Goal: Task Accomplishment & Management: Manage account settings

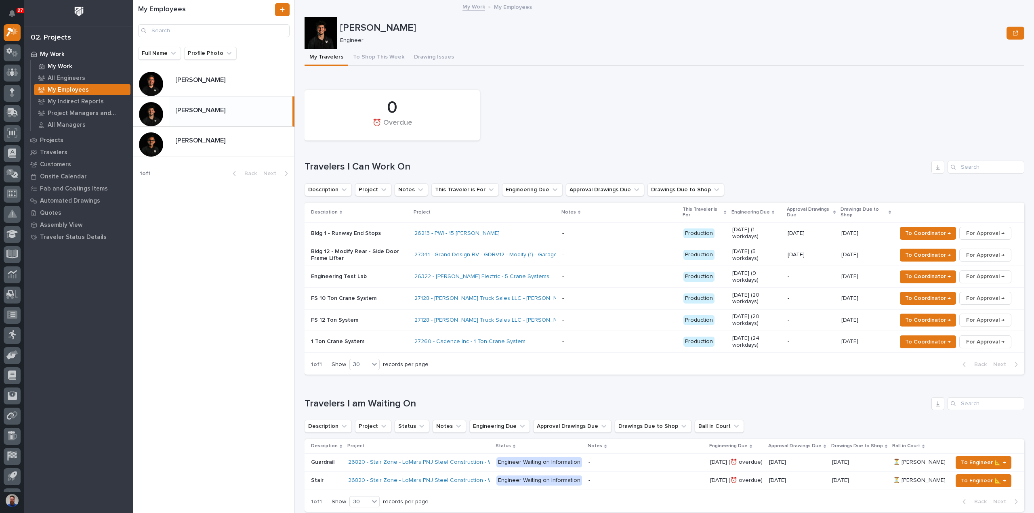
click at [69, 63] on p "My Work" at bounding box center [60, 66] width 25 height 7
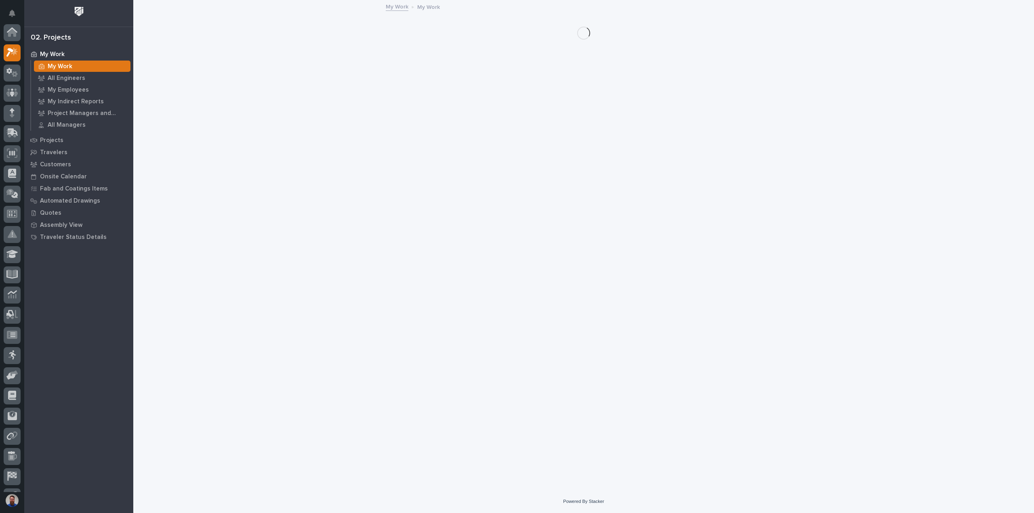
scroll to position [20, 0]
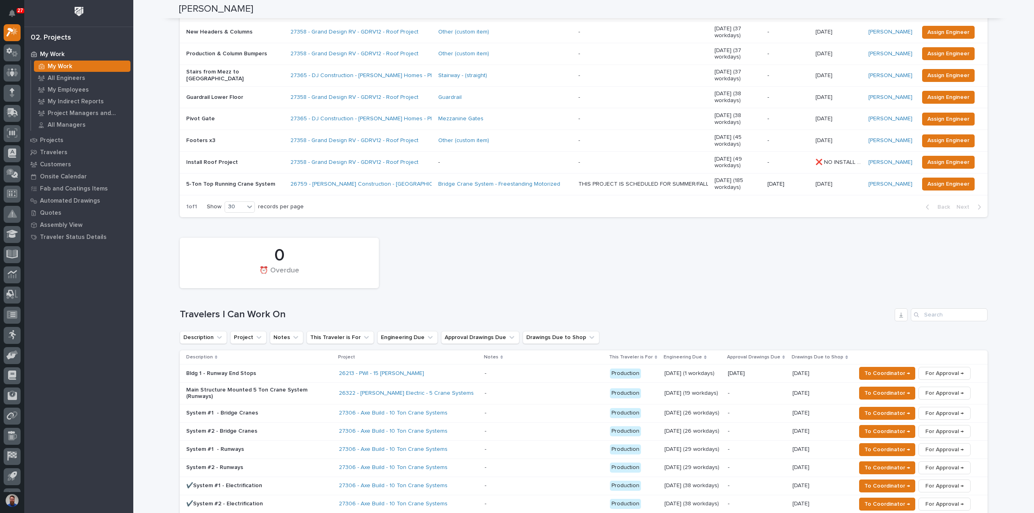
scroll to position [215, 0]
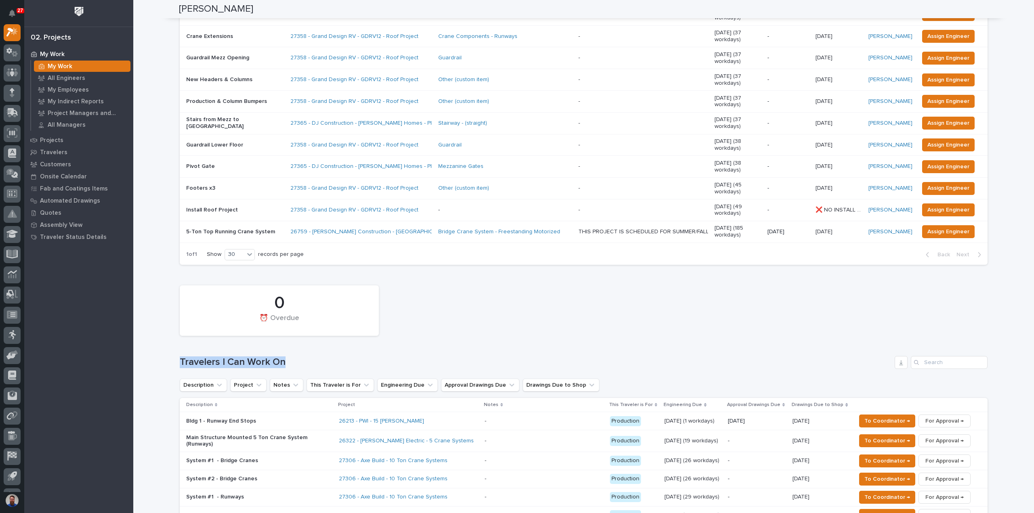
drag, startPoint x: 300, startPoint y: 307, endPoint x: 173, endPoint y: 309, distance: 127.3
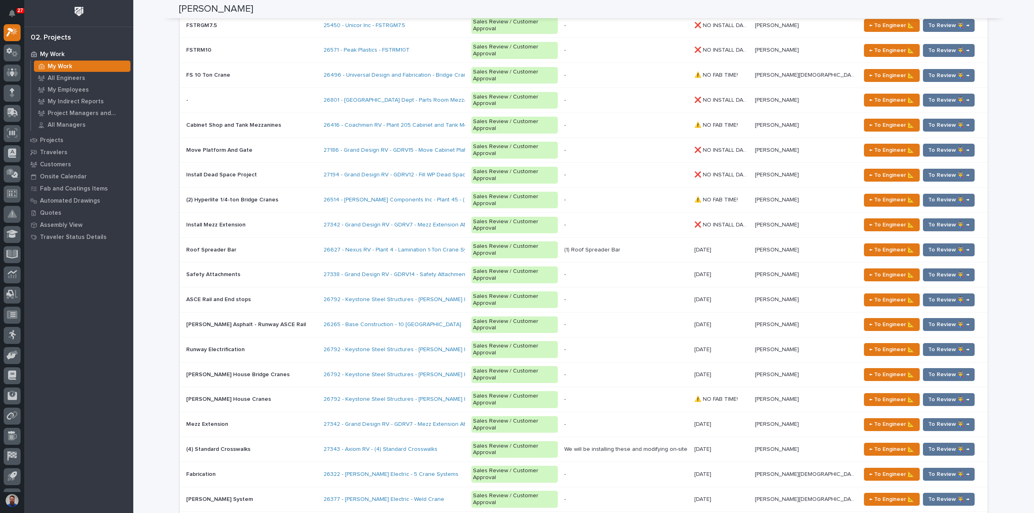
scroll to position [1185, 0]
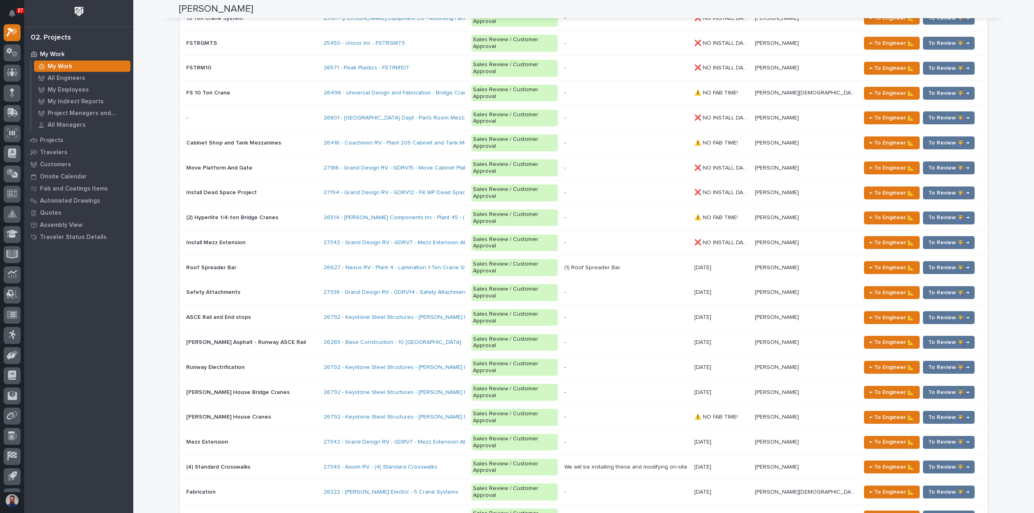
drag, startPoint x: 343, startPoint y: 400, endPoint x: 162, endPoint y: 399, distance: 181.4
click at [162, 399] on div "Loading... Saving… Loading... Saving… [PERSON_NAME] [PERSON_NAME] Engineering C…" at bounding box center [583, 3] width 901 height 2375
drag, startPoint x: 166, startPoint y: 397, endPoint x: 380, endPoint y: 398, distance: 213.3
click at [380, 398] on div "Loading... Saving… Loading... Saving… [PERSON_NAME] [PERSON_NAME] Engineering C…" at bounding box center [583, 3] width 901 height 2375
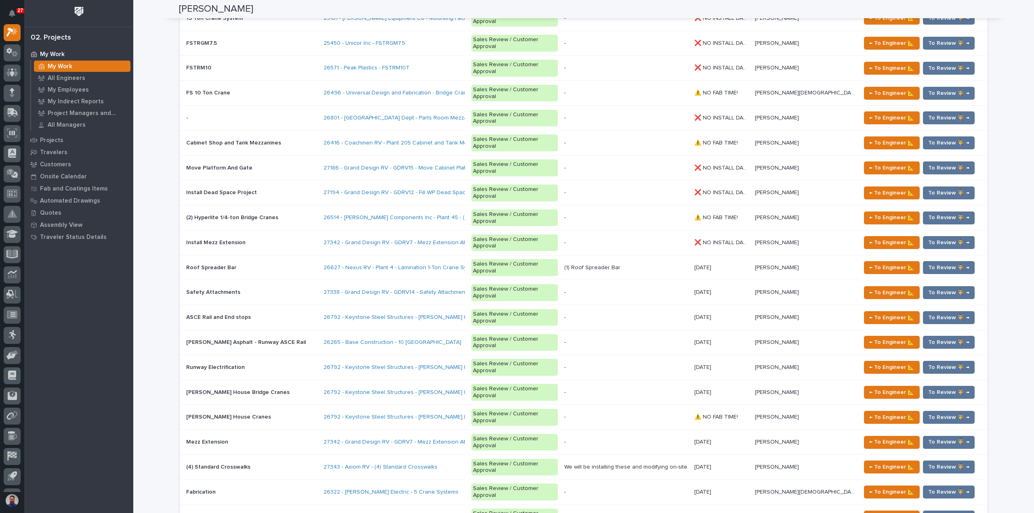
drag, startPoint x: 387, startPoint y: 394, endPoint x: 183, endPoint y: 394, distance: 204.8
click at [167, 393] on div "Loading... Saving… Loading... Saving… [PERSON_NAME] [PERSON_NAME] Engineering C…" at bounding box center [583, 3] width 901 height 2375
drag, startPoint x: 157, startPoint y: 393, endPoint x: 427, endPoint y: 391, distance: 269.9
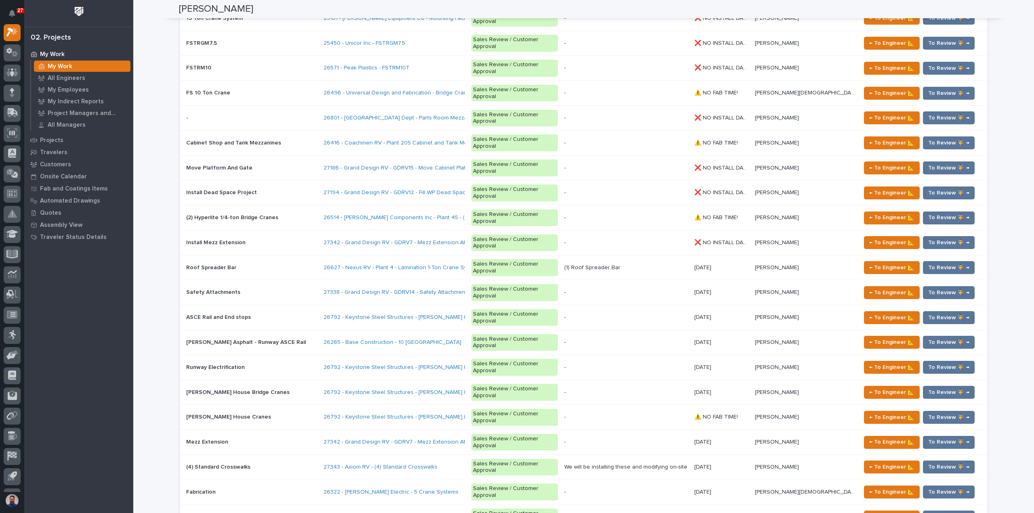
click at [427, 391] on div "Loading... Saving… Loading... Saving… [PERSON_NAME] [PERSON_NAME] Engineering C…" at bounding box center [583, 3] width 901 height 2375
drag, startPoint x: 294, startPoint y: 395, endPoint x: 175, endPoint y: 399, distance: 119.2
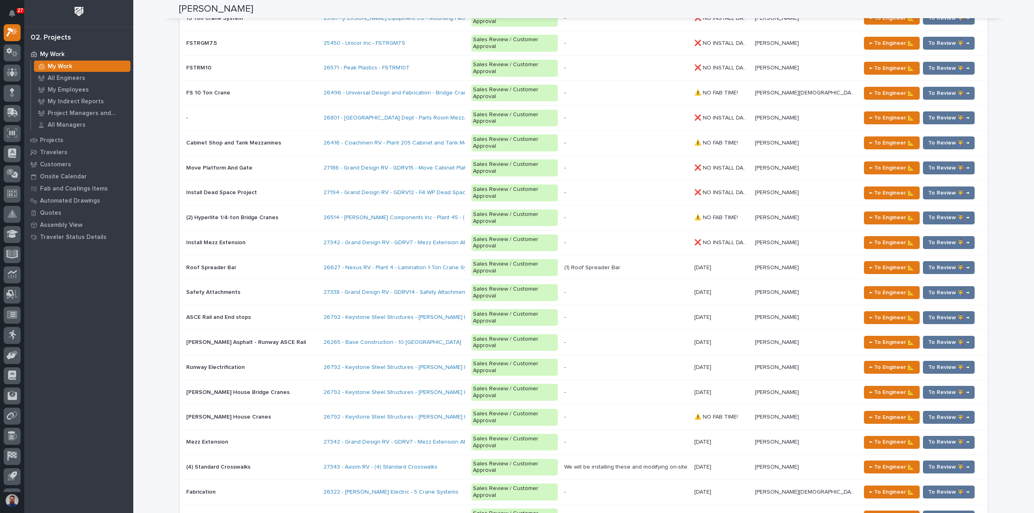
drag, startPoint x: 219, startPoint y: 402, endPoint x: 334, endPoint y: 404, distance: 116.0
click at [334, 404] on div "Loading... Saving… Loading... Saving… Weston Hochstetler Weston Hochstetler Eng…" at bounding box center [583, 3] width 901 height 2375
drag, startPoint x: 200, startPoint y: 401, endPoint x: 348, endPoint y: 406, distance: 147.5
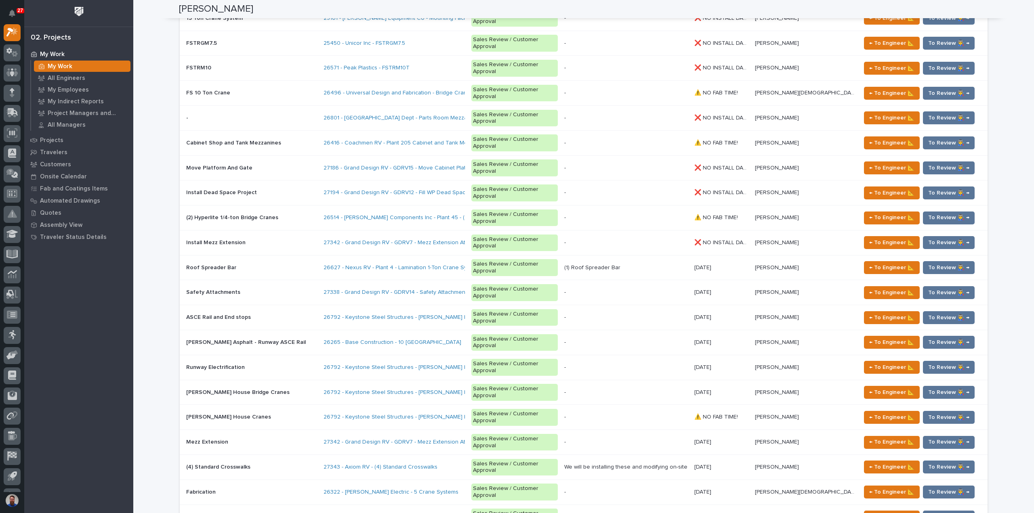
click at [348, 406] on div "Loading... Saving… Loading... Saving… Weston Hochstetler Weston Hochstetler Eng…" at bounding box center [583, 3] width 901 height 2375
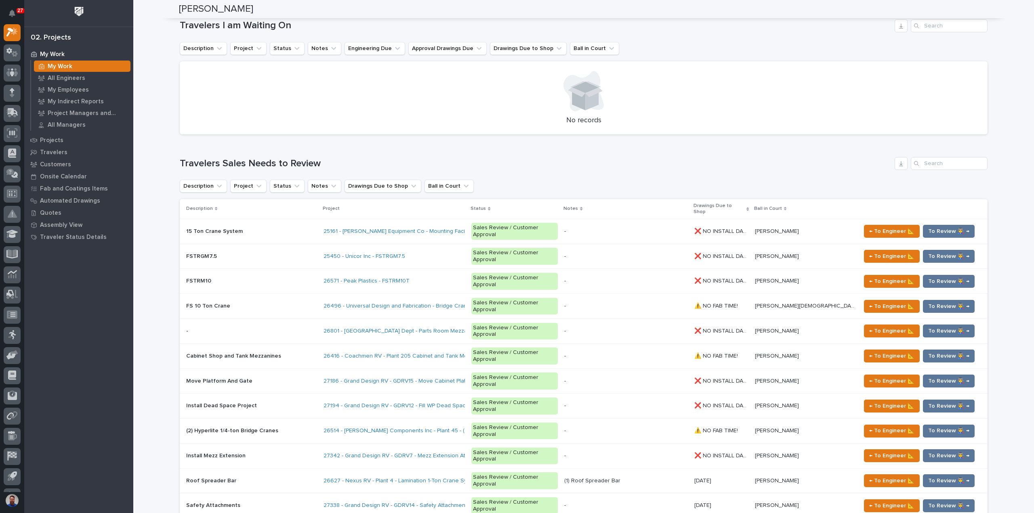
scroll to position [0, 0]
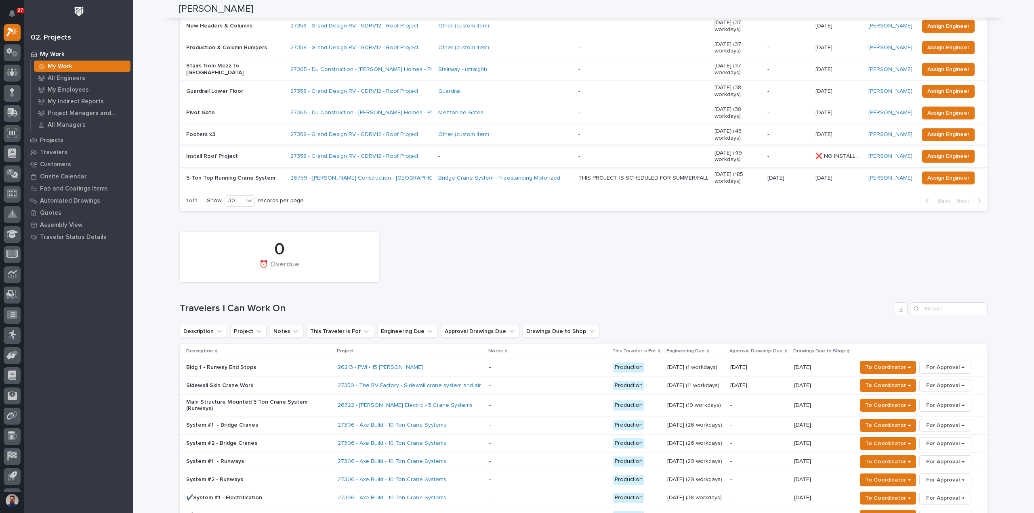
scroll to position [107, 0]
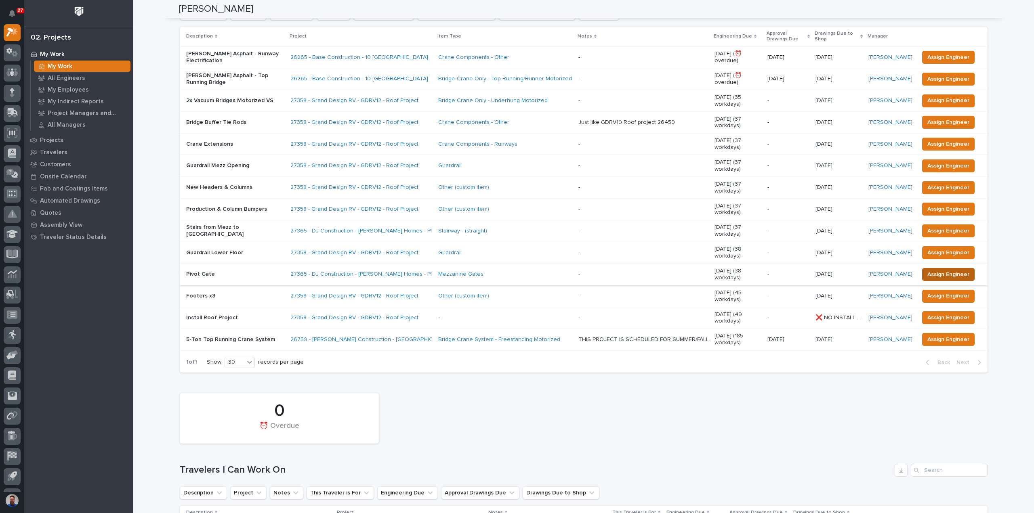
click at [944, 270] on span "Assign Engineer" at bounding box center [949, 275] width 42 height 10
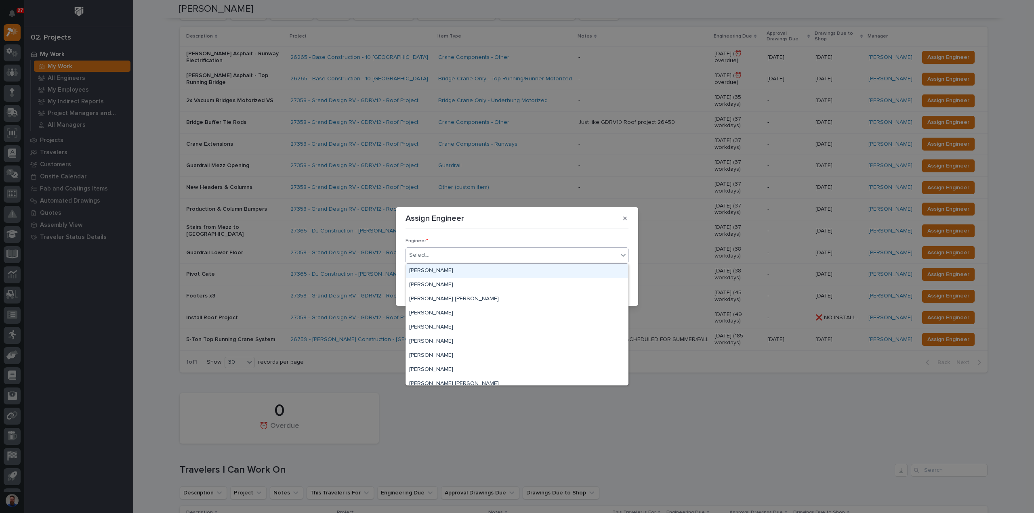
click at [458, 259] on div "Select..." at bounding box center [512, 255] width 212 height 13
type input "**"
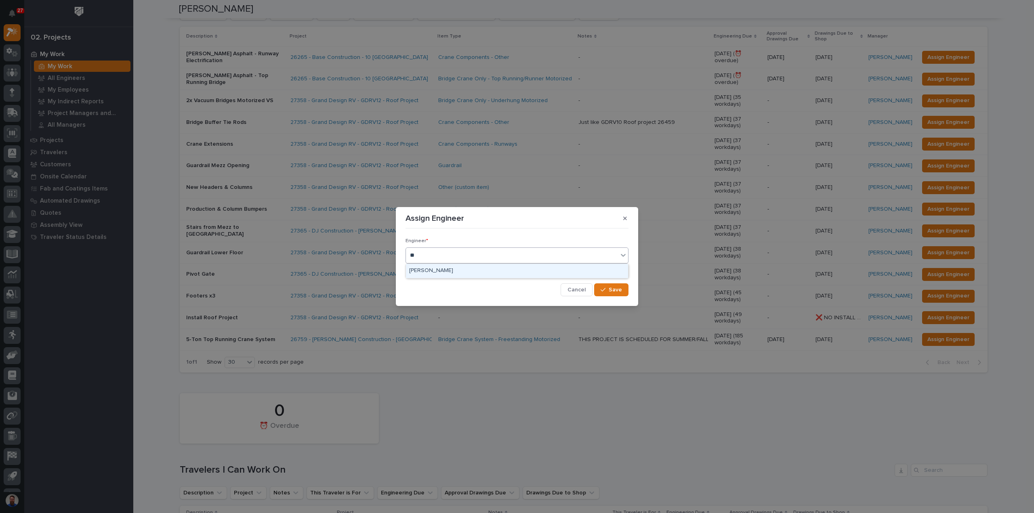
click at [450, 266] on div "Sid Pareek" at bounding box center [517, 271] width 222 height 14
click at [625, 292] on button "Save" at bounding box center [611, 290] width 34 height 13
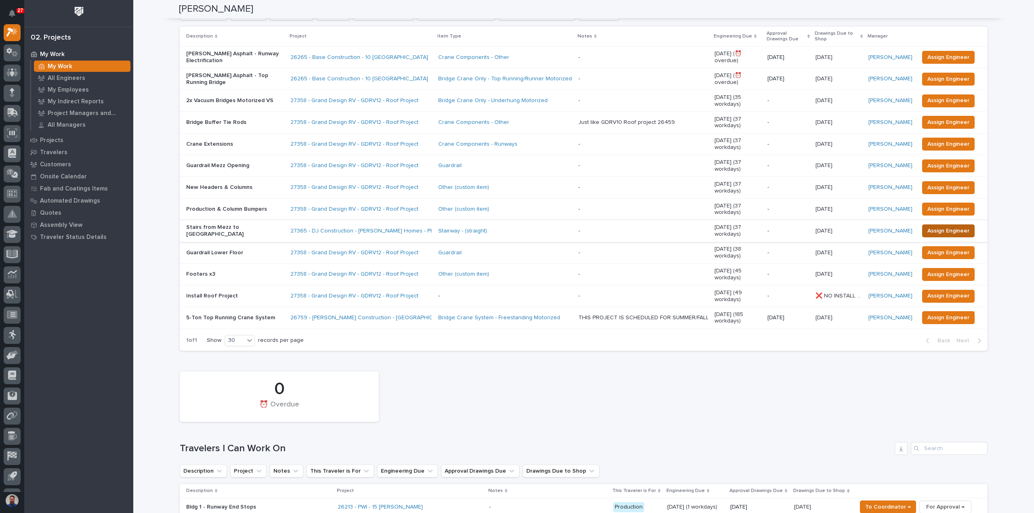
click at [937, 226] on span "Assign Engineer" at bounding box center [949, 231] width 42 height 10
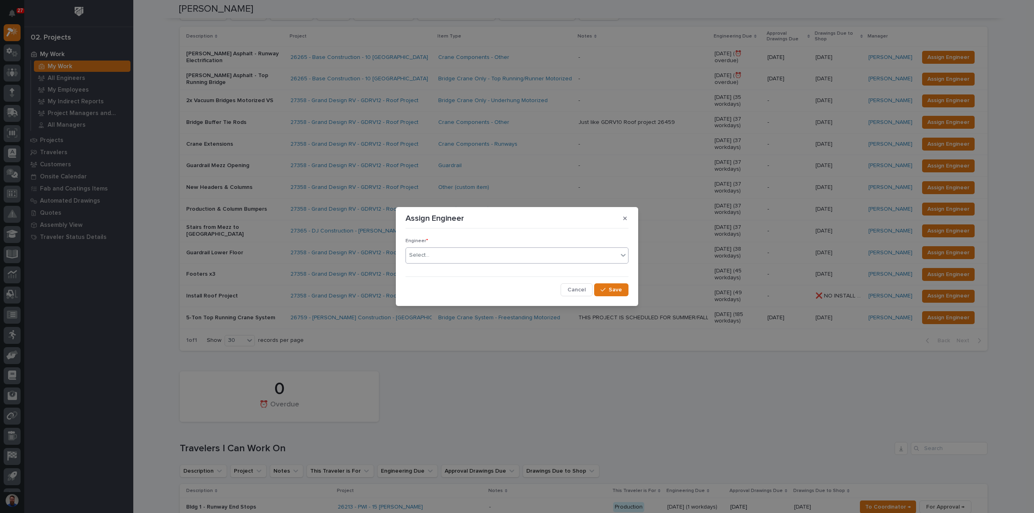
click at [427, 257] on div "Select..." at bounding box center [419, 255] width 20 height 8
type input "***"
click at [443, 274] on div "Sid Pareek" at bounding box center [517, 271] width 222 height 14
click at [613, 290] on span "Save" at bounding box center [615, 289] width 13 height 7
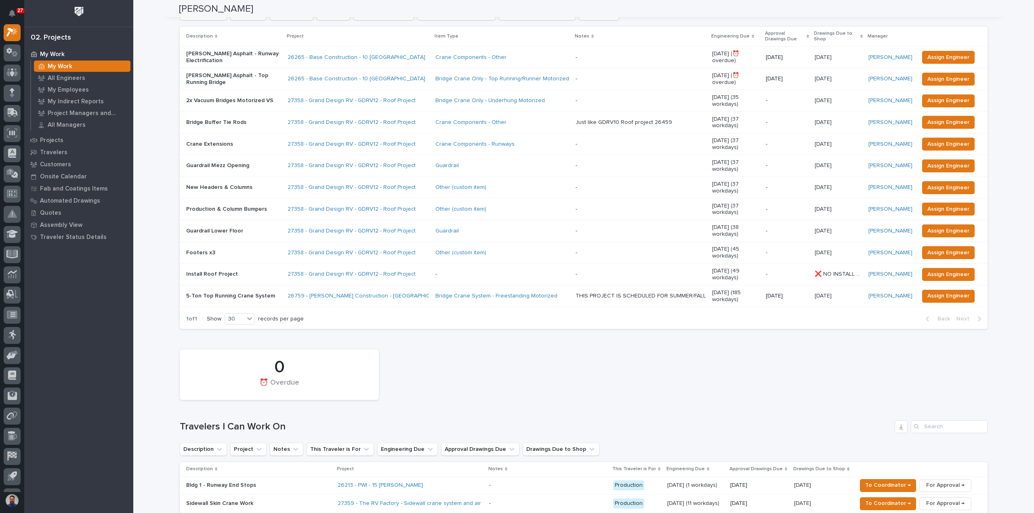
scroll to position [0, 0]
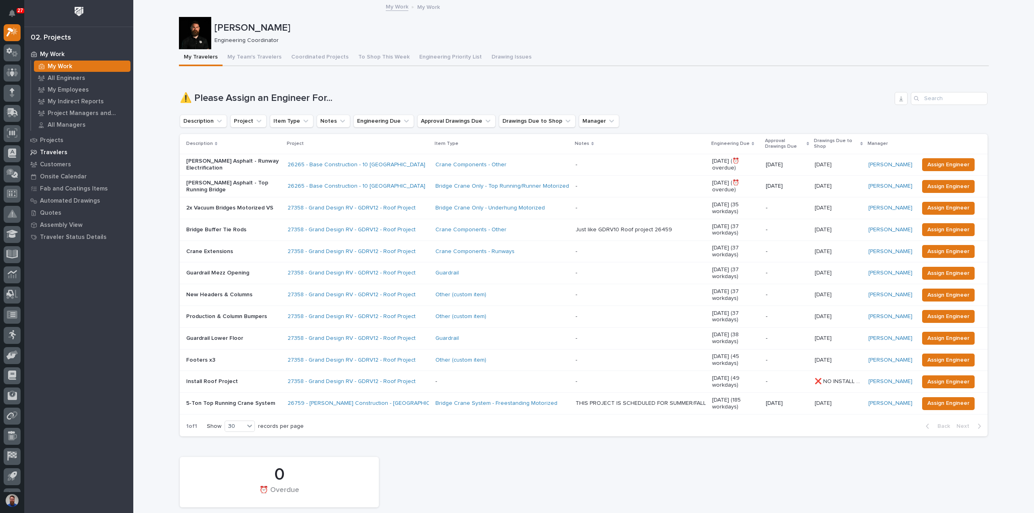
click at [53, 157] on div "Travelers" at bounding box center [78, 152] width 105 height 11
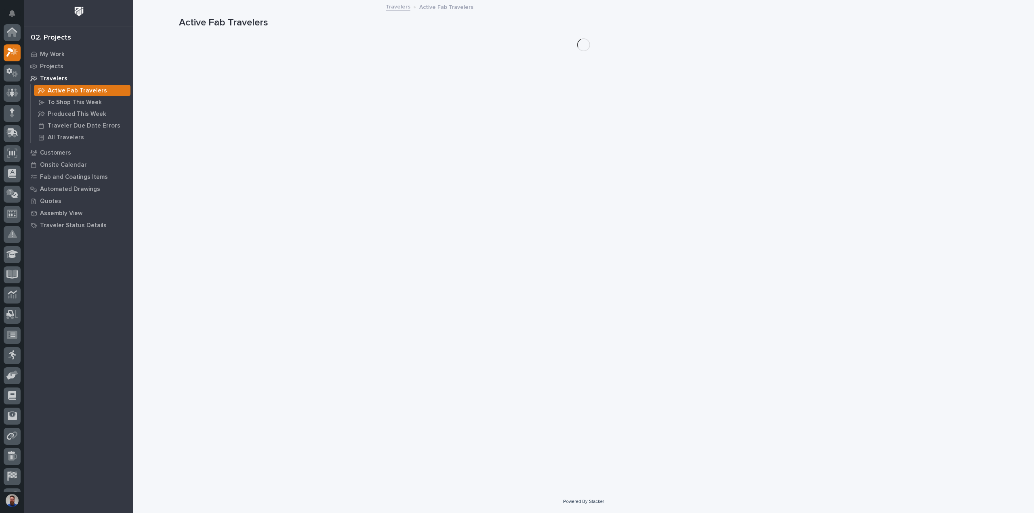
scroll to position [20, 0]
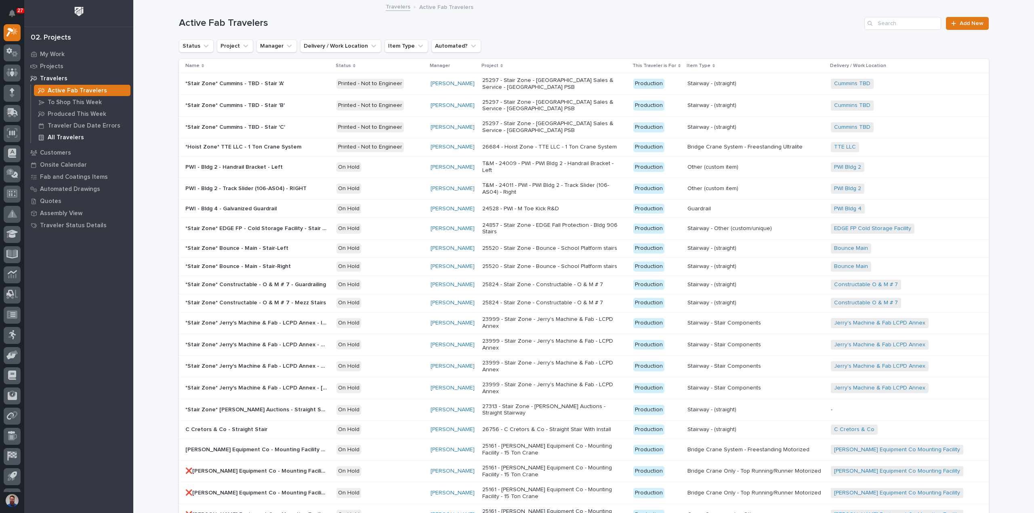
click at [77, 137] on p "All Travelers" at bounding box center [66, 137] width 36 height 7
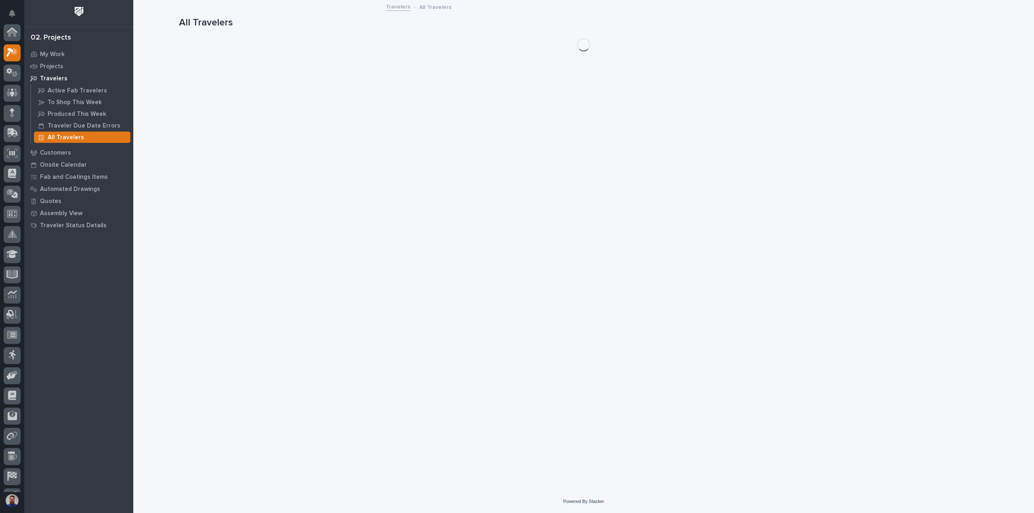
scroll to position [20, 0]
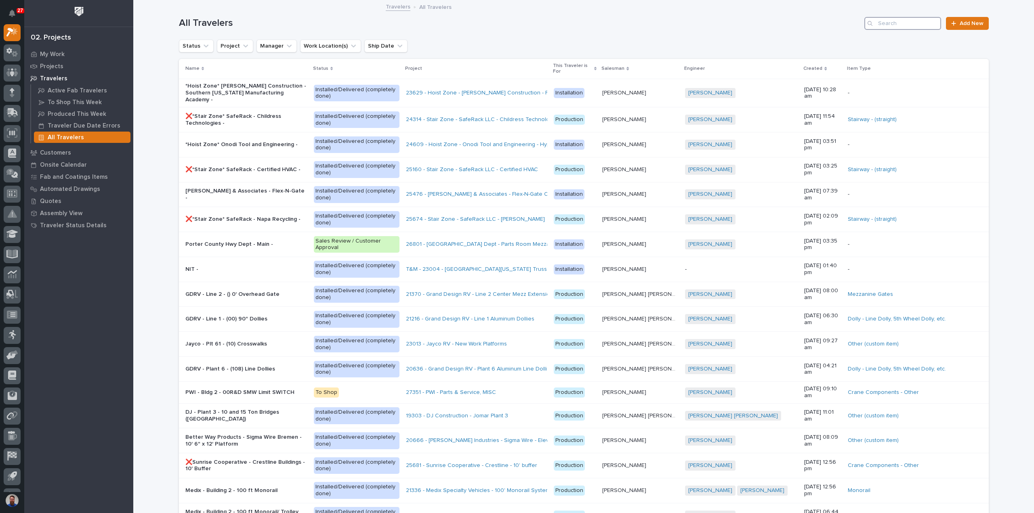
click at [899, 21] on input "Search" at bounding box center [903, 23] width 77 height 13
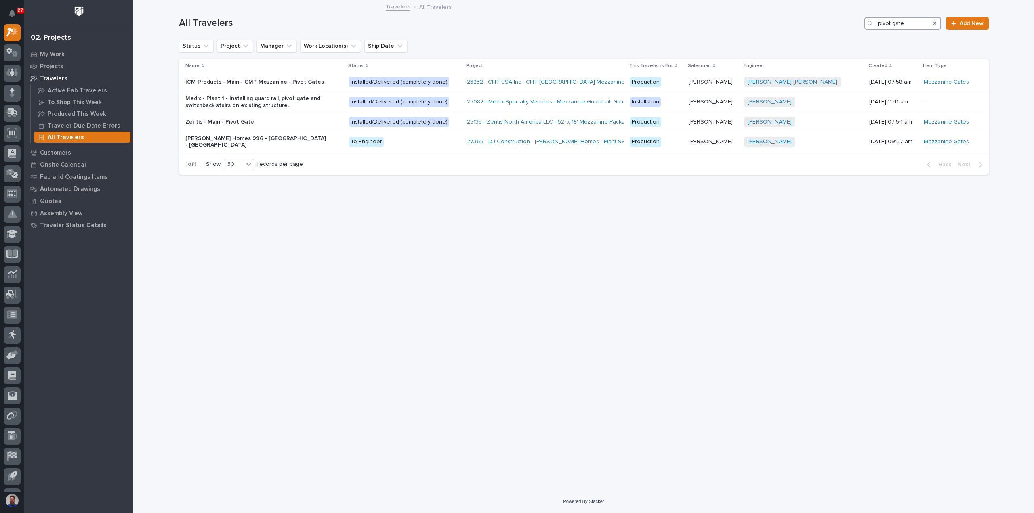
type input "pivot gate"
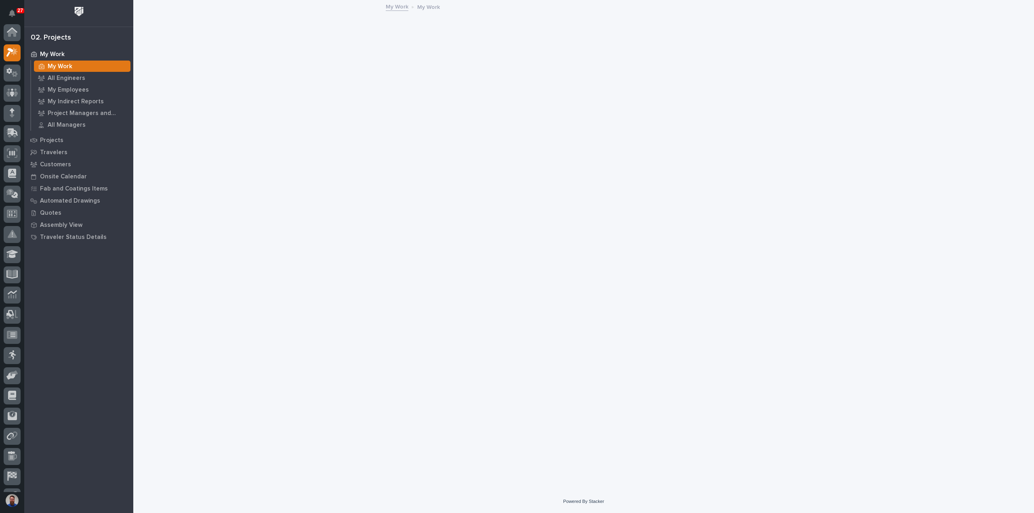
scroll to position [20, 0]
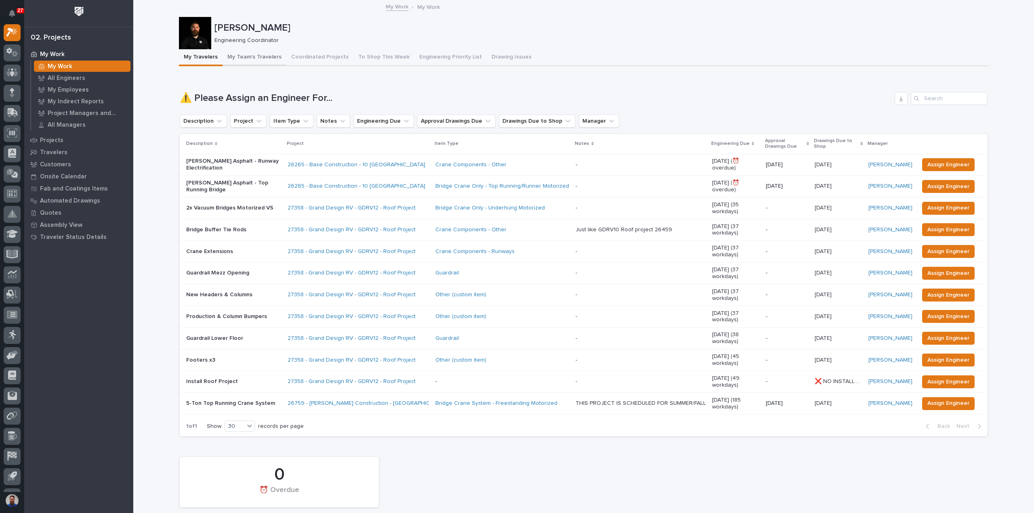
click at [237, 59] on button "My Team's Travelers" at bounding box center [255, 57] width 64 height 17
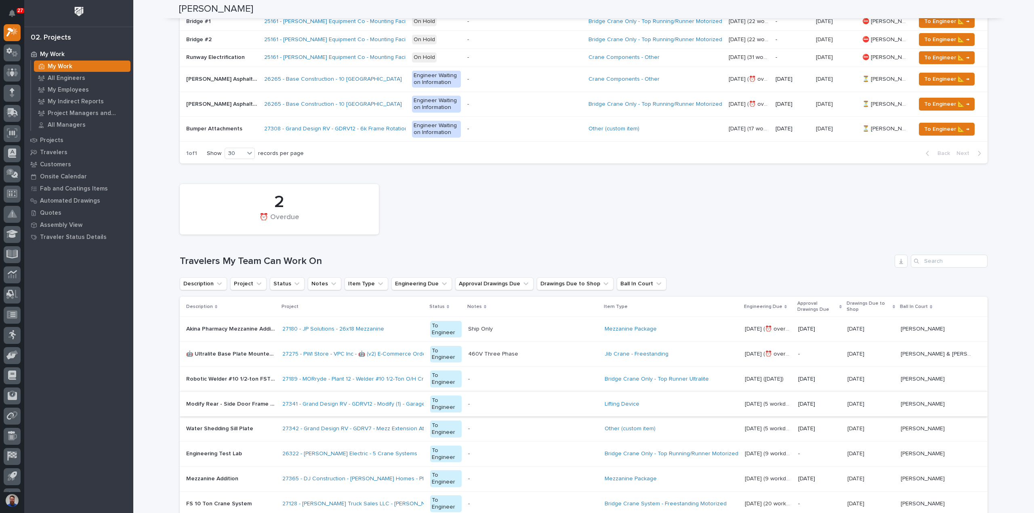
scroll to position [323, 0]
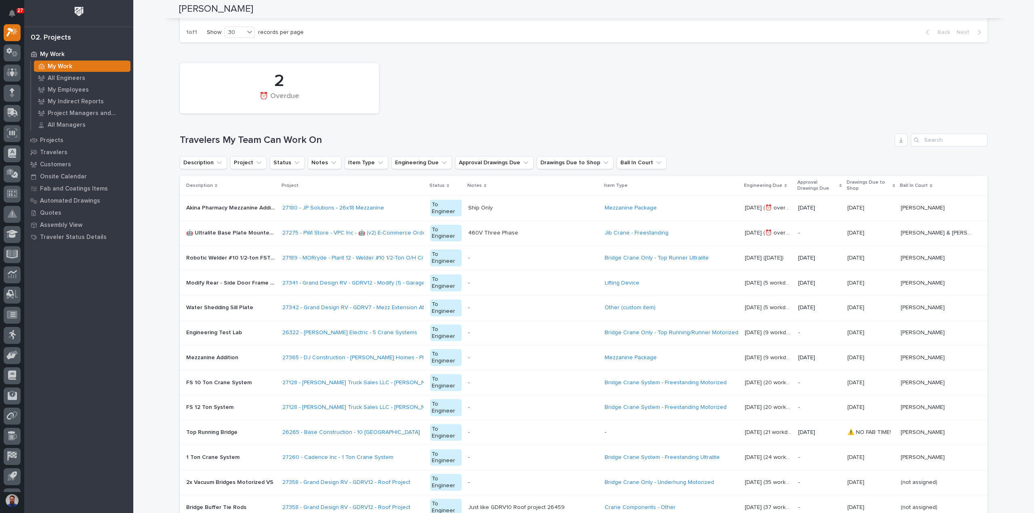
drag, startPoint x: 202, startPoint y: 132, endPoint x: 352, endPoint y: 131, distance: 149.9
click at [351, 135] on h1 "Travelers My Team Can Work On" at bounding box center [536, 141] width 712 height 12
click at [352, 135] on h1 "Travelers My Team Can Work On" at bounding box center [536, 141] width 712 height 12
drag, startPoint x: 362, startPoint y: 126, endPoint x: 166, endPoint y: 126, distance: 195.9
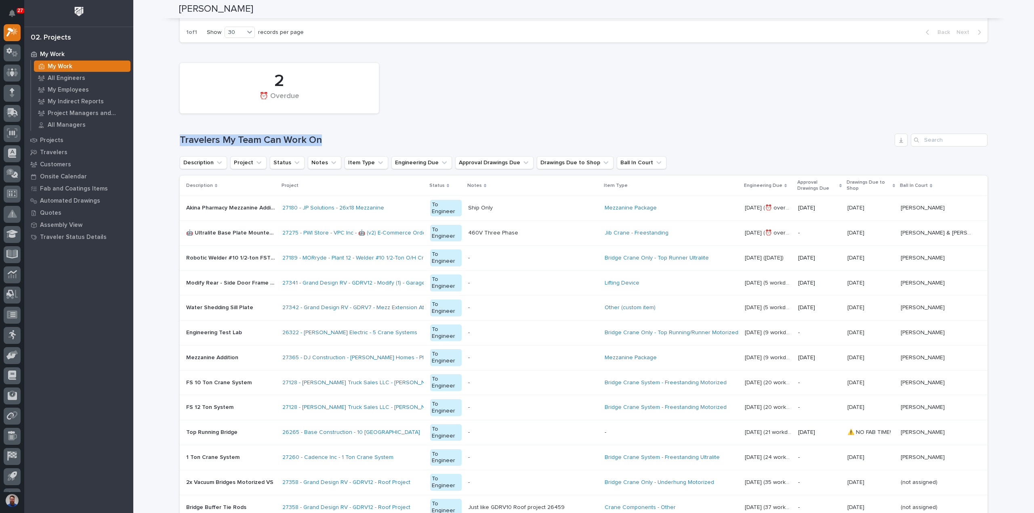
drag, startPoint x: 224, startPoint y: 125, endPoint x: 355, endPoint y: 123, distance: 130.9
click at [355, 123] on div "2 ⏰ Overdue Travelers My Team Can Work On Description Project Status Notes Item…" at bounding box center [584, 438] width 808 height 758
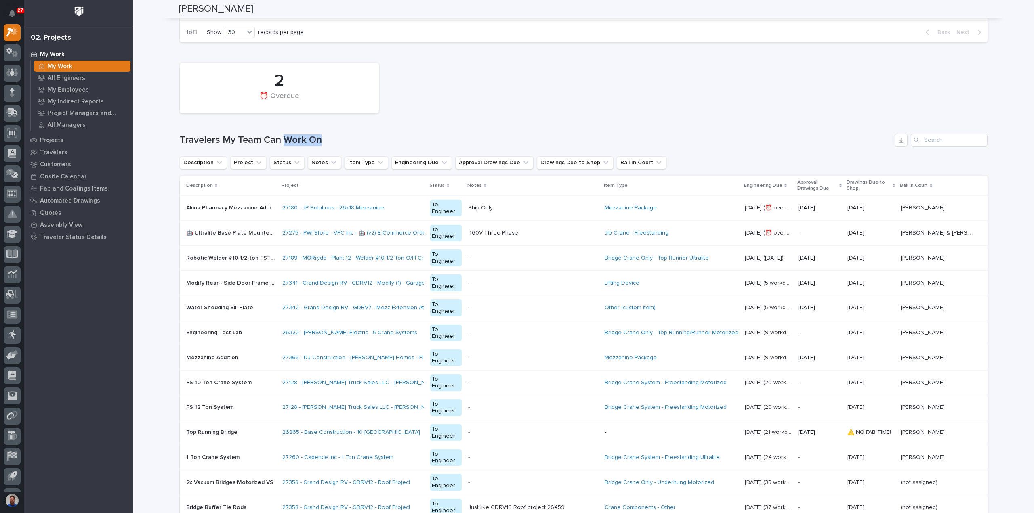
drag, startPoint x: 355, startPoint y: 123, endPoint x: 282, endPoint y: 129, distance: 73.0
click at [282, 129] on div "2 ⏰ Overdue Travelers My Team Can Work On Description Project Status Notes Item…" at bounding box center [584, 438] width 808 height 758
click at [282, 135] on h1 "Travelers My Team Can Work On" at bounding box center [536, 141] width 712 height 12
click at [273, 135] on h1 "Travelers My Team Can Work On" at bounding box center [536, 141] width 712 height 12
drag, startPoint x: 343, startPoint y: 127, endPoint x: 176, endPoint y: 133, distance: 166.9
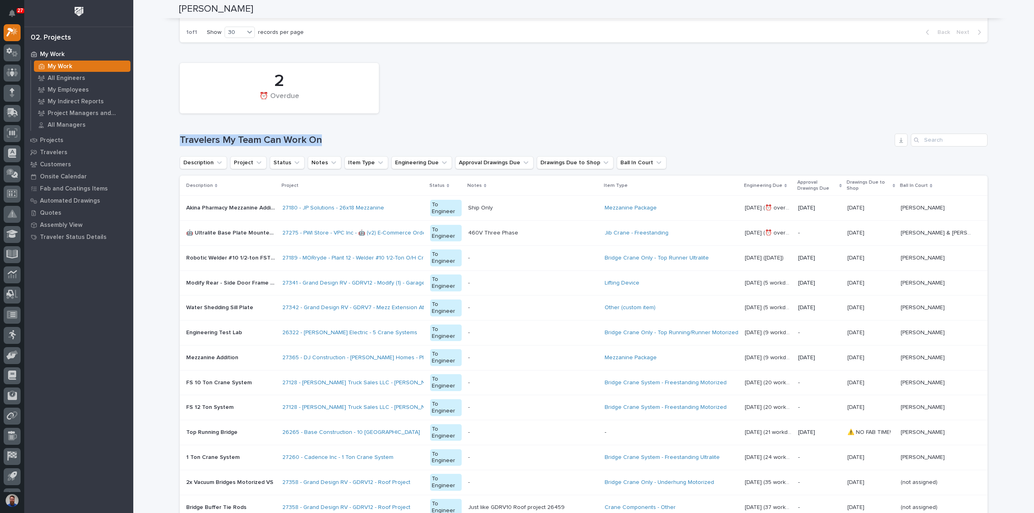
click at [180, 133] on div "2 ⏰ Overdue Travelers My Team Can Work On Description Project Status Notes Item…" at bounding box center [584, 438] width 808 height 758
drag, startPoint x: 194, startPoint y: 132, endPoint x: 329, endPoint y: 130, distance: 135.8
click at [329, 135] on h1 "Travelers My Team Can Work On" at bounding box center [536, 141] width 712 height 12
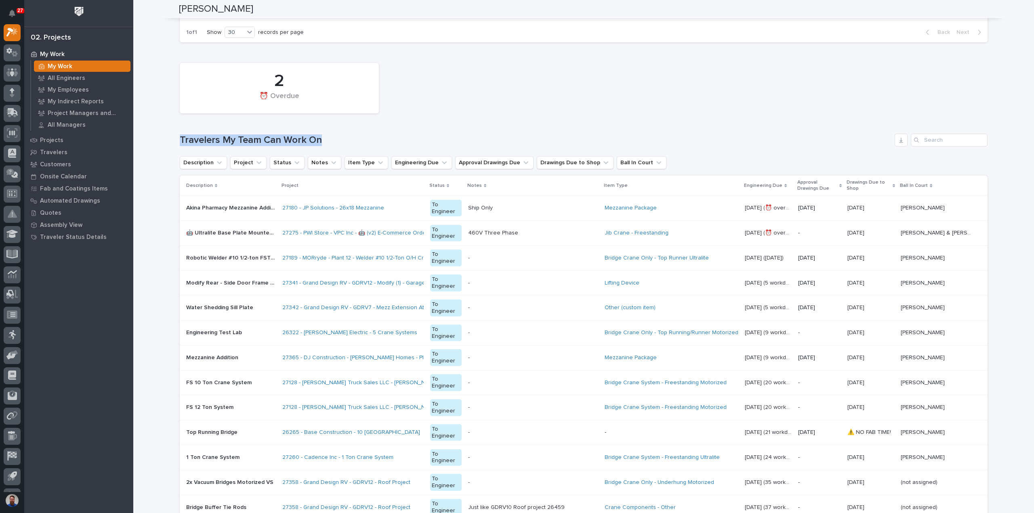
drag, startPoint x: 329, startPoint y: 130, endPoint x: 158, endPoint y: 134, distance: 171.3
drag, startPoint x: 191, startPoint y: 129, endPoint x: 348, endPoint y: 123, distance: 157.7
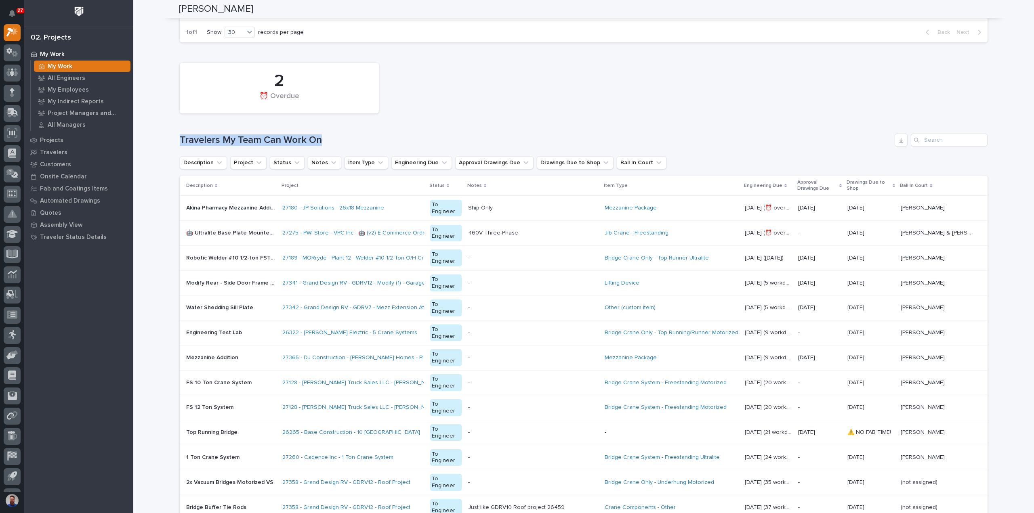
click at [350, 122] on div "2 ⏰ Overdue Travelers My Team Can Work On Description Project Status Notes Item…" at bounding box center [584, 438] width 808 height 758
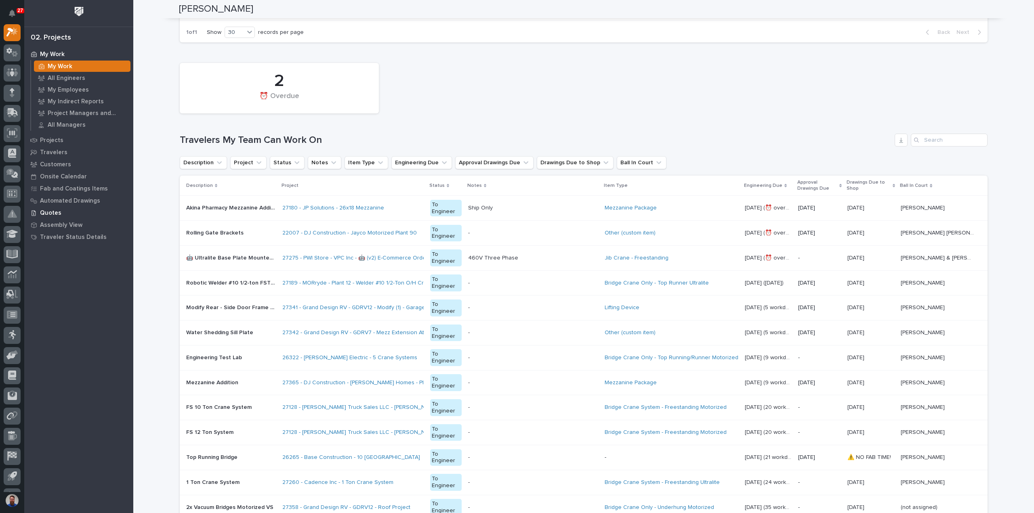
click at [50, 210] on p "Quotes" at bounding box center [50, 213] width 21 height 7
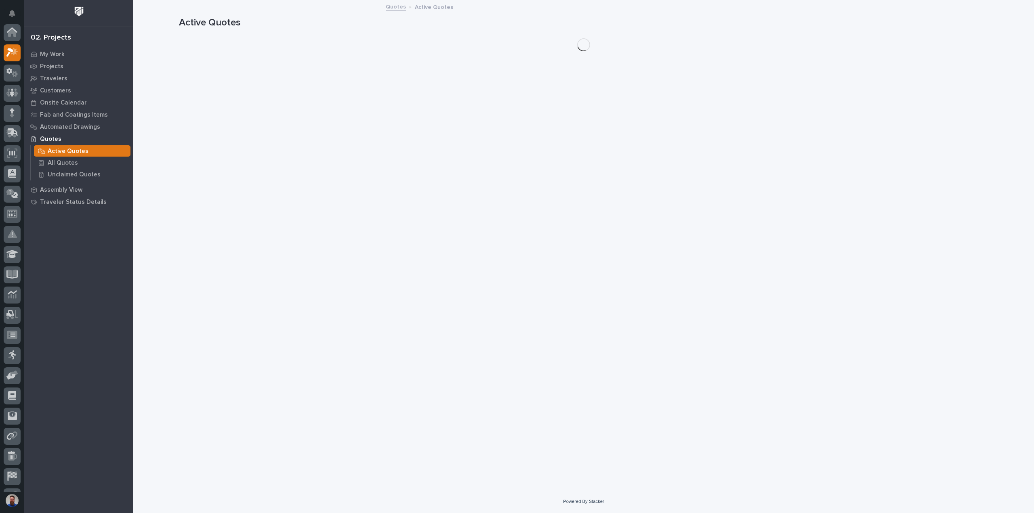
scroll to position [20, 0]
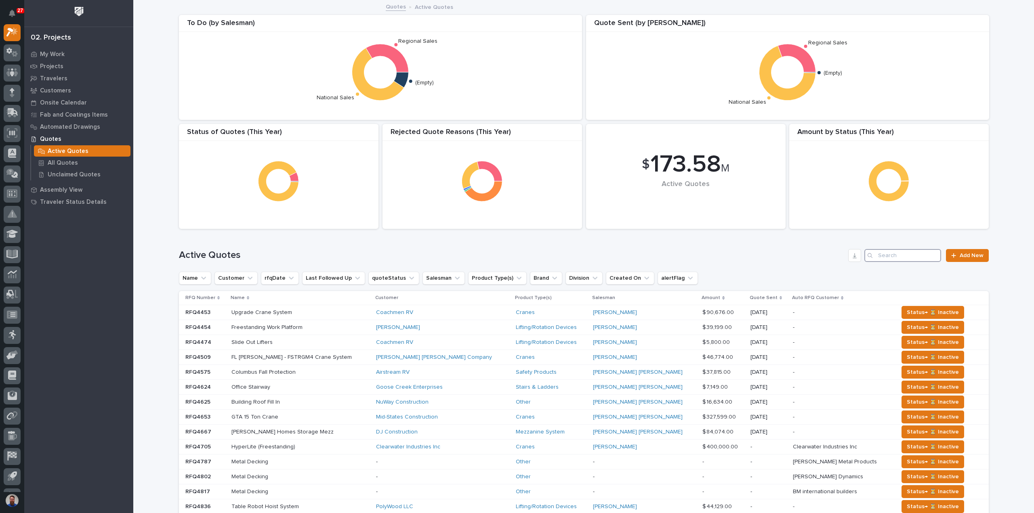
click at [916, 253] on input "Search" at bounding box center [903, 255] width 77 height 13
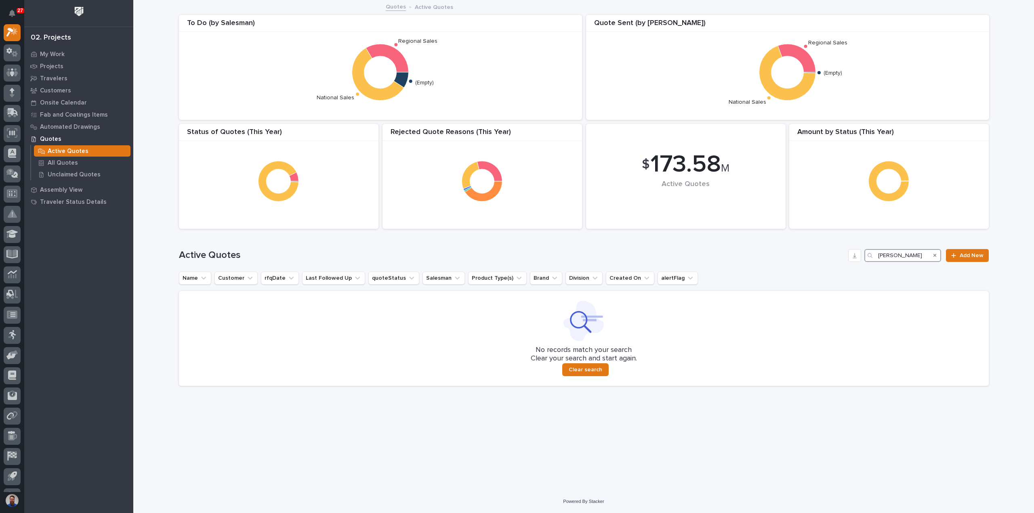
click at [914, 256] on input "ja wagner" at bounding box center [903, 255] width 77 height 13
click at [899, 253] on input "ja wagner" at bounding box center [903, 255] width 77 height 13
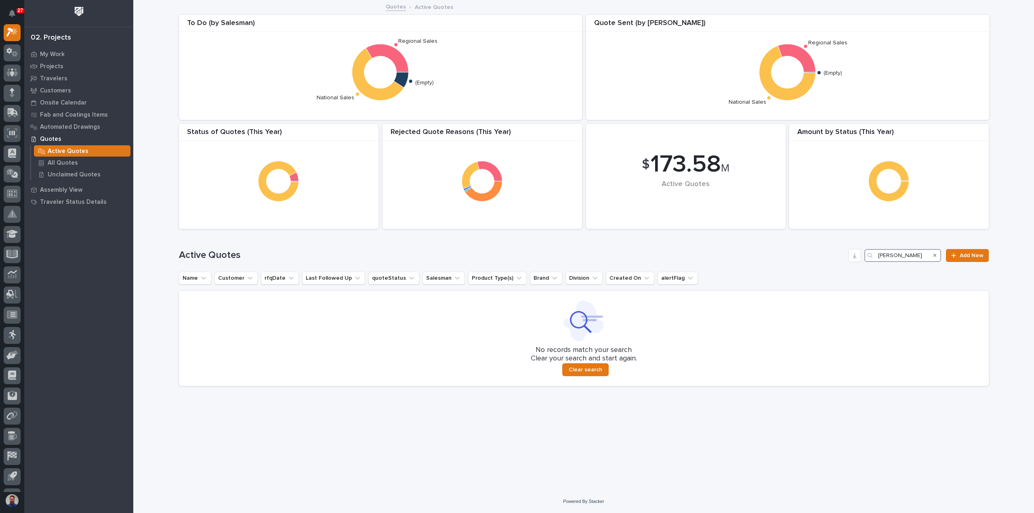
type input "ja wagner"
click at [934, 254] on div "Search" at bounding box center [934, 255] width 13 height 13
click at [935, 255] on icon "Search" at bounding box center [935, 255] width 3 height 3
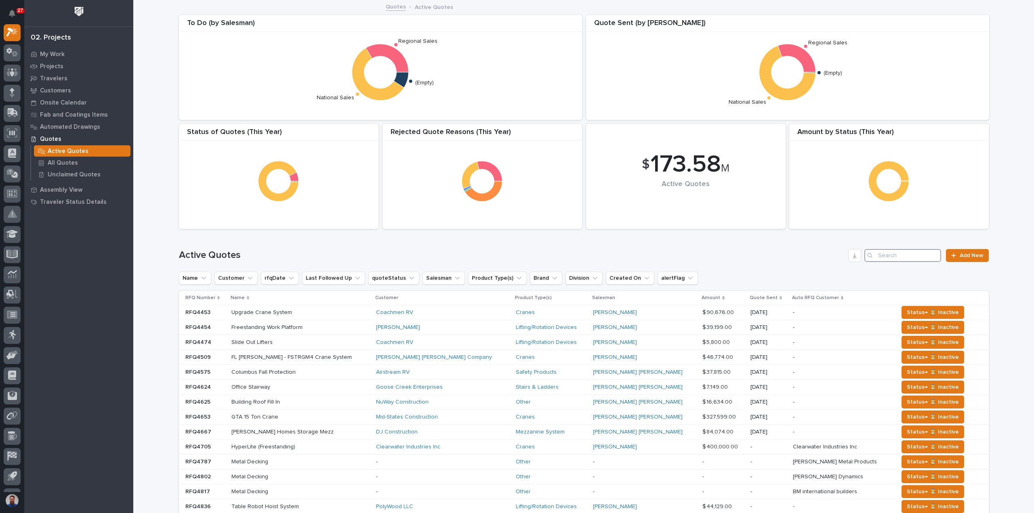
click at [919, 257] on input "Search" at bounding box center [903, 255] width 77 height 13
click at [938, 256] on input "Search" at bounding box center [903, 255] width 77 height 13
click at [932, 257] on input "Search" at bounding box center [903, 255] width 77 height 13
click at [87, 179] on div "Unclaimed Quotes" at bounding box center [82, 174] width 97 height 11
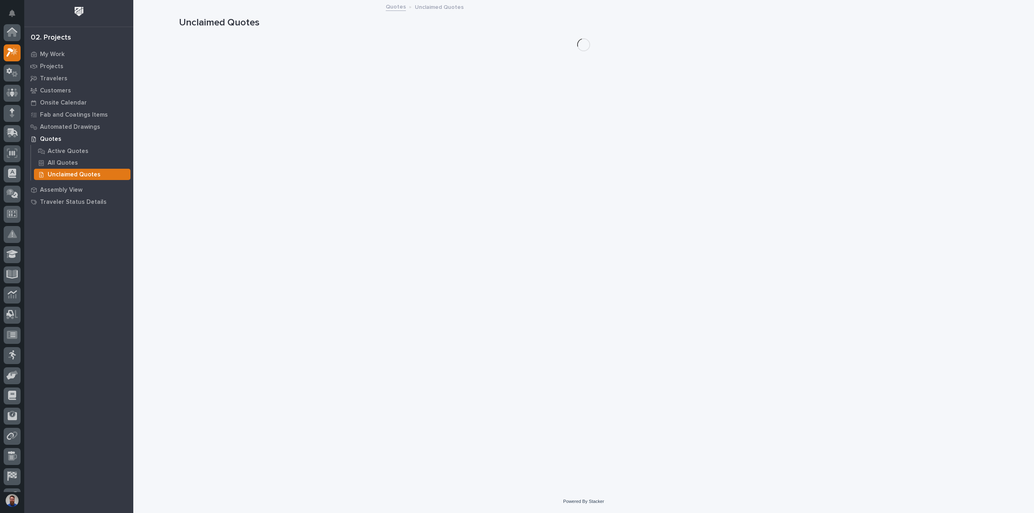
scroll to position [20, 0]
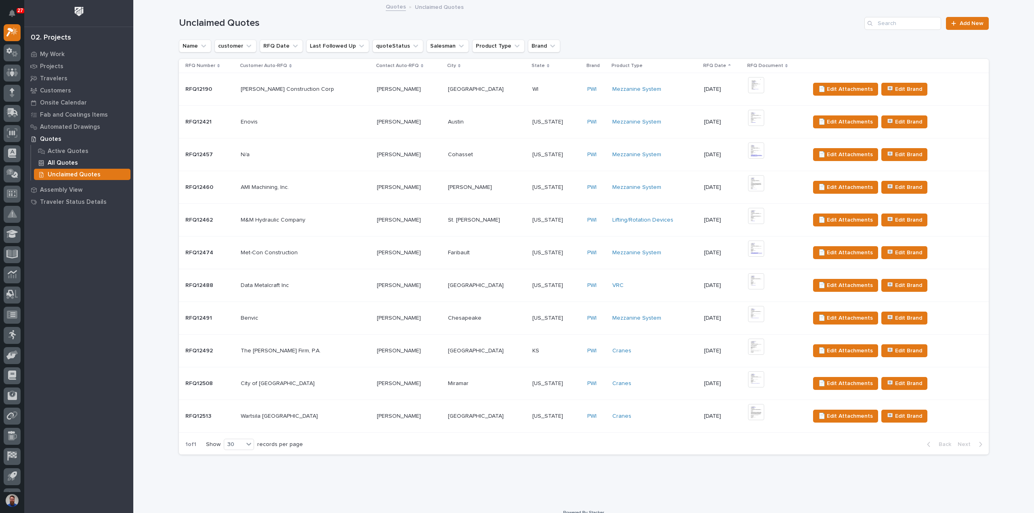
click at [68, 159] on div "All Quotes" at bounding box center [82, 162] width 97 height 11
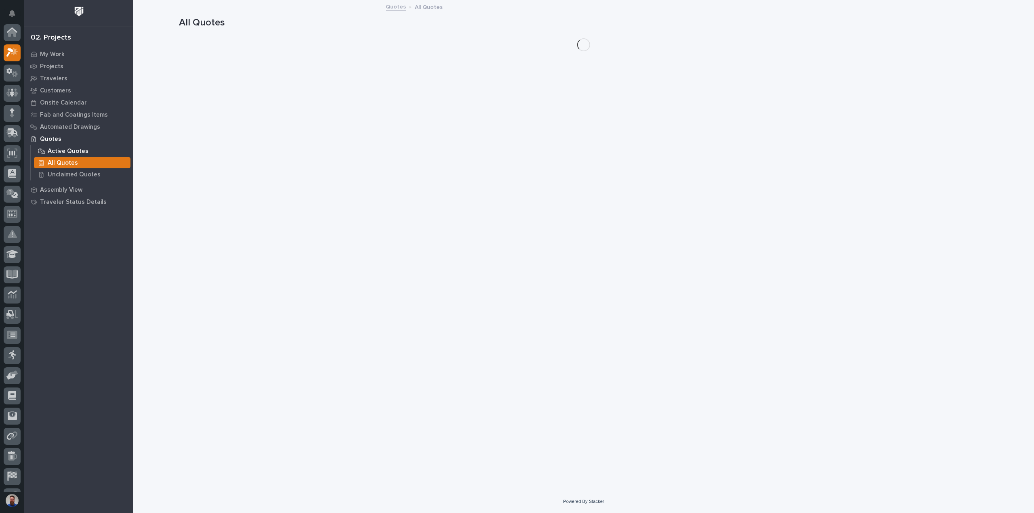
scroll to position [20, 0]
click at [70, 150] on p "Active Quotes" at bounding box center [68, 151] width 41 height 7
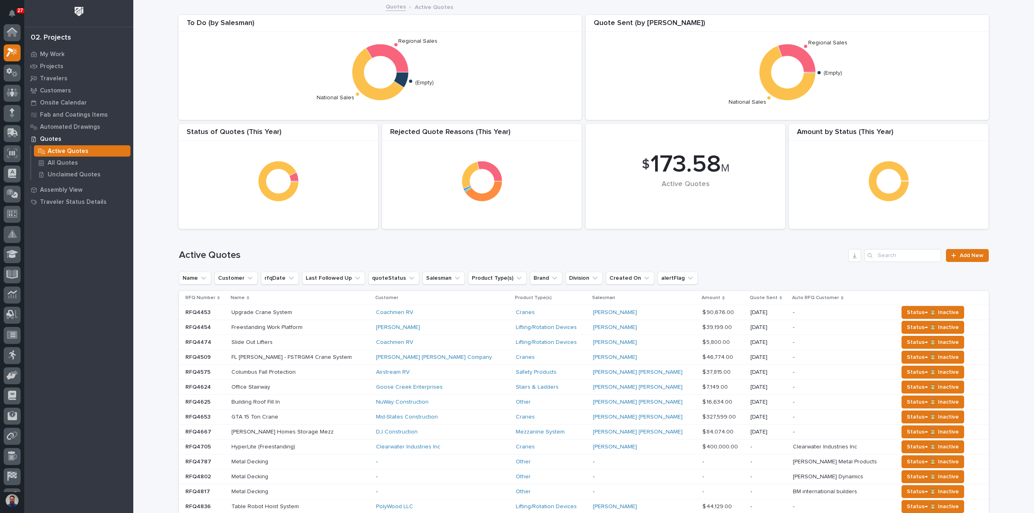
scroll to position [20, 0]
drag, startPoint x: 236, startPoint y: 250, endPoint x: 173, endPoint y: 250, distance: 63.8
click at [175, 250] on div "Loading... Saving… Loading... Saving… $ 173.58 M Active Quotes Amount by Status…" at bounding box center [584, 402] width 818 height 802
click at [175, 248] on div "Loading... Saving… Loading... Saving… $ 173.58 M Active Quotes Amount by Status…" at bounding box center [584, 402] width 818 height 802
drag, startPoint x: 150, startPoint y: 243, endPoint x: 257, endPoint y: 248, distance: 106.8
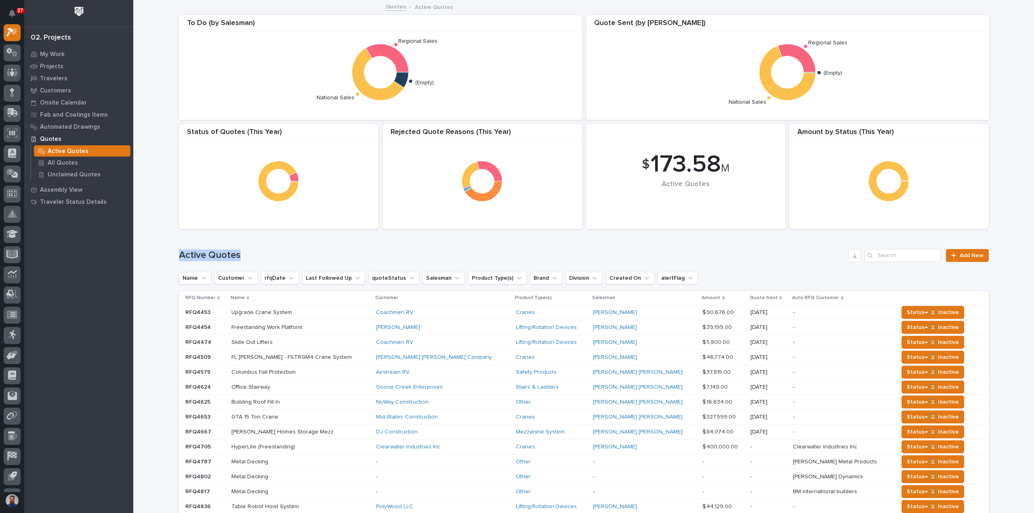
click at [256, 248] on div "Loading... Saving… Loading... Saving… $ 173.58 M Active Quotes Amount by Status…" at bounding box center [583, 412] width 901 height 822
click at [257, 248] on div "Active Quotes Add New" at bounding box center [584, 252] width 810 height 39
click at [260, 245] on div "Active Quotes Add New" at bounding box center [584, 252] width 810 height 39
drag, startPoint x: 275, startPoint y: 246, endPoint x: 167, endPoint y: 248, distance: 107.5
click at [167, 248] on div "Loading... Saving… Loading... Saving… $ 173.58 M Active Quotes Amount by Status…" at bounding box center [583, 412] width 901 height 822
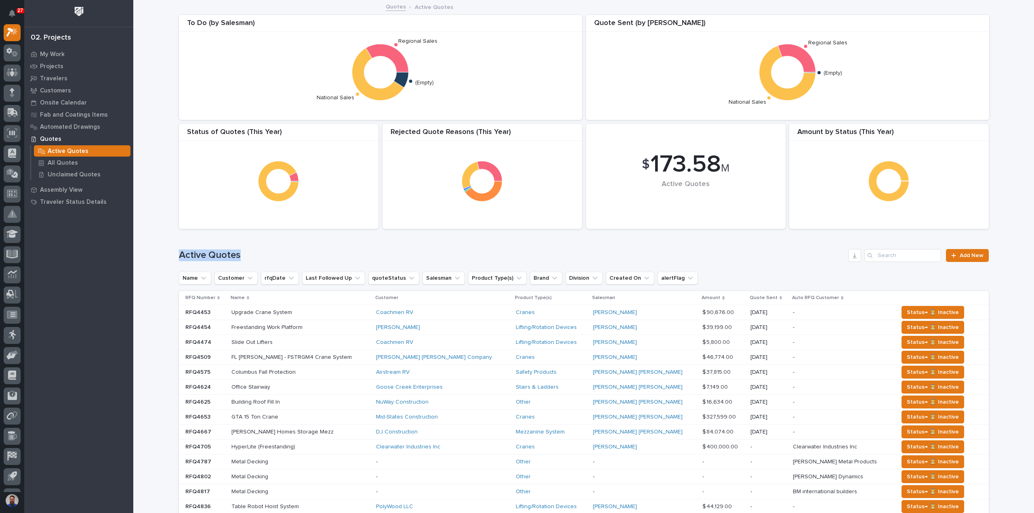
click at [365, 252] on h1 "Active Quotes" at bounding box center [512, 256] width 667 height 12
drag, startPoint x: 342, startPoint y: 241, endPoint x: 266, endPoint y: 240, distance: 76.0
click at [266, 240] on div "Active Quotes Add New" at bounding box center [584, 252] width 810 height 39
click at [266, 241] on div "Active Quotes Add New" at bounding box center [584, 252] width 810 height 39
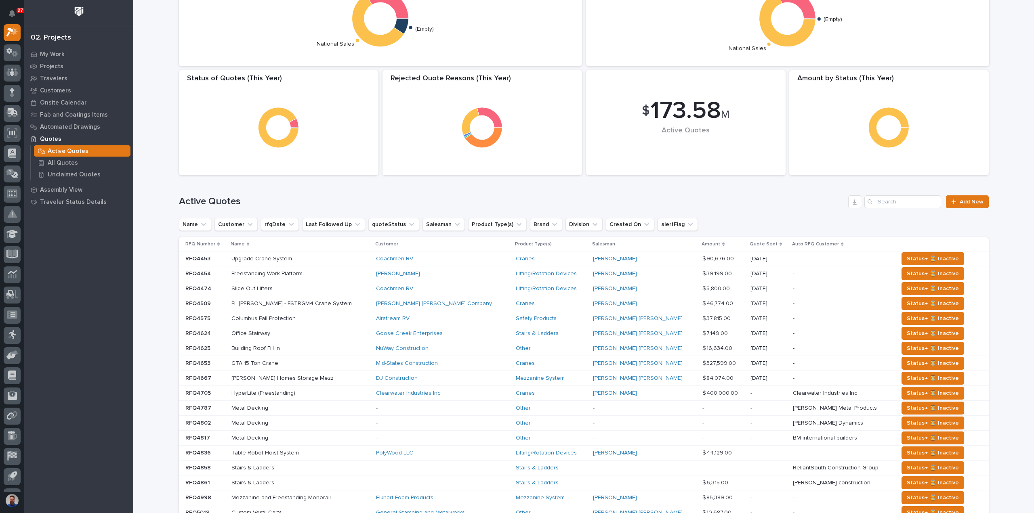
click at [146, 242] on div "Loading... Saving… Loading... Saving… $ 173.58 M Active Quotes Amount by Status…" at bounding box center [583, 358] width 901 height 822
drag, startPoint x: 166, startPoint y: 194, endPoint x: 269, endPoint y: 198, distance: 103.5
click at [269, 198] on div "Loading... Saving… Loading... Saving… $ 173.58 M Active Quotes Amount by Status…" at bounding box center [583, 358] width 901 height 822
click at [269, 198] on h1 "Active Quotes" at bounding box center [512, 202] width 667 height 12
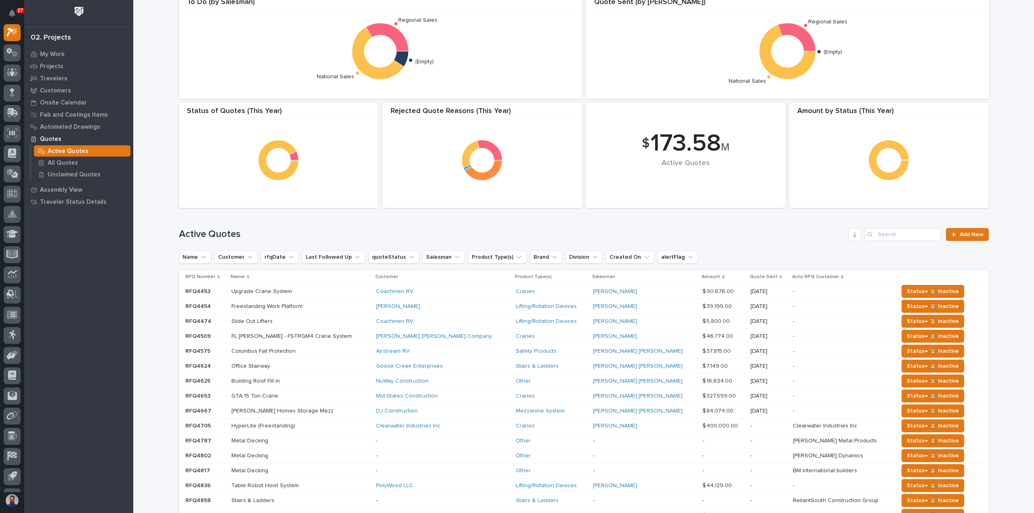
scroll to position [0, 0]
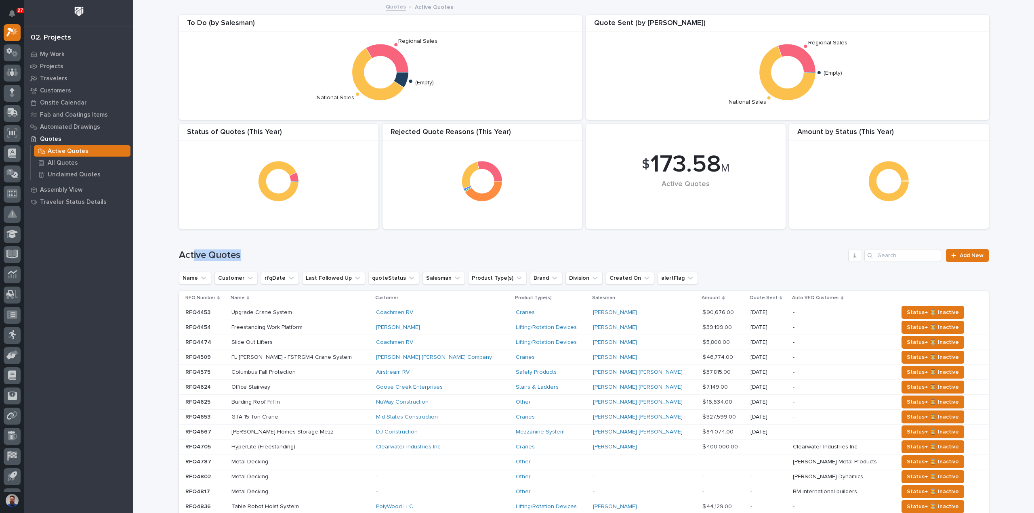
drag, startPoint x: 255, startPoint y: 240, endPoint x: 190, endPoint y: 240, distance: 64.6
click at [190, 239] on div "Active Quotes Add New" at bounding box center [584, 252] width 810 height 39
click at [190, 240] on div "Active Quotes Add New" at bounding box center [584, 252] width 810 height 39
drag, startPoint x: 170, startPoint y: 246, endPoint x: 309, endPoint y: 250, distance: 139.8
click at [309, 251] on div "Loading... Saving… Loading... Saving… $ 173.58 M Active Quotes Amount by Status…" at bounding box center [583, 412] width 901 height 822
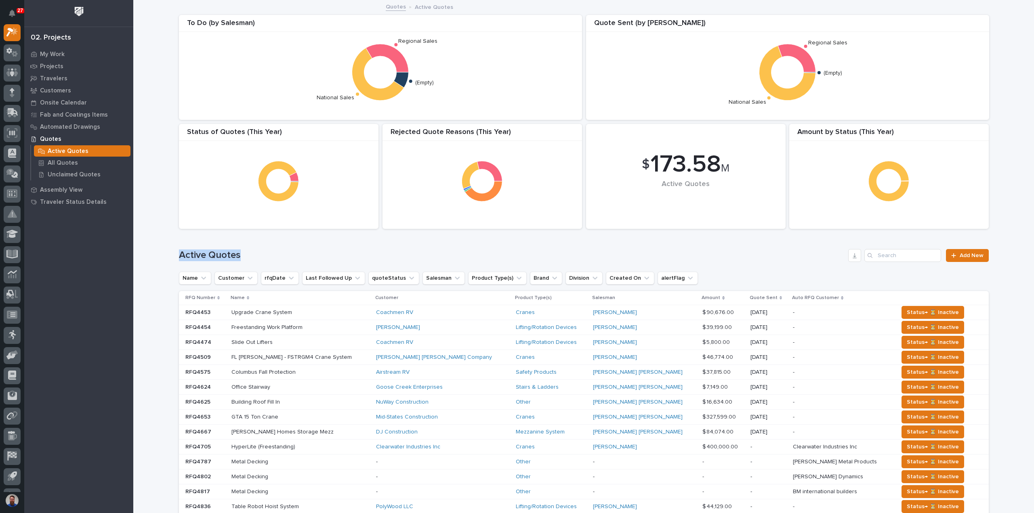
click at [308, 247] on div "Active Quotes Add New" at bounding box center [584, 252] width 810 height 39
drag, startPoint x: 359, startPoint y: 252, endPoint x: 154, endPoint y: 252, distance: 205.2
click at [154, 252] on div "Loading... Saving… Loading... Saving… $ 173.58 M Active Quotes Amount by Status…" at bounding box center [583, 412] width 901 height 822
drag, startPoint x: 168, startPoint y: 252, endPoint x: 322, endPoint y: 248, distance: 154.0
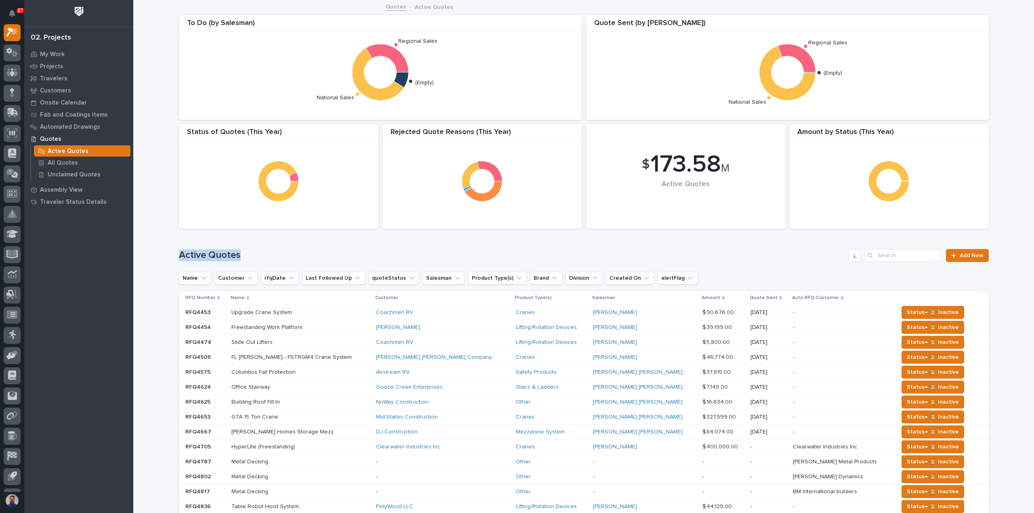
click at [322, 248] on div "Loading... Saving… Loading... Saving… $ 173.58 M Active Quotes Amount by Status…" at bounding box center [583, 412] width 901 height 822
click at [322, 248] on div "Active Quotes Add New" at bounding box center [584, 252] width 810 height 39
drag, startPoint x: 319, startPoint y: 249, endPoint x: 167, endPoint y: 254, distance: 152.4
click at [167, 254] on div "Loading... Saving… Loading... Saving… $ 173.58 M Active Quotes Amount by Status…" at bounding box center [583, 412] width 901 height 822
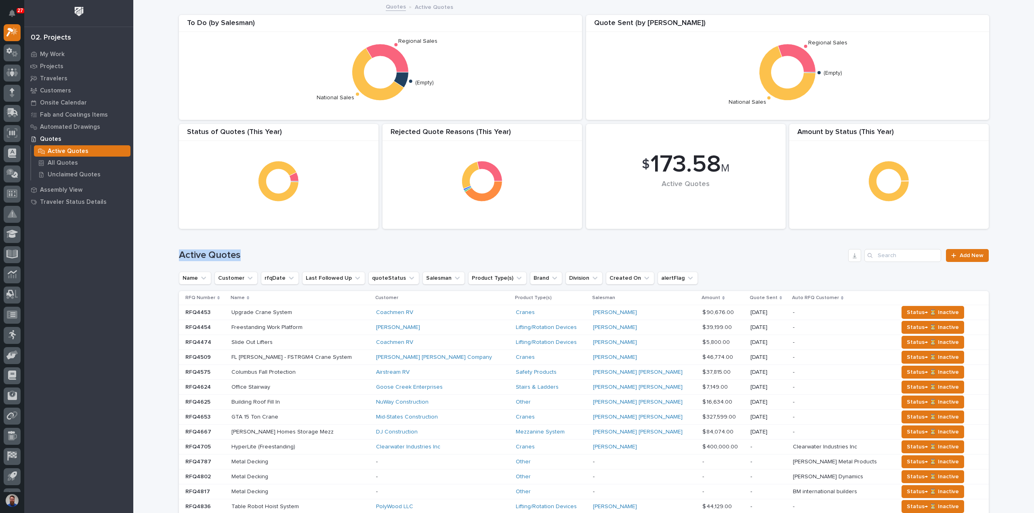
drag, startPoint x: 162, startPoint y: 252, endPoint x: 283, endPoint y: 251, distance: 120.4
click at [283, 251] on div "Loading... Saving… Loading... Saving… $ 173.58 M Active Quotes Amount by Status…" at bounding box center [583, 412] width 901 height 822
click at [283, 250] on h1 "Active Quotes" at bounding box center [512, 256] width 667 height 12
click at [287, 249] on div "Active Quotes Add New" at bounding box center [584, 255] width 810 height 13
click at [13, 53] on icon at bounding box center [14, 52] width 7 height 8
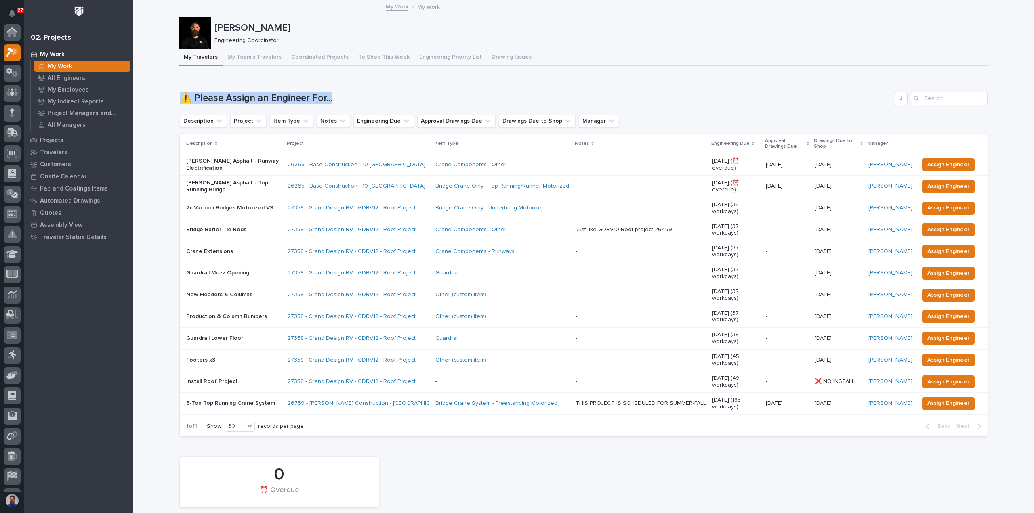
drag, startPoint x: 173, startPoint y: 94, endPoint x: 343, endPoint y: 101, distance: 170.2
click at [343, 101] on h1 "⚠️ Please Assign an Engineer For..." at bounding box center [536, 99] width 712 height 12
click at [51, 217] on div "Quotes" at bounding box center [78, 212] width 105 height 11
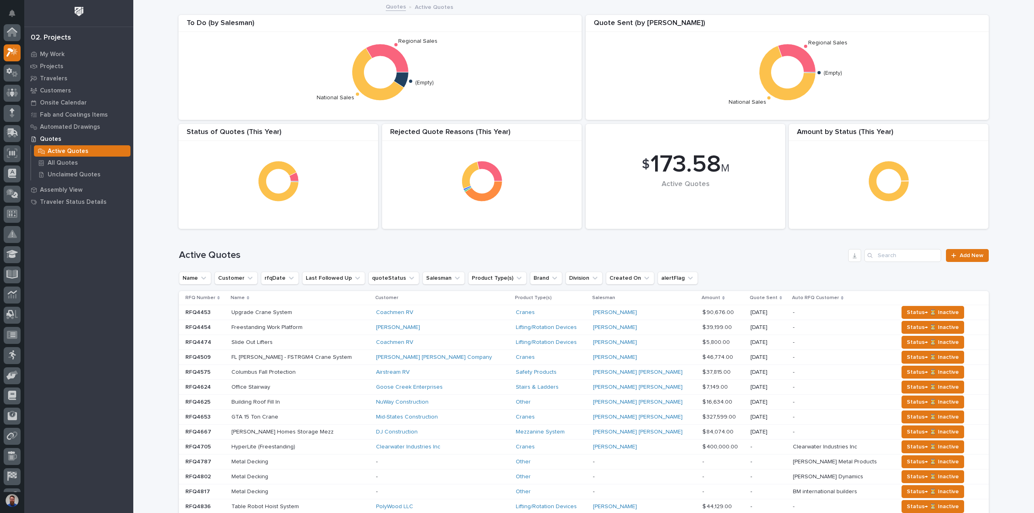
scroll to position [20, 0]
drag, startPoint x: 183, startPoint y: 252, endPoint x: 253, endPoint y: 253, distance: 70.3
click at [252, 253] on div "Loading... Saving… Loading... Saving… $ 173.58 M Active Quotes Amount by Status…" at bounding box center [583, 412] width 901 height 822
click at [253, 253] on h1 "Active Quotes" at bounding box center [512, 256] width 667 height 12
drag, startPoint x: 275, startPoint y: 257, endPoint x: 139, endPoint y: 248, distance: 136.4
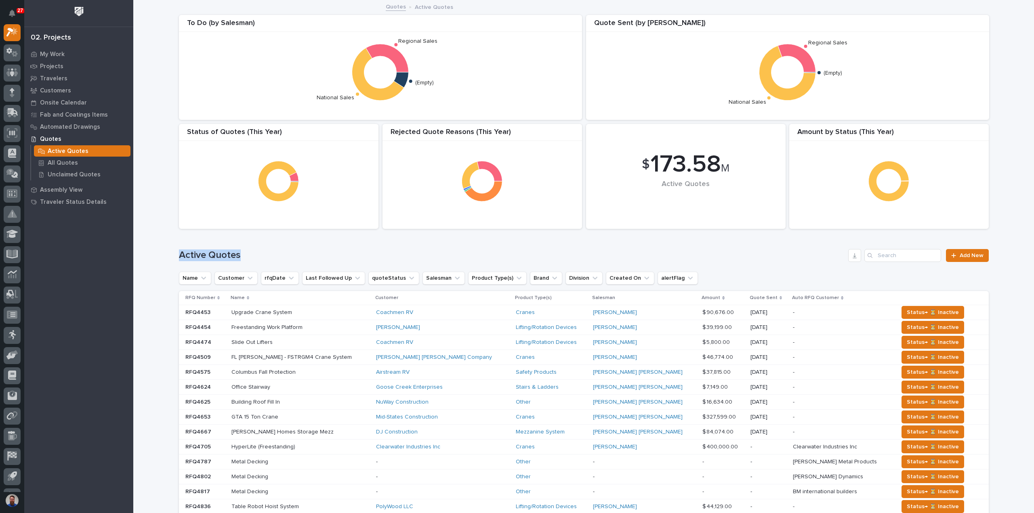
click at [139, 248] on div "Loading... Saving… Loading... Saving… $ 173.58 M Active Quotes Amount by Status…" at bounding box center [583, 412] width 901 height 822
click at [146, 244] on div "Loading... Saving… Loading... Saving… $ 173.58 M Active Quotes Amount by Status…" at bounding box center [583, 412] width 901 height 822
drag, startPoint x: 166, startPoint y: 247, endPoint x: 269, endPoint y: 258, distance: 102.8
click at [269, 258] on div "Loading... Saving… Loading... Saving… $ 173.58 M Active Quotes Amount by Status…" at bounding box center [583, 412] width 901 height 822
click at [269, 258] on h1 "Active Quotes" at bounding box center [512, 256] width 667 height 12
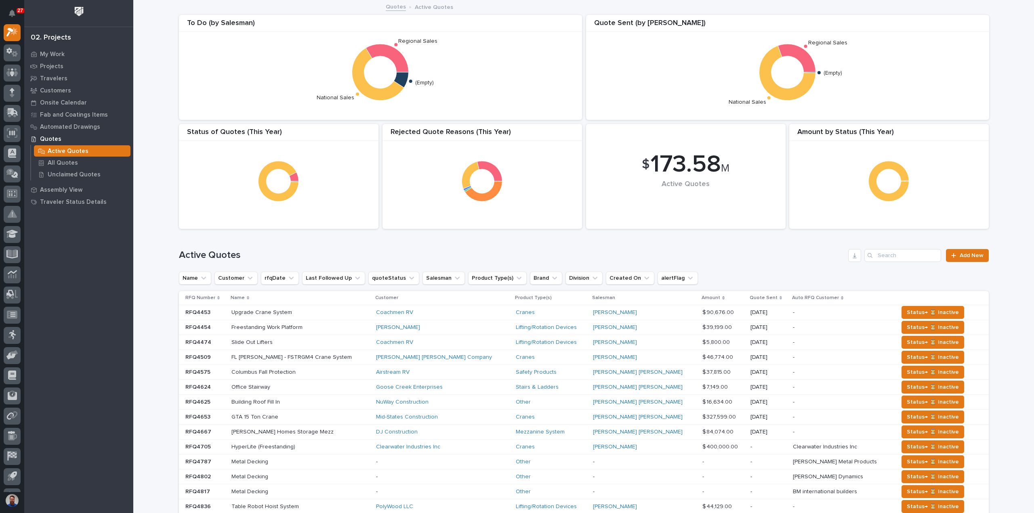
click at [276, 252] on h1 "Active Quotes" at bounding box center [512, 256] width 667 height 12
drag, startPoint x: 263, startPoint y: 252, endPoint x: 164, endPoint y: 248, distance: 99.1
click at [164, 248] on div "Loading... Saving… Loading... Saving… $ 173.58 M Active Quotes Amount by Status…" at bounding box center [583, 412] width 901 height 822
drag, startPoint x: 155, startPoint y: 251, endPoint x: 283, endPoint y: 257, distance: 128.2
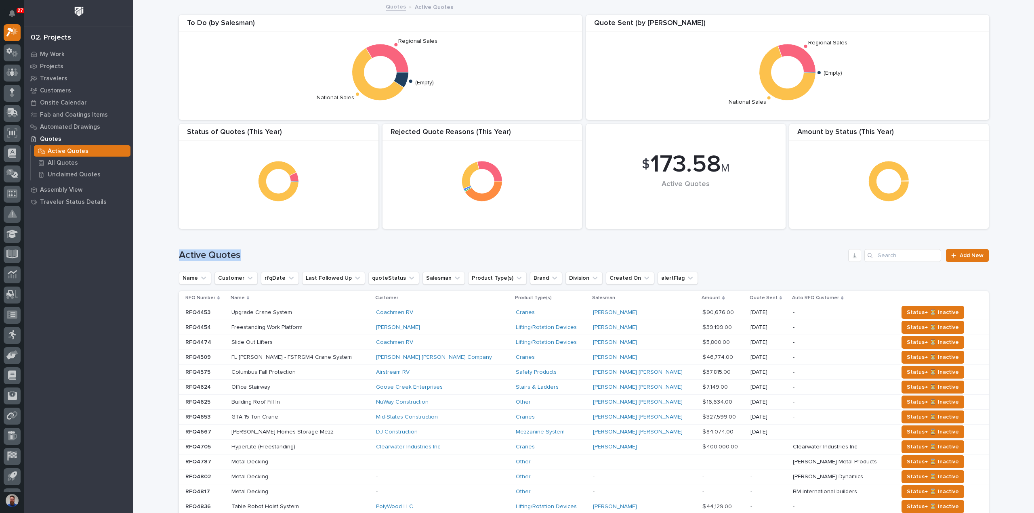
click at [283, 257] on div "Loading... Saving… Loading... Saving… $ 173.58 M Active Quotes Amount by Status…" at bounding box center [583, 412] width 901 height 822
click at [283, 257] on h1 "Active Quotes" at bounding box center [512, 256] width 667 height 12
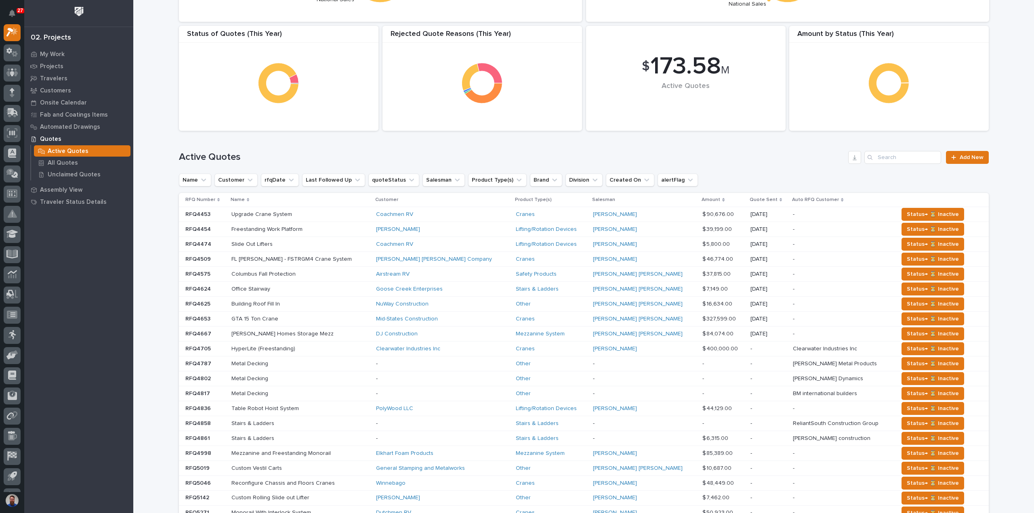
scroll to position [0, 0]
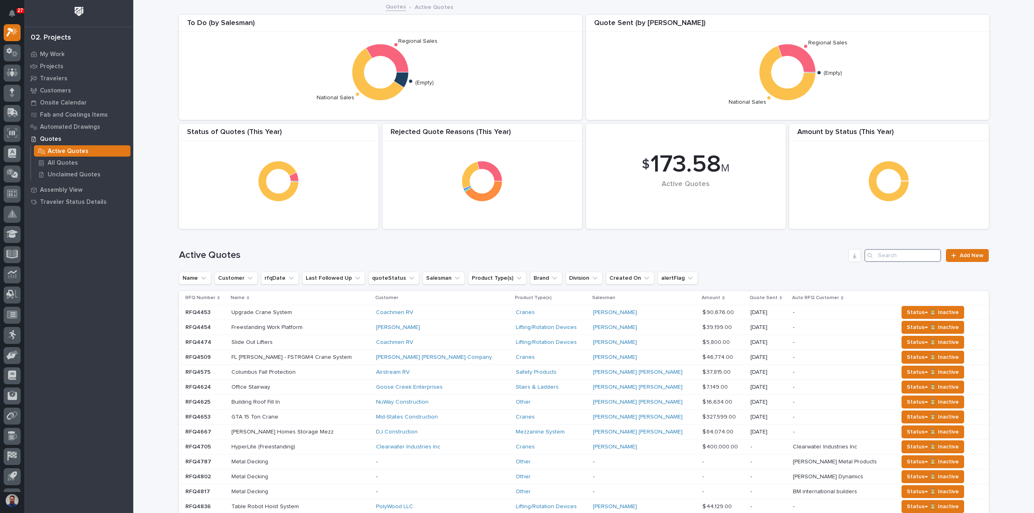
click at [894, 255] on input "Search" at bounding box center [903, 255] width 77 height 13
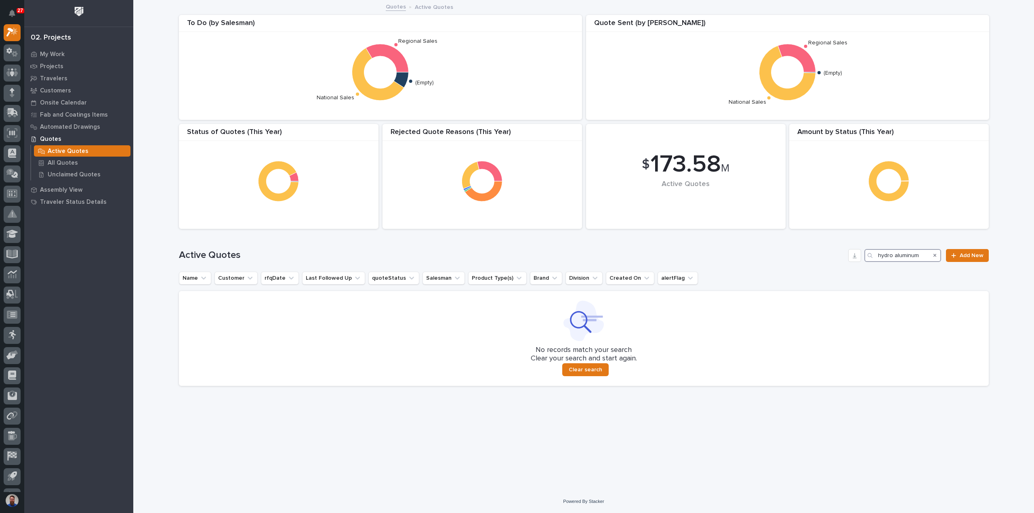
click at [910, 256] on input "hydro aluminum" at bounding box center [903, 255] width 77 height 13
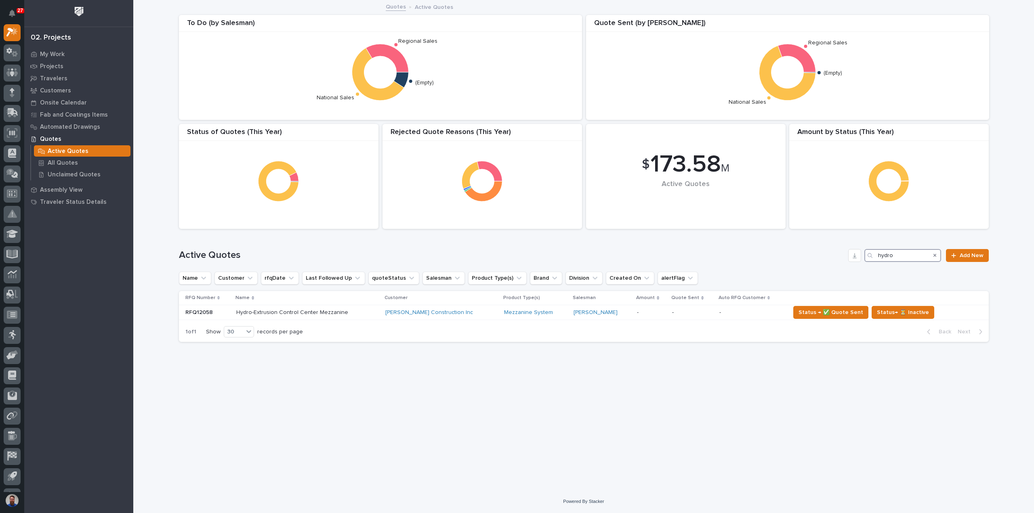
drag, startPoint x: 907, startPoint y: 254, endPoint x: 896, endPoint y: 255, distance: 11.0
click at [896, 255] on input "hydro" at bounding box center [903, 255] width 77 height 13
type input "hydro"
click at [363, 314] on p at bounding box center [306, 312] width 141 height 7
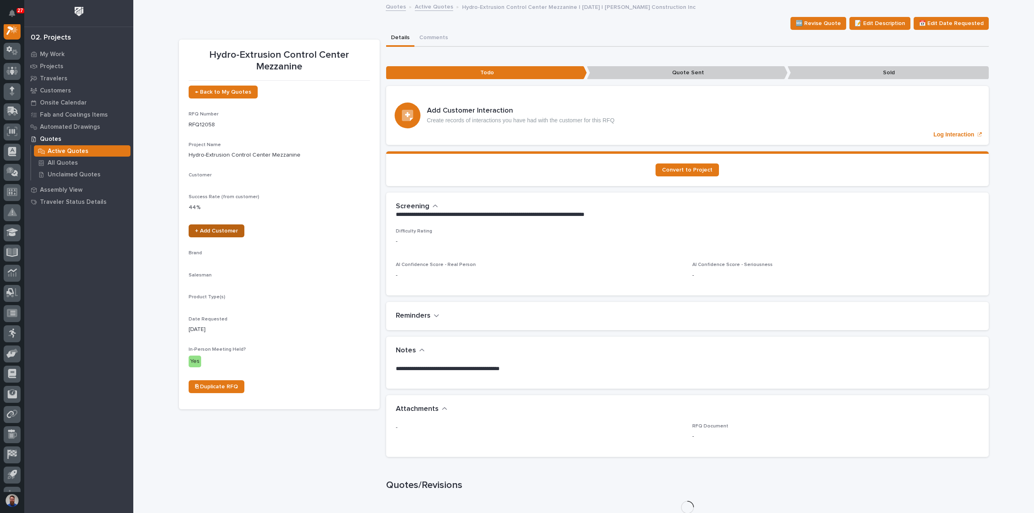
scroll to position [20, 0]
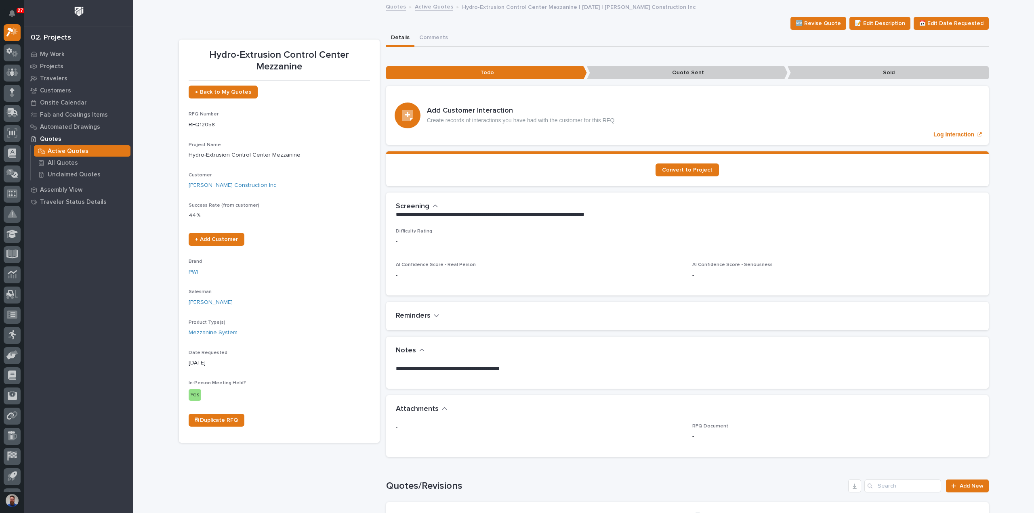
click at [75, 149] on p "Active Quotes" at bounding box center [68, 151] width 41 height 7
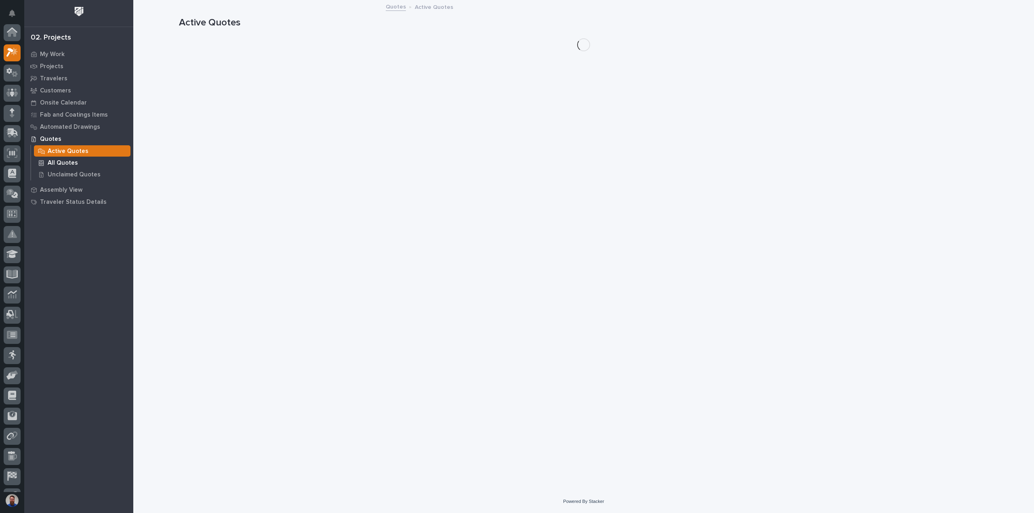
scroll to position [20, 0]
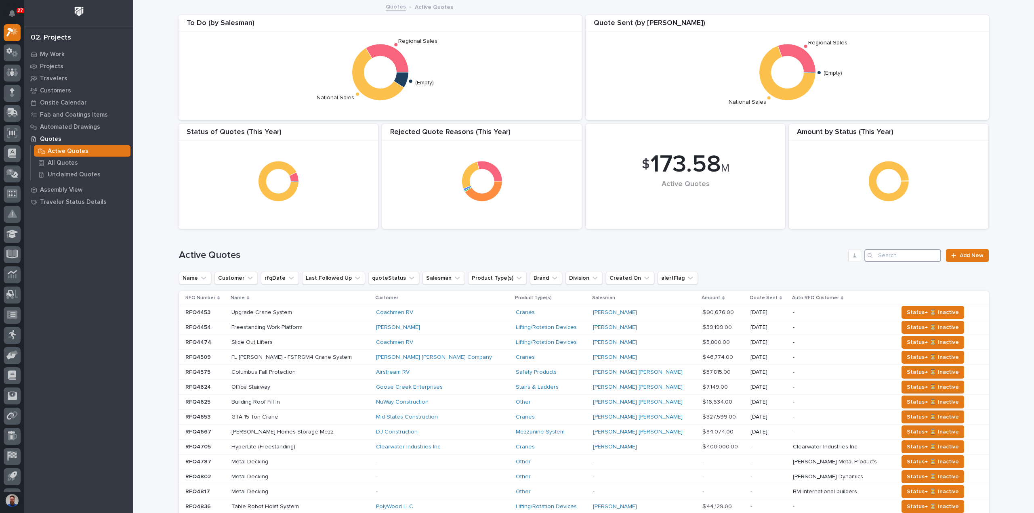
click at [900, 261] on input "Search" at bounding box center [903, 255] width 77 height 13
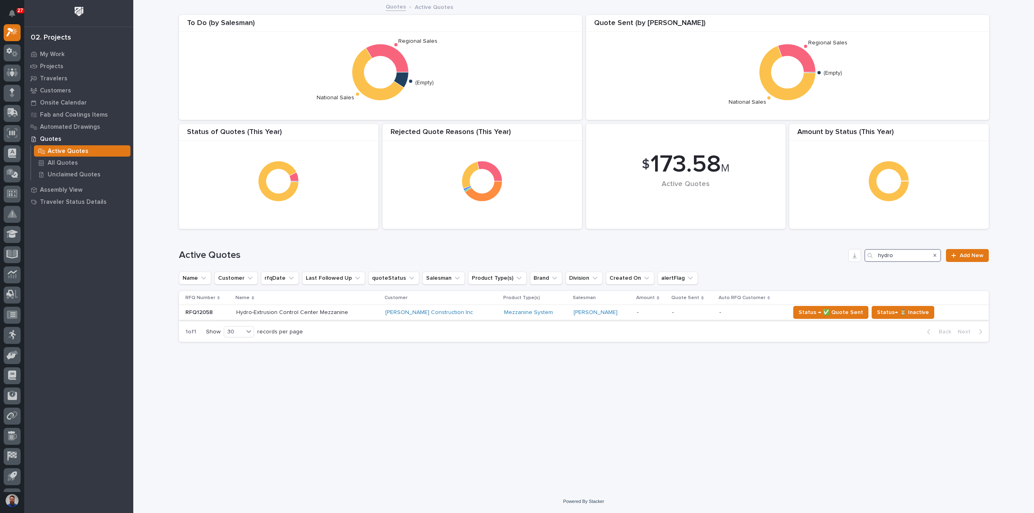
type input "hydro"
click at [366, 320] on td "Hydro-Extrusion Control Center Mezzanine Hydro-Extrusion Control Center Mezzani…" at bounding box center [307, 312] width 149 height 15
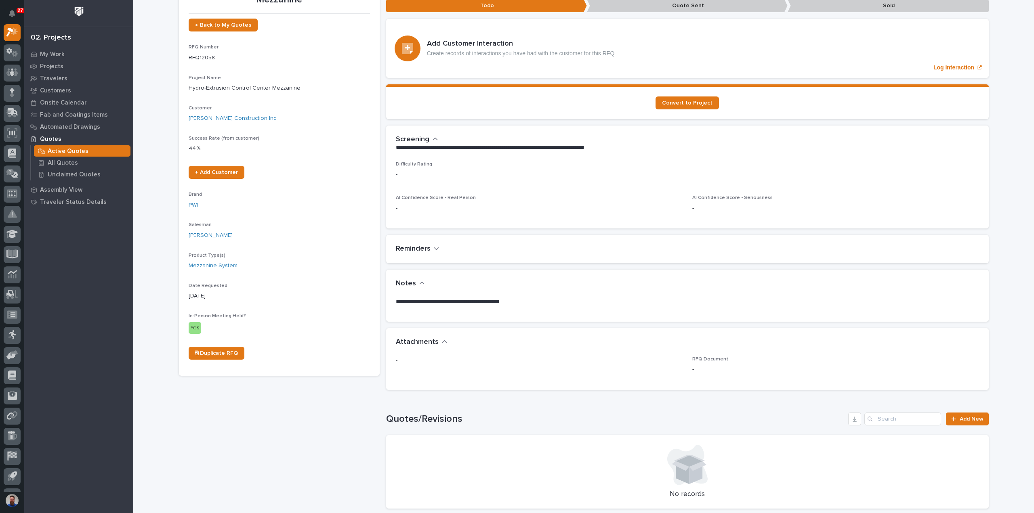
scroll to position [107, 0]
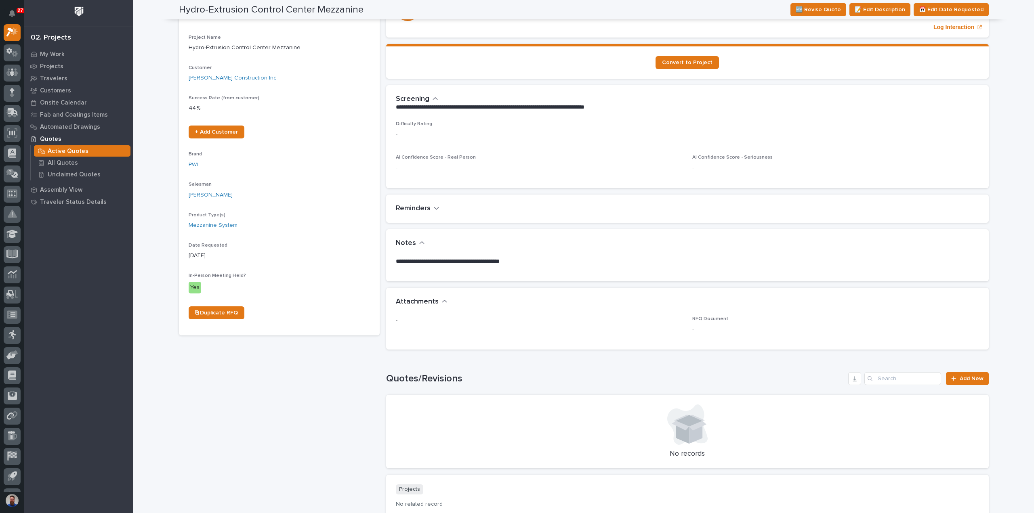
drag, startPoint x: 537, startPoint y: 255, endPoint x: 429, endPoint y: 254, distance: 108.3
click at [429, 254] on div "Notes" at bounding box center [687, 243] width 603 height 28
drag, startPoint x: 557, startPoint y: 260, endPoint x: 394, endPoint y: 258, distance: 163.2
click at [396, 258] on p "**********" at bounding box center [687, 262] width 583 height 8
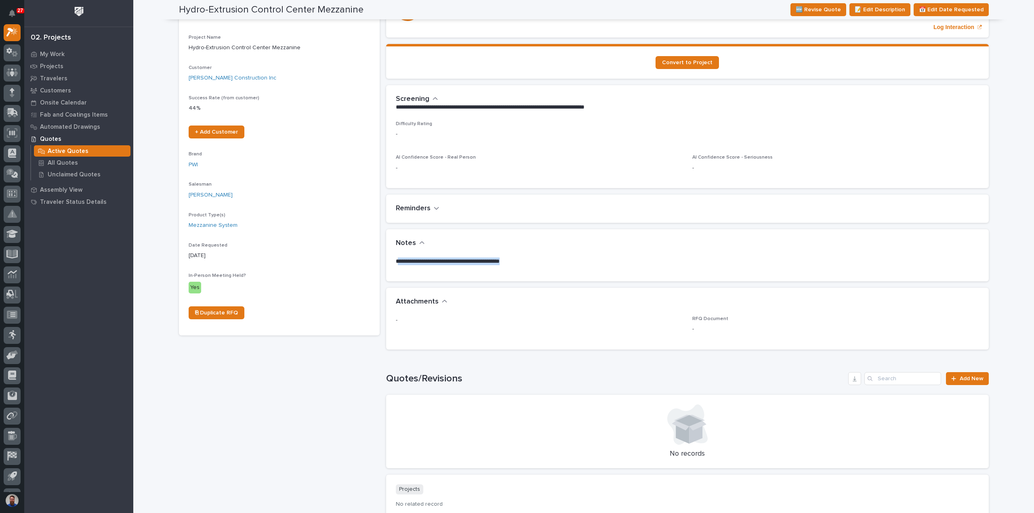
click at [396, 258] on p "**********" at bounding box center [687, 262] width 583 height 8
drag, startPoint x: 404, startPoint y: 263, endPoint x: 530, endPoint y: 259, distance: 125.7
click at [530, 259] on div "**********" at bounding box center [687, 270] width 603 height 24
click at [530, 259] on p "**********" at bounding box center [687, 262] width 583 height 8
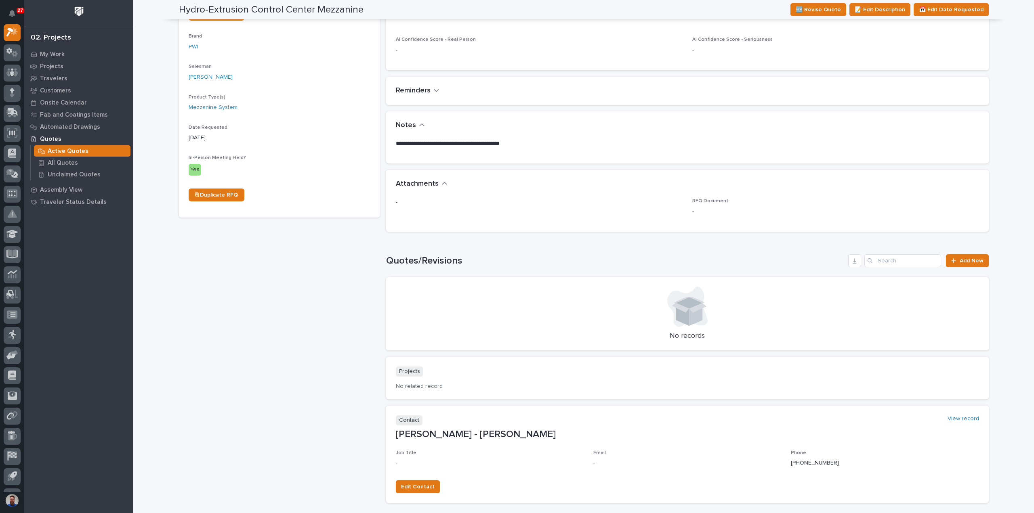
scroll to position [0, 0]
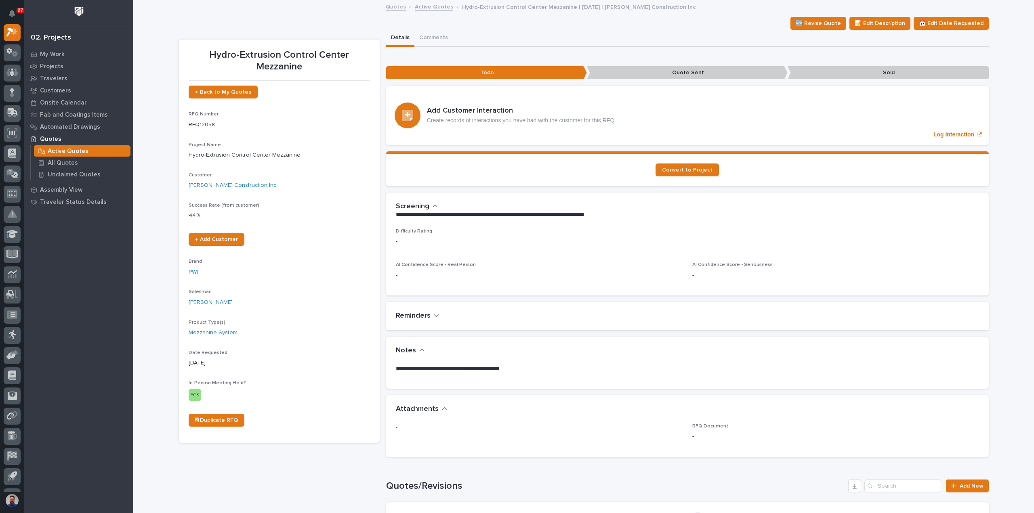
click at [92, 150] on div "Active Quotes" at bounding box center [82, 150] width 97 height 11
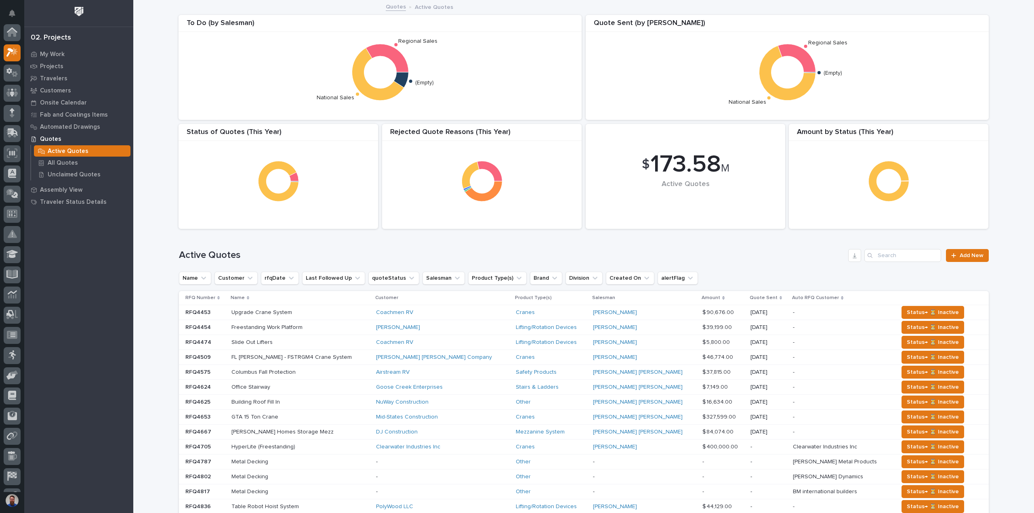
scroll to position [20, 0]
drag, startPoint x: 234, startPoint y: 263, endPoint x: 182, endPoint y: 255, distance: 53.1
click at [182, 255] on div "Active Quotes Add New" at bounding box center [584, 252] width 810 height 39
click at [179, 255] on h1 "Active Quotes" at bounding box center [512, 256] width 667 height 12
drag, startPoint x: 158, startPoint y: 249, endPoint x: 327, endPoint y: 248, distance: 169.3
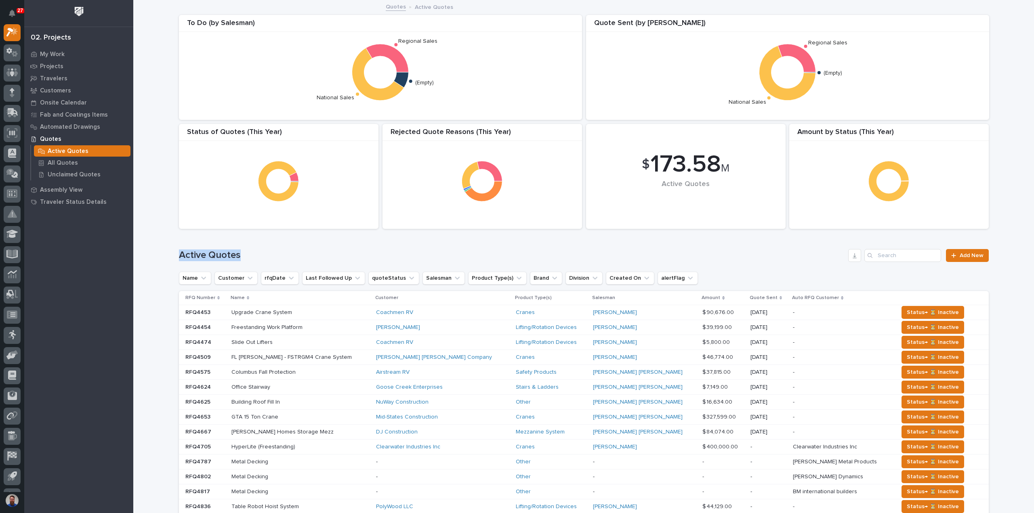
click at [327, 248] on div "Loading... Saving… Loading... Saving… $ 173.58 M Active Quotes Amount by Status…" at bounding box center [583, 412] width 901 height 822
click at [327, 248] on div "Active Quotes Add New" at bounding box center [584, 252] width 810 height 39
drag, startPoint x: 327, startPoint y: 248, endPoint x: 308, endPoint y: 248, distance: 19.4
click at [308, 248] on div "Active Quotes Add New" at bounding box center [584, 252] width 810 height 39
click at [301, 248] on div "Active Quotes Add New" at bounding box center [584, 252] width 810 height 39
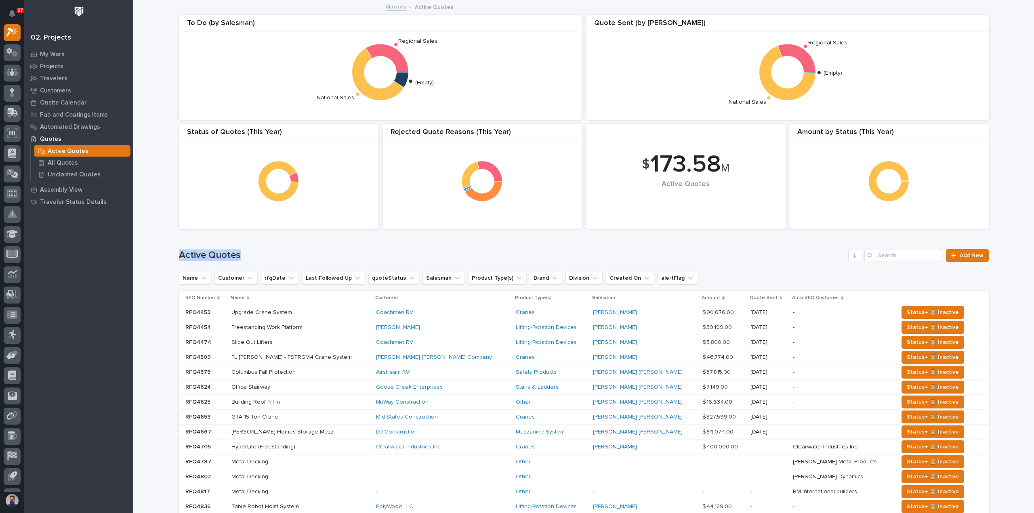
drag, startPoint x: 248, startPoint y: 252, endPoint x: 166, endPoint y: 248, distance: 81.7
click at [166, 248] on div "Loading... Saving… Loading... Saving… $ 173.58 M Active Quotes Amount by Status…" at bounding box center [583, 412] width 901 height 822
drag, startPoint x: 227, startPoint y: 255, endPoint x: 278, endPoint y: 255, distance: 50.5
click at [278, 255] on div "Loading... Saving… Loading... Saving… $ 173.58 M Active Quotes Amount by Status…" at bounding box center [583, 412] width 901 height 822
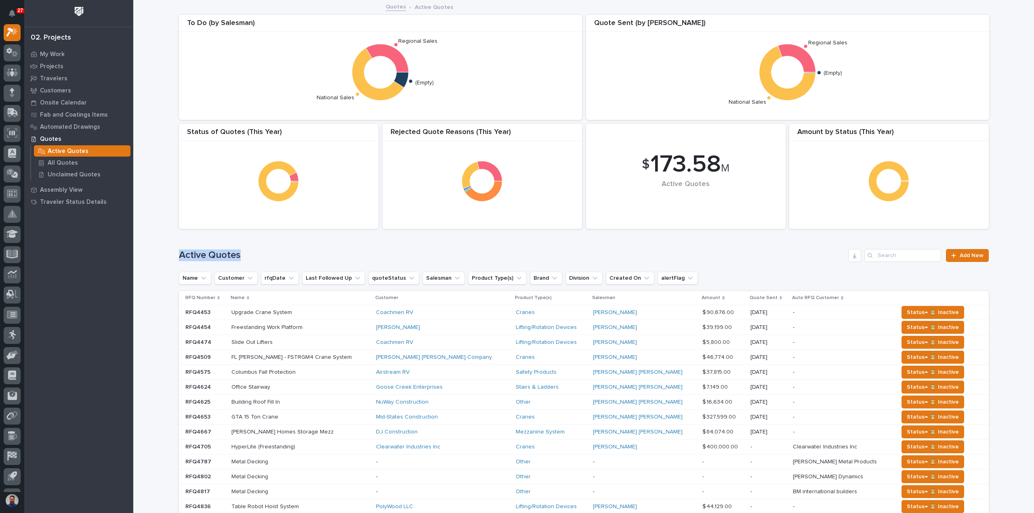
click at [278, 255] on h1 "Active Quotes" at bounding box center [512, 256] width 667 height 12
drag, startPoint x: 218, startPoint y: 255, endPoint x: 141, endPoint y: 252, distance: 77.2
click at [141, 252] on div "Loading... Saving… Loading... Saving… $ 173.58 M Active Quotes Amount by Status…" at bounding box center [583, 412] width 901 height 822
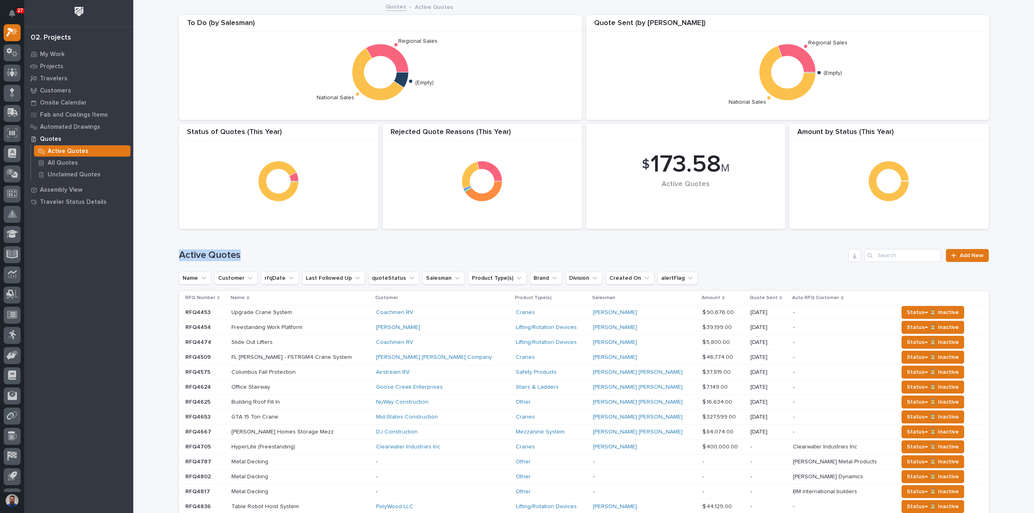
click at [141, 252] on div "Loading... Saving… Loading... Saving… $ 173.58 M Active Quotes Amount by Status…" at bounding box center [583, 412] width 901 height 822
click at [161, 255] on div "Loading... Saving… Loading... Saving… $ 173.58 M Active Quotes Amount by Status…" at bounding box center [583, 412] width 901 height 822
drag, startPoint x: 158, startPoint y: 253, endPoint x: 304, endPoint y: 256, distance: 146.7
click at [304, 257] on div "Loading... Saving… Loading... Saving… $ 173.58 M Active Quotes Amount by Status…" at bounding box center [583, 412] width 901 height 822
click at [305, 256] on h1 "Active Quotes" at bounding box center [512, 256] width 667 height 12
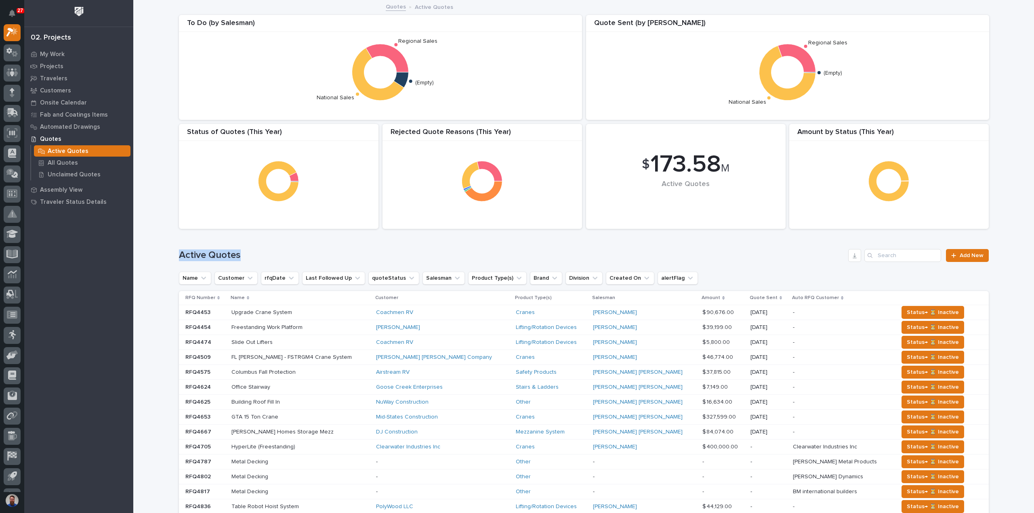
drag, startPoint x: 267, startPoint y: 255, endPoint x: 163, endPoint y: 255, distance: 103.4
click at [163, 255] on div "Loading... Saving… Loading... Saving… $ 173.58 M Active Quotes Amount by Status…" at bounding box center [583, 412] width 901 height 822
click at [165, 254] on div "Loading... Saving… Loading... Saving… $ 173.58 M Active Quotes Amount by Status…" at bounding box center [583, 412] width 901 height 822
click at [311, 254] on h1 "Active Quotes" at bounding box center [512, 256] width 667 height 12
drag, startPoint x: 302, startPoint y: 237, endPoint x: 170, endPoint y: 255, distance: 132.5
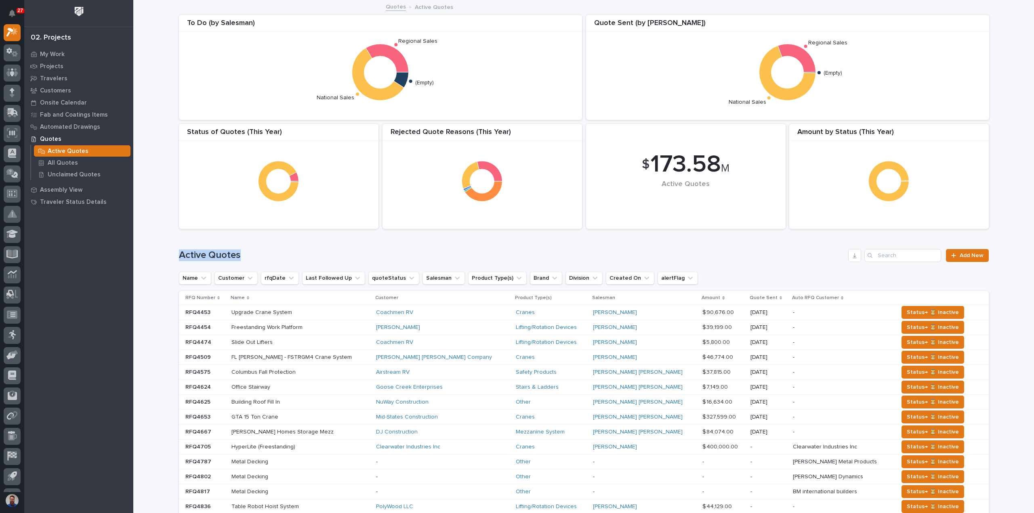
click at [170, 255] on div "Loading... Saving… Loading... Saving… $ 173.58 M Active Quotes Amount by Status…" at bounding box center [583, 412] width 901 height 822
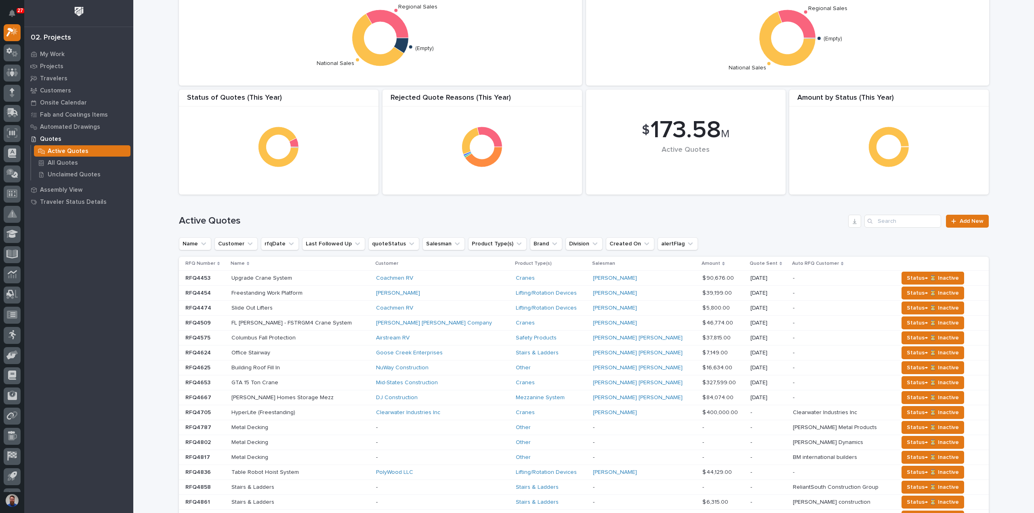
scroll to position [0, 0]
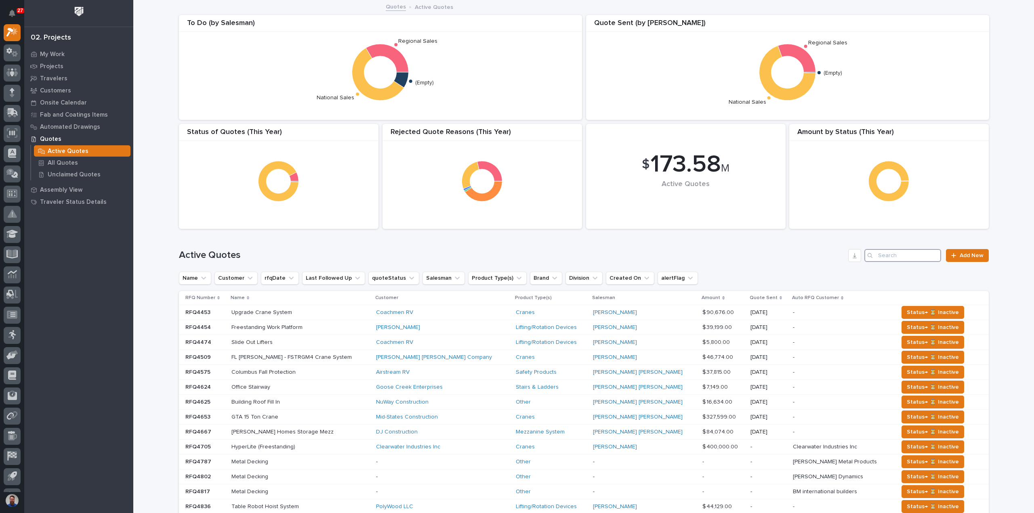
click at [900, 257] on input "Search" at bounding box center [903, 255] width 77 height 13
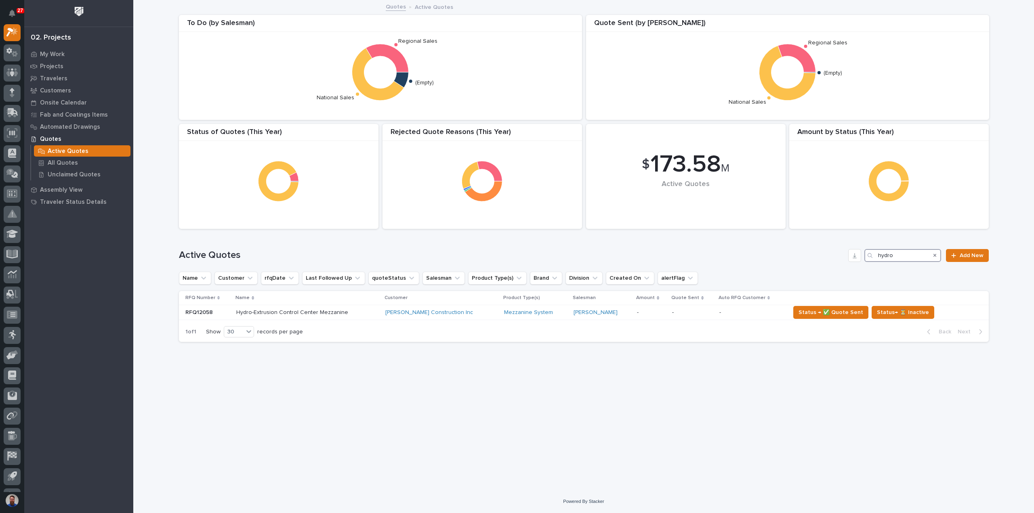
type input "hydro"
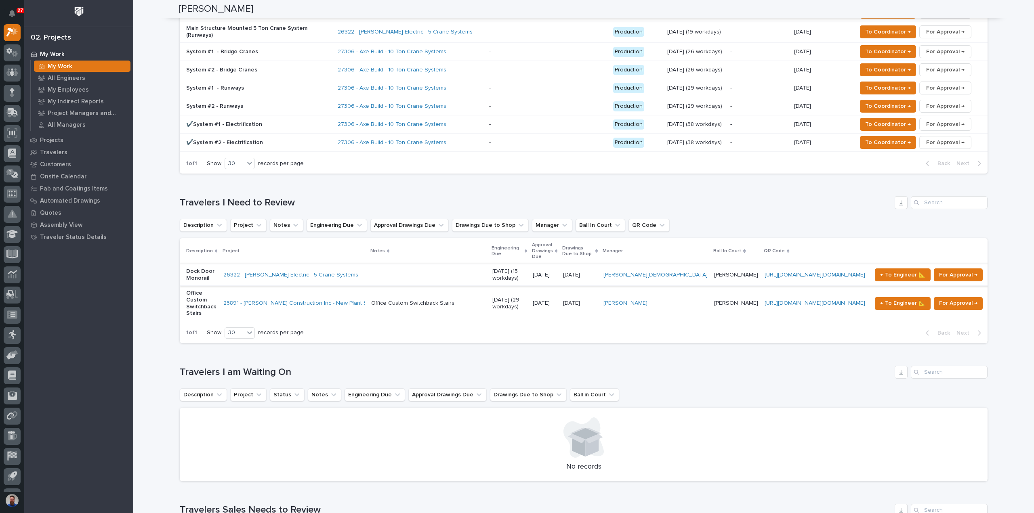
scroll to position [539, 0]
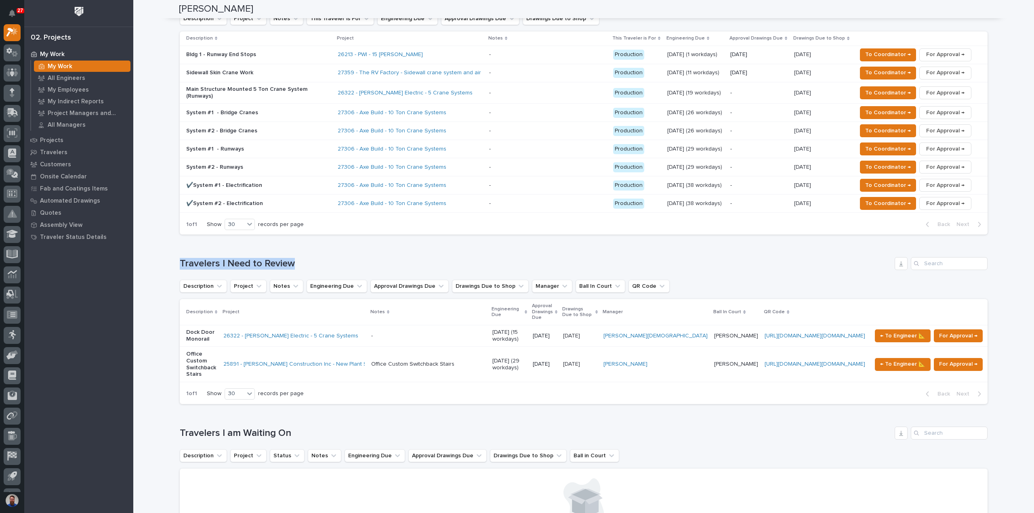
drag, startPoint x: 180, startPoint y: 218, endPoint x: 312, endPoint y: 215, distance: 131.7
click at [312, 258] on h1 "Travelers I Need to Review" at bounding box center [536, 264] width 712 height 12
drag, startPoint x: 339, startPoint y: 209, endPoint x: 149, endPoint y: 207, distance: 189.5
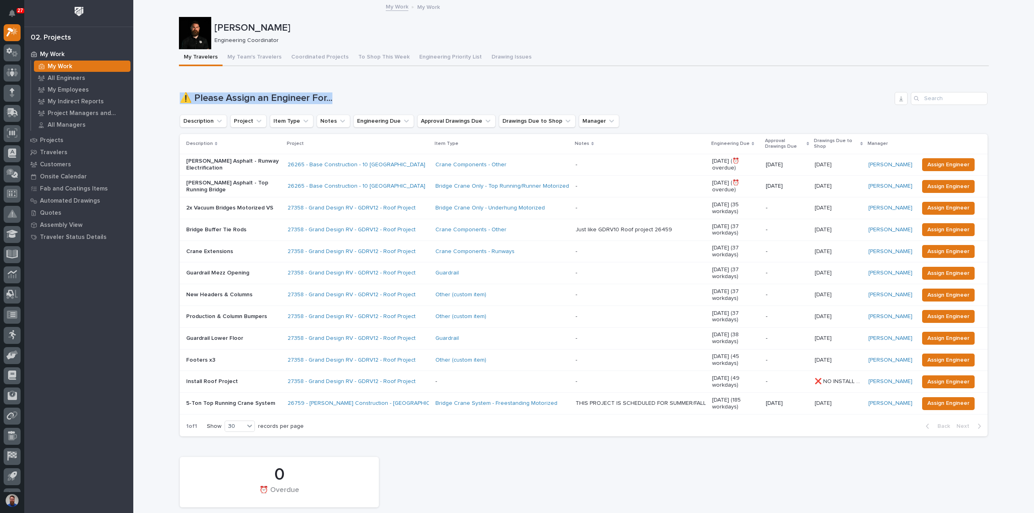
drag, startPoint x: 164, startPoint y: 100, endPoint x: 370, endPoint y: 93, distance: 206.6
click at [370, 93] on h1 "⚠️ Please Assign an Engineer For..." at bounding box center [536, 99] width 712 height 12
click at [393, 93] on h1 "⚠️ Please Assign an Engineer For..." at bounding box center [536, 99] width 712 height 12
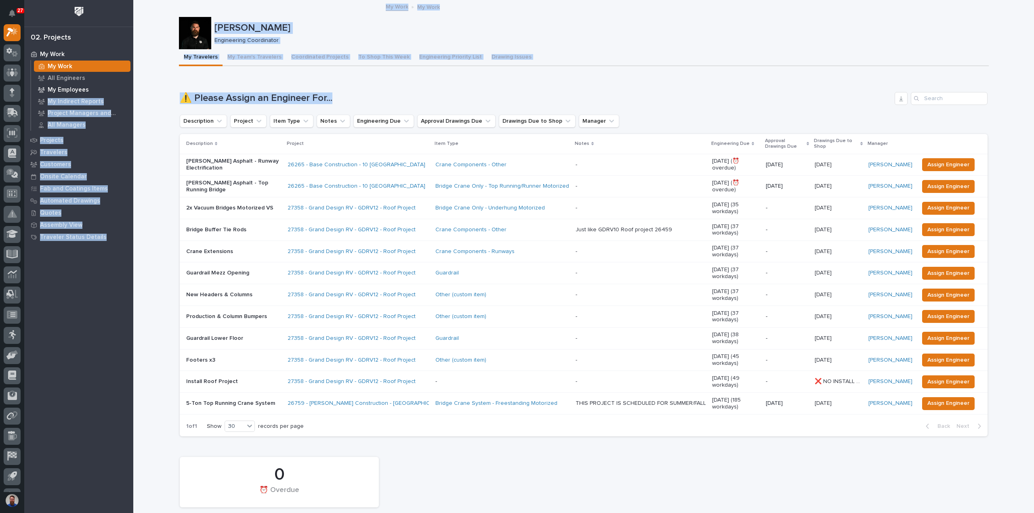
drag, startPoint x: 290, startPoint y: 88, endPoint x: 126, endPoint y: 86, distance: 164.0
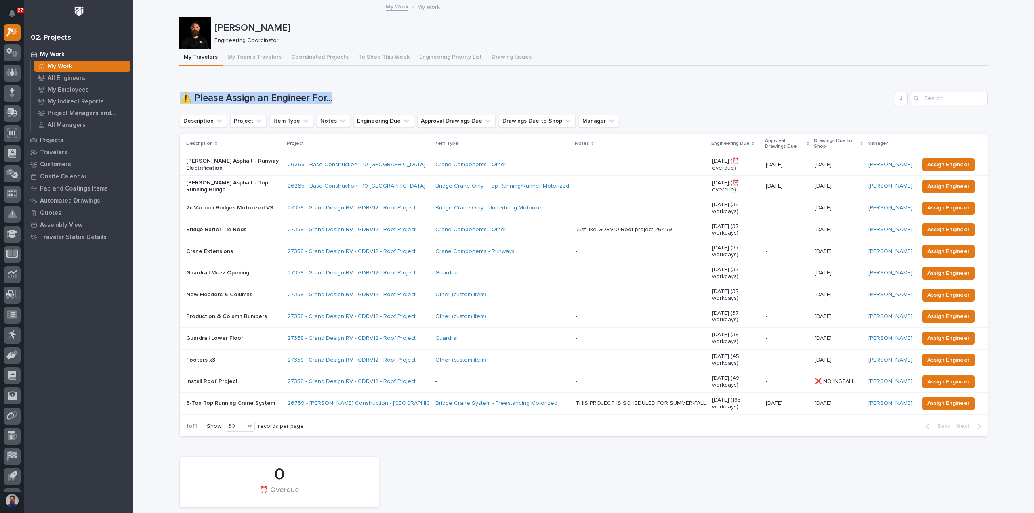
drag, startPoint x: 149, startPoint y: 92, endPoint x: 384, endPoint y: 92, distance: 235.5
click at [384, 92] on div "⚠️ Please Assign an Engineer For..." at bounding box center [584, 98] width 808 height 13
click at [263, 57] on button "My Team's Travelers" at bounding box center [255, 57] width 64 height 17
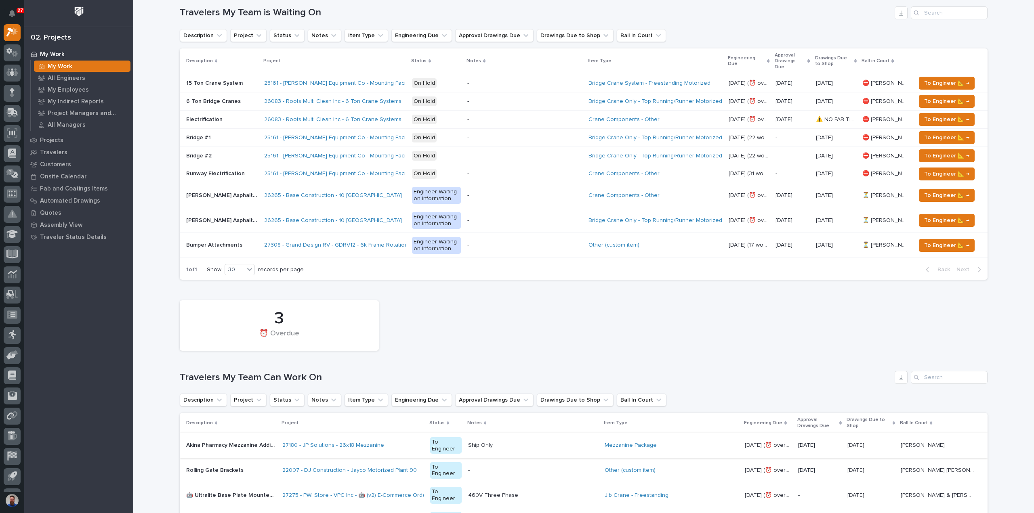
scroll to position [215, 0]
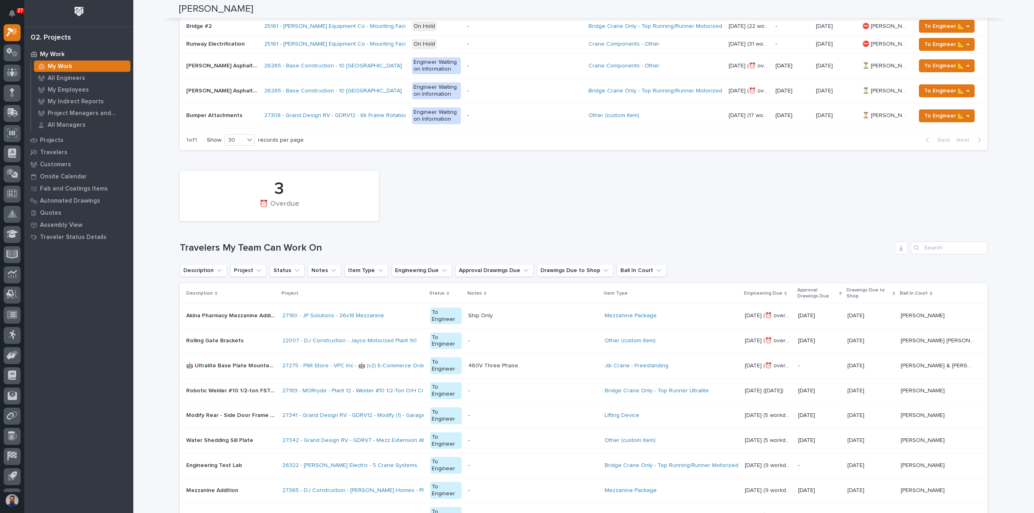
click at [258, 361] on p "🤖 Ultralite Base Plate Mounted Jib Crane" at bounding box center [231, 365] width 91 height 8
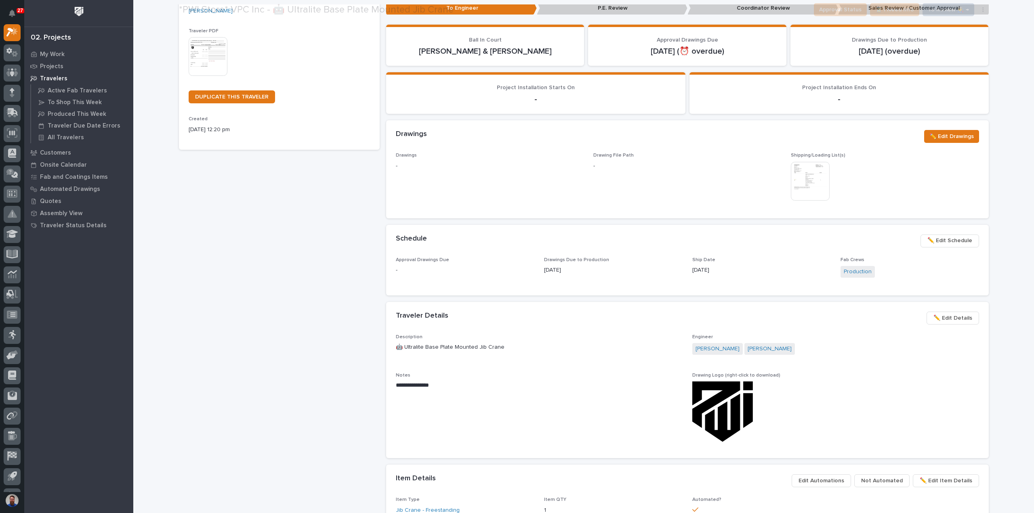
scroll to position [162, 0]
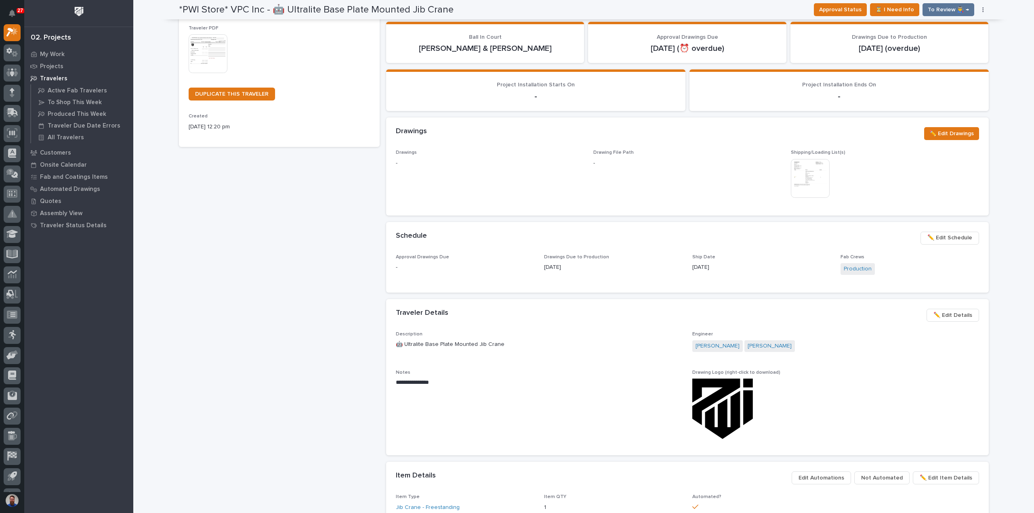
click at [949, 318] on span "✏️ Edit Details" at bounding box center [953, 316] width 39 height 10
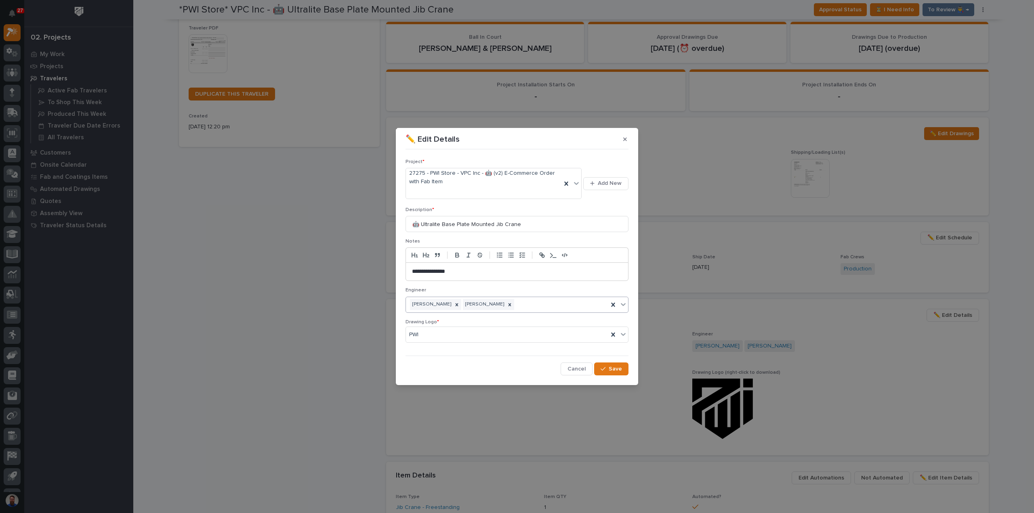
click at [509, 304] on div "Noah Diaz Rishi Desai" at bounding box center [507, 305] width 202 height 14
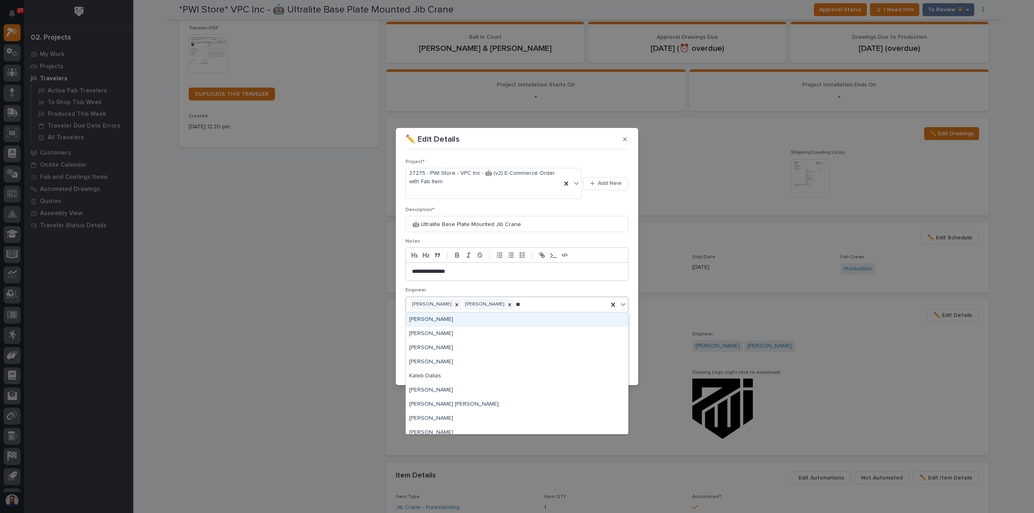
type input "***"
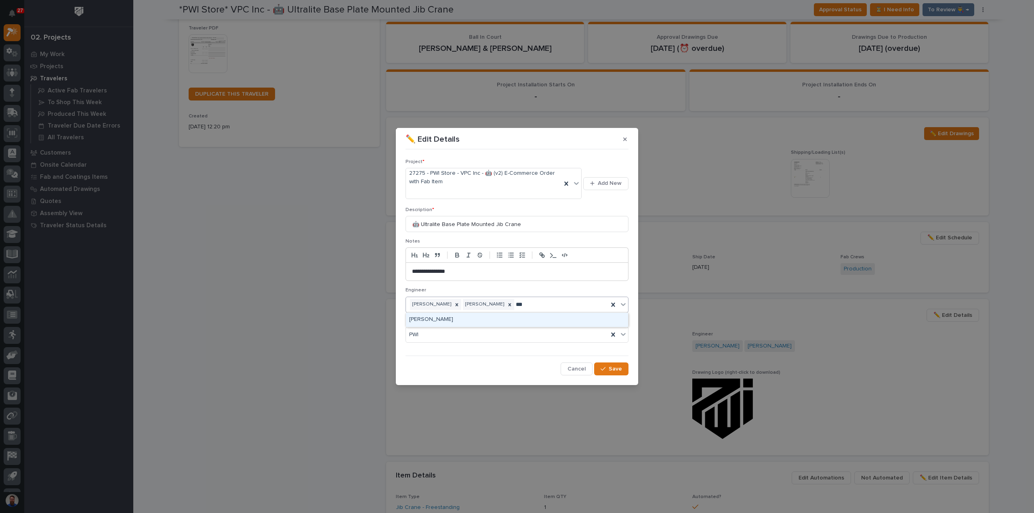
click at [515, 323] on div "Darren Miller" at bounding box center [517, 320] width 222 height 14
click at [619, 368] on span "Save" at bounding box center [615, 369] width 13 height 7
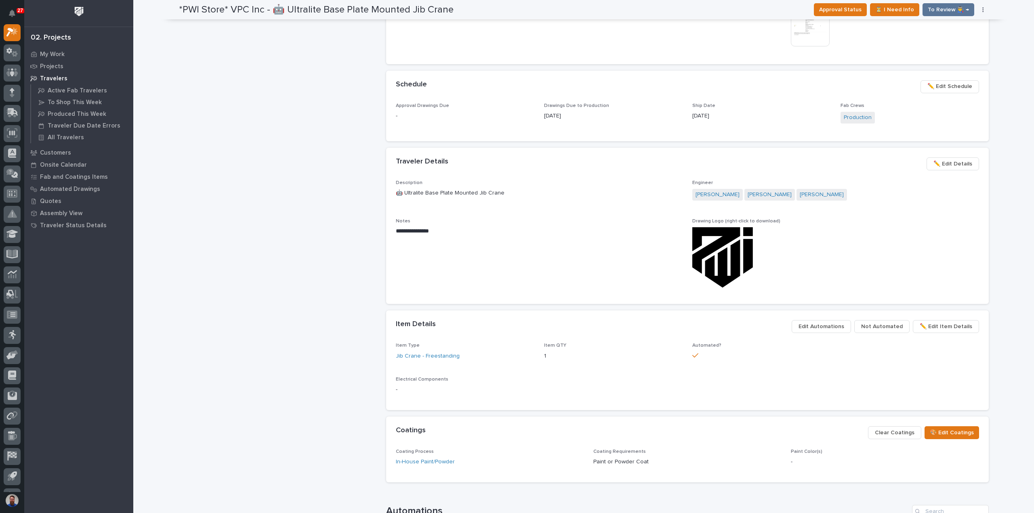
scroll to position [323, 0]
drag, startPoint x: 804, startPoint y: 243, endPoint x: 637, endPoint y: 240, distance: 166.9
click at [637, 240] on div "**********" at bounding box center [687, 237] width 583 height 115
click at [647, 227] on p "**********" at bounding box center [539, 231] width 287 height 8
drag, startPoint x: 660, startPoint y: 210, endPoint x: 814, endPoint y: 261, distance: 162.6
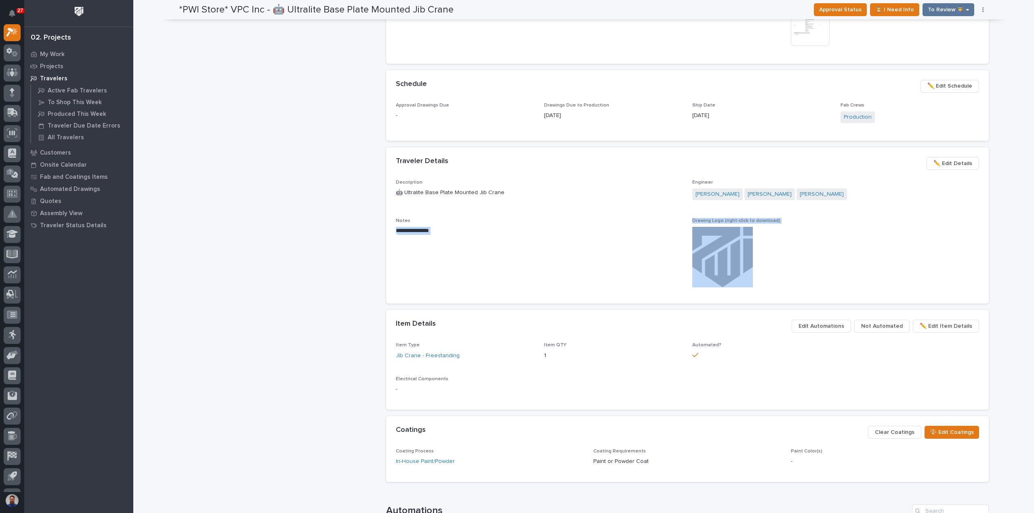
click at [814, 261] on div "**********" at bounding box center [687, 237] width 583 height 115
drag, startPoint x: 789, startPoint y: 246, endPoint x: 771, endPoint y: 242, distance: 18.9
click at [789, 246] on div at bounding box center [835, 257] width 287 height 61
click at [830, 230] on div at bounding box center [835, 257] width 287 height 61
drag, startPoint x: 685, startPoint y: 215, endPoint x: 805, endPoint y: 241, distance: 122.3
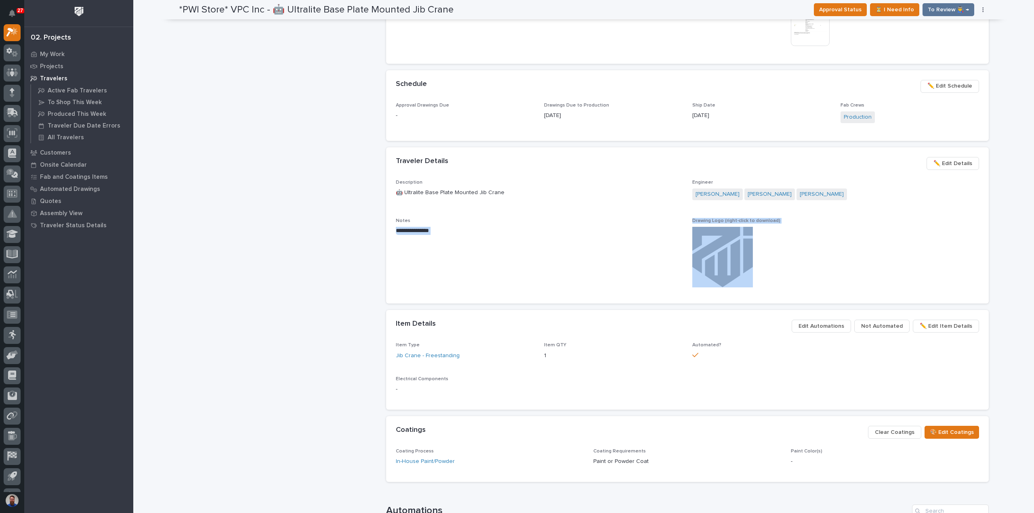
click at [805, 241] on div "**********" at bounding box center [687, 237] width 583 height 115
click at [805, 241] on div at bounding box center [835, 257] width 287 height 61
click at [840, 233] on div at bounding box center [835, 257] width 287 height 61
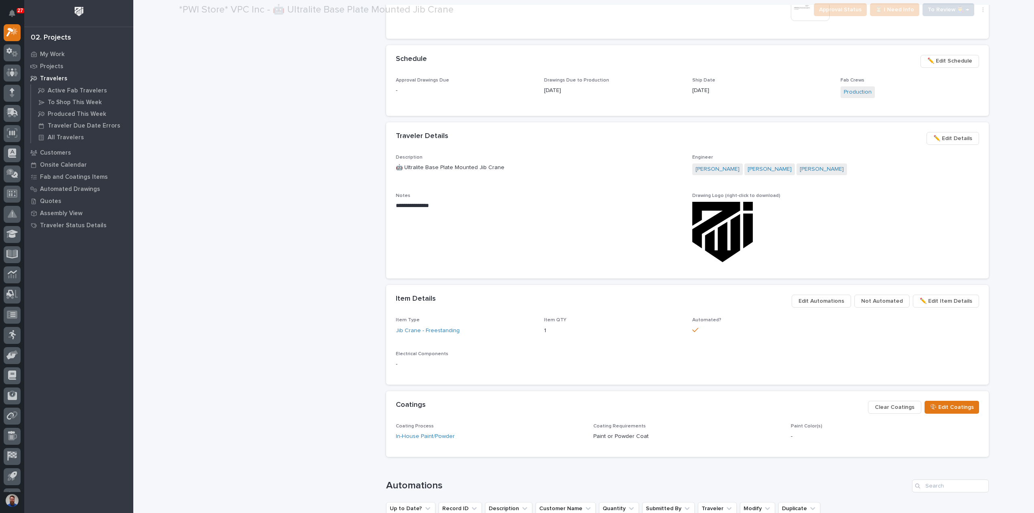
scroll to position [377, 0]
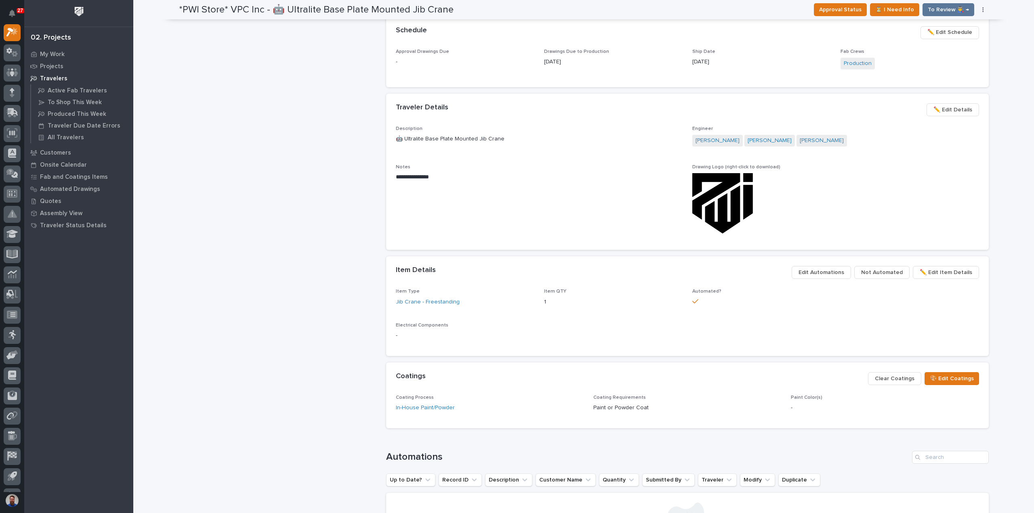
click at [812, 183] on div at bounding box center [835, 203] width 287 height 61
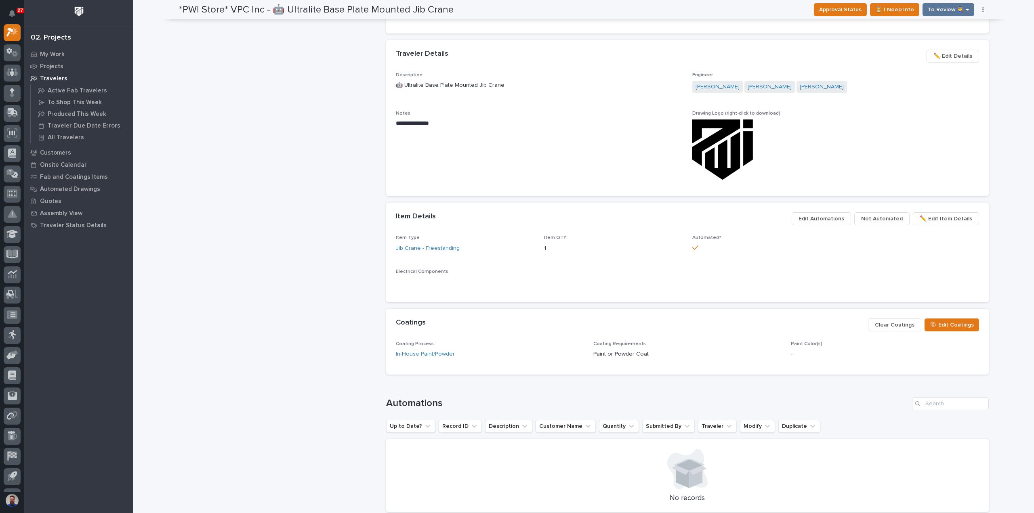
click at [833, 133] on div at bounding box center [835, 150] width 287 height 61
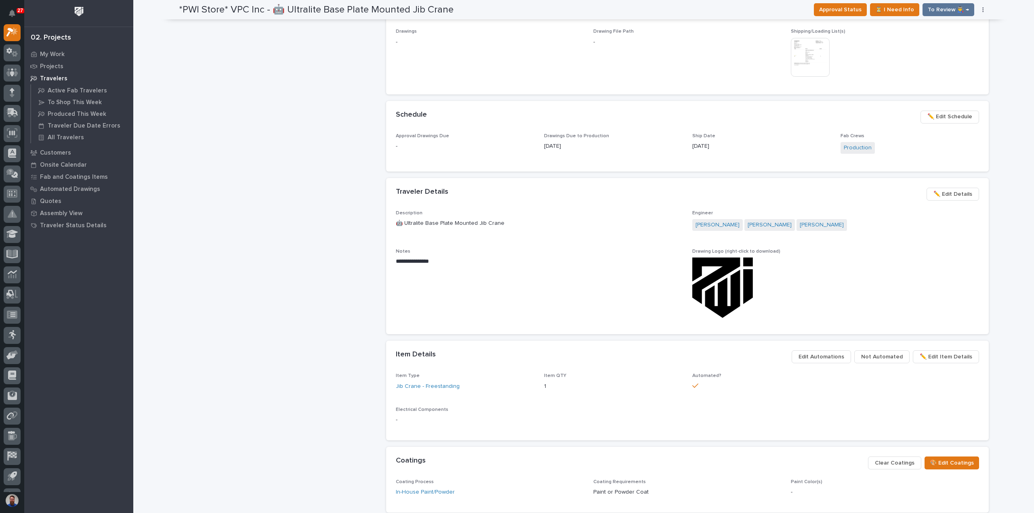
scroll to position [323, 0]
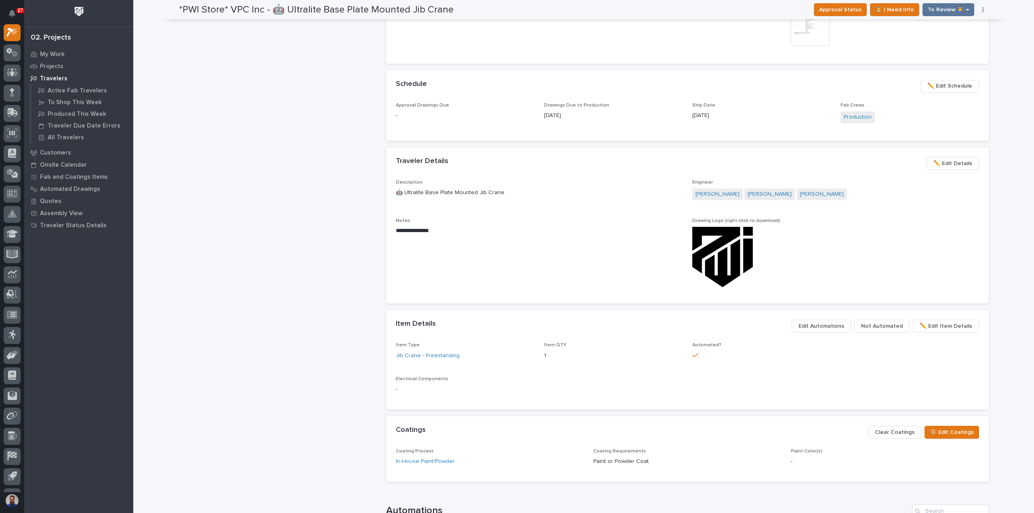
click at [804, 236] on div at bounding box center [835, 257] width 287 height 61
click at [826, 235] on div at bounding box center [835, 257] width 287 height 61
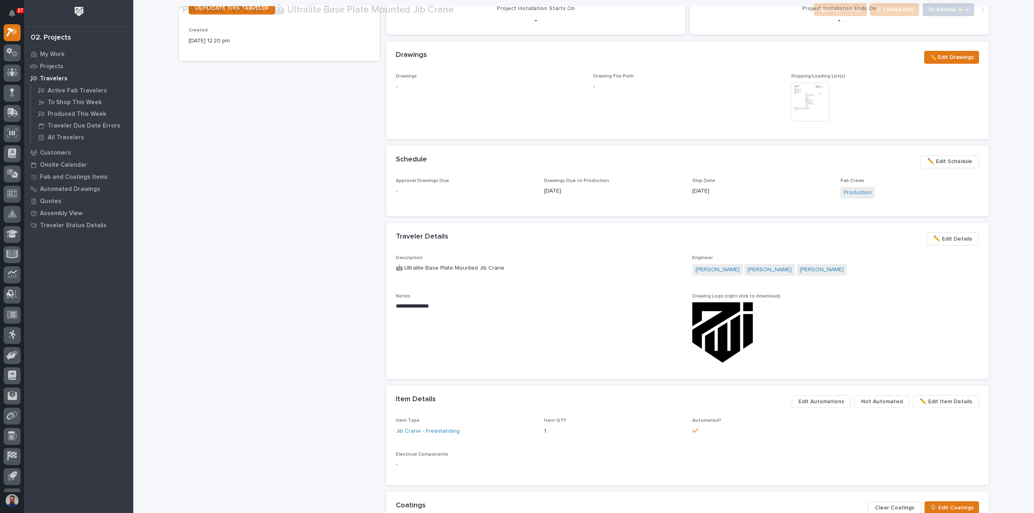
scroll to position [269, 0]
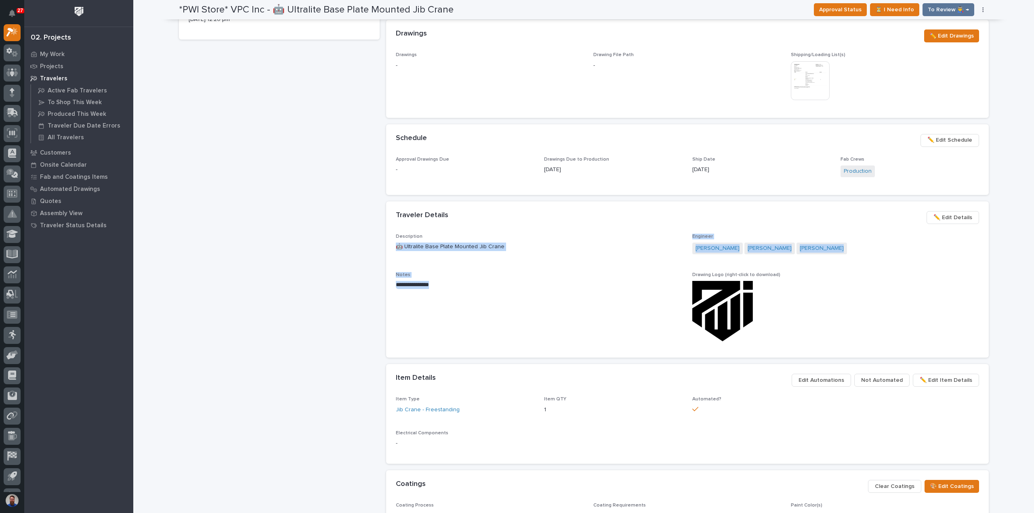
drag, startPoint x: 426, startPoint y: 272, endPoint x: 410, endPoint y: 260, distance: 20.2
click at [396, 248] on div "**********" at bounding box center [687, 291] width 583 height 115
click at [459, 281] on p "**********" at bounding box center [539, 285] width 287 height 8
click at [232, 355] on div "*PWI Store* VPC Inc - 🤖 Ultralite Base Plate Mounted Jib Crane Production Proje…" at bounding box center [279, 253] width 201 height 964
click at [248, 324] on div "*PWI Store* VPC Inc - 🤖 Ultralite Base Plate Mounted Jib Crane Production Proje…" at bounding box center [279, 253] width 201 height 964
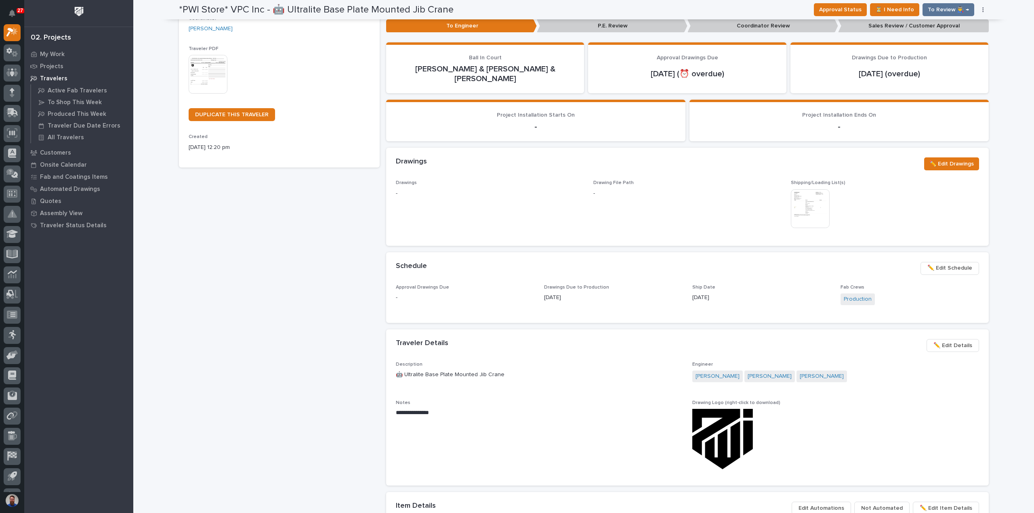
scroll to position [0, 0]
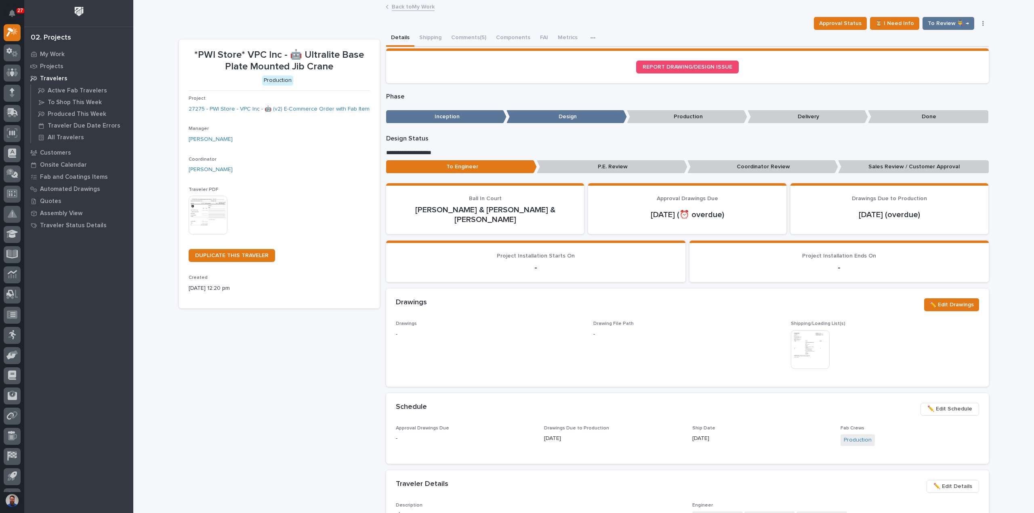
drag, startPoint x: 214, startPoint y: 346, endPoint x: 215, endPoint y: 341, distance: 4.9
click at [214, 345] on div "*PWI Store* VPC Inc - 🤖 Ultralite Base Plate Mounted Jib Crane Production Proje…" at bounding box center [279, 522] width 201 height 964
drag, startPoint x: 207, startPoint y: 53, endPoint x: 338, endPoint y: 65, distance: 131.0
click at [338, 65] on p "*PWI Store* VPC Inc - 🤖 Ultralite Base Plate Mounted Jib Crane" at bounding box center [279, 60] width 181 height 23
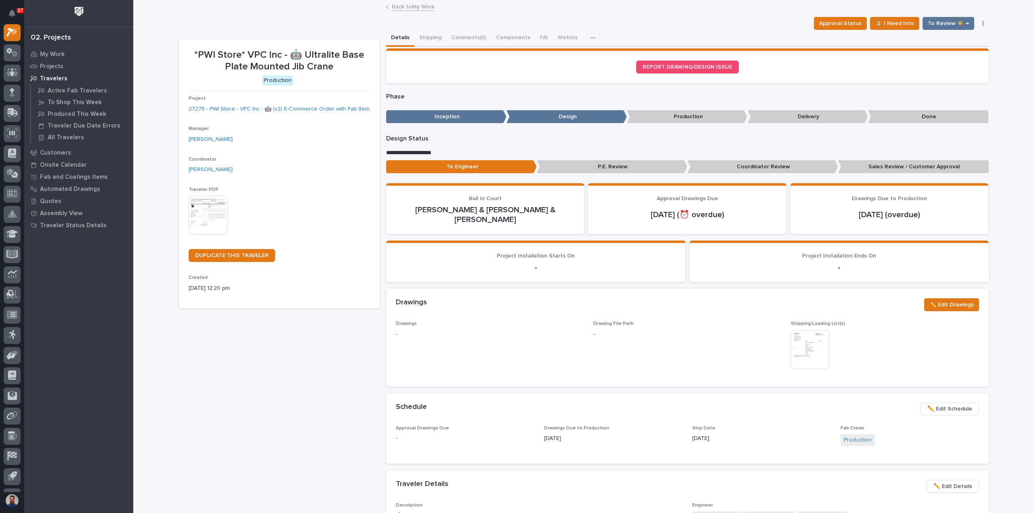
click at [253, 374] on div "*PWI Store* VPC Inc - 🤖 Ultralite Base Plate Mounted Jib Crane Production Proje…" at bounding box center [279, 522] width 201 height 964
drag, startPoint x: 401, startPoint y: 205, endPoint x: 562, endPoint y: 208, distance: 160.8
click at [562, 208] on p "Noah Diaz & Darren Miller & Rishi Desai" at bounding box center [485, 214] width 179 height 19
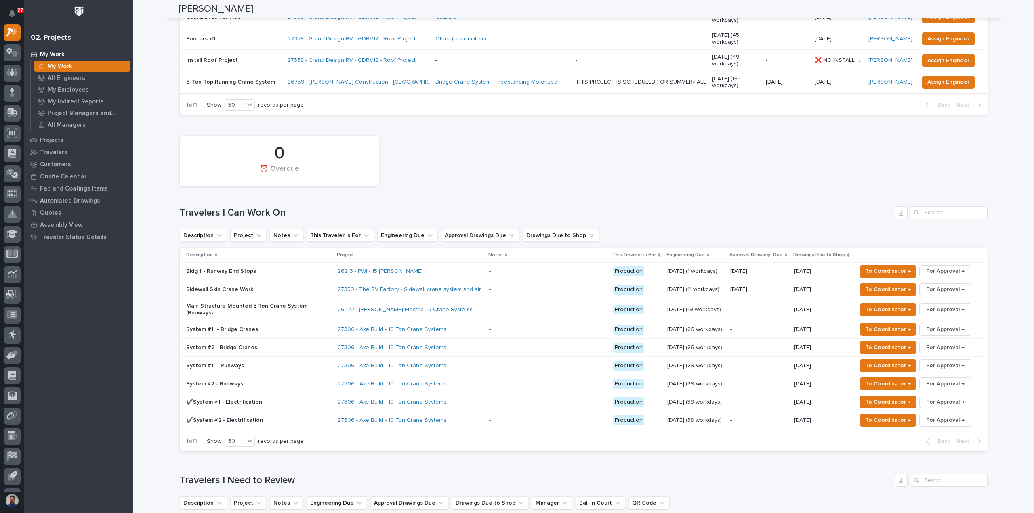
scroll to position [323, 0]
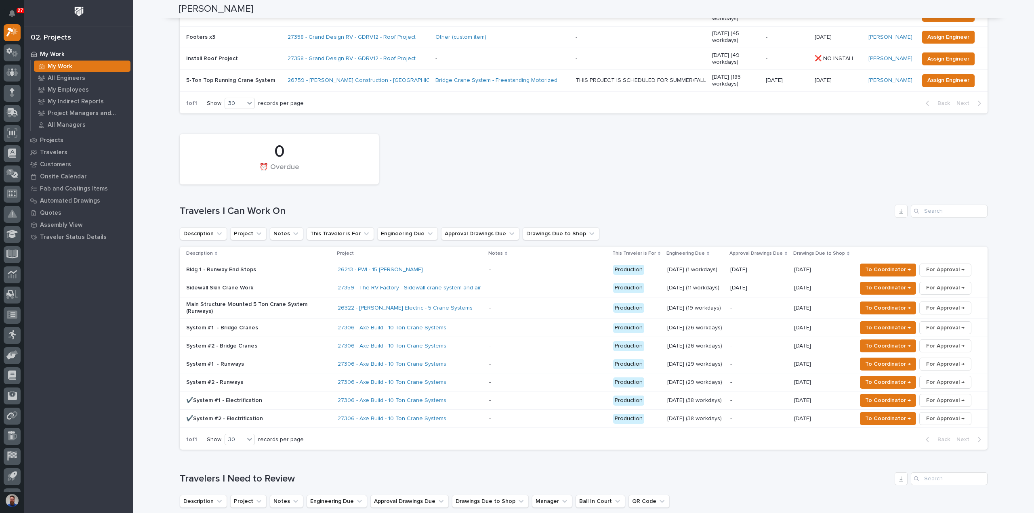
click at [275, 285] on p "Sidewall Skin Crane Work" at bounding box center [256, 288] width 141 height 7
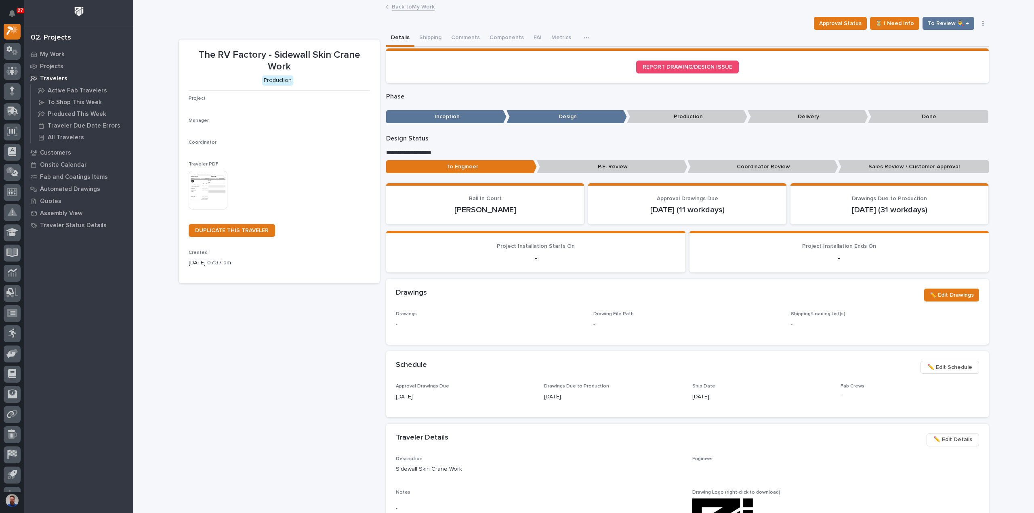
scroll to position [20, 0]
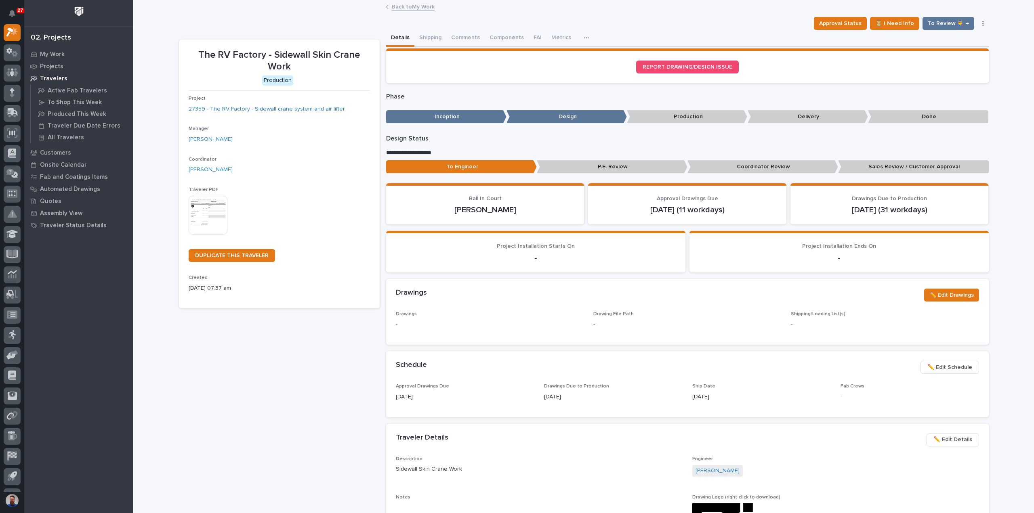
click at [413, 5] on link "Back to My Work" at bounding box center [413, 6] width 43 height 9
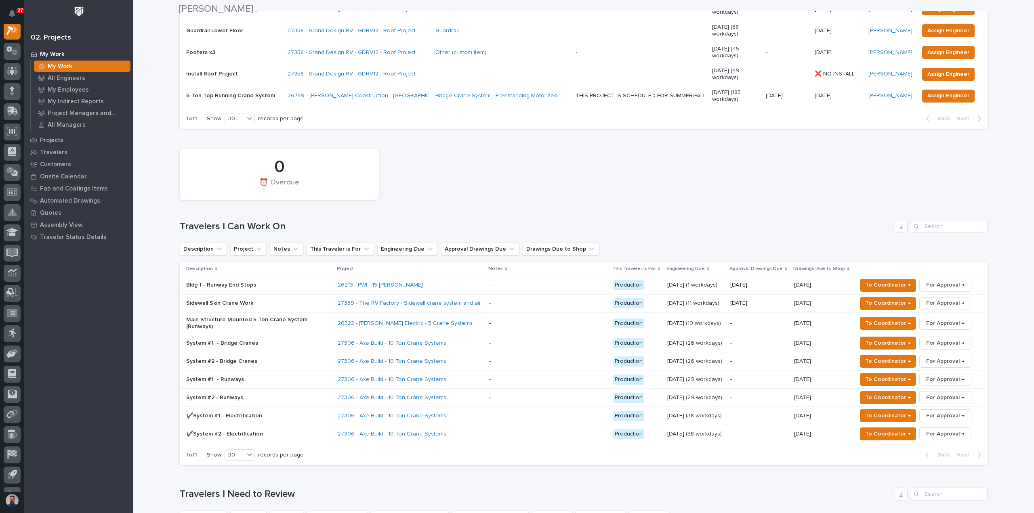
scroll to position [431, 0]
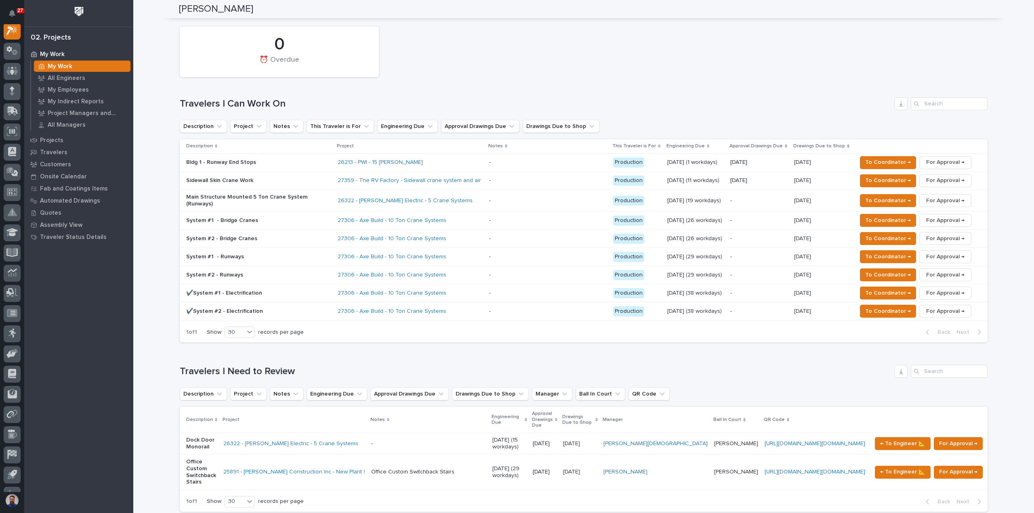
click at [240, 176] on div "Sidewall Skin Crane Work" at bounding box center [256, 180] width 141 height 8
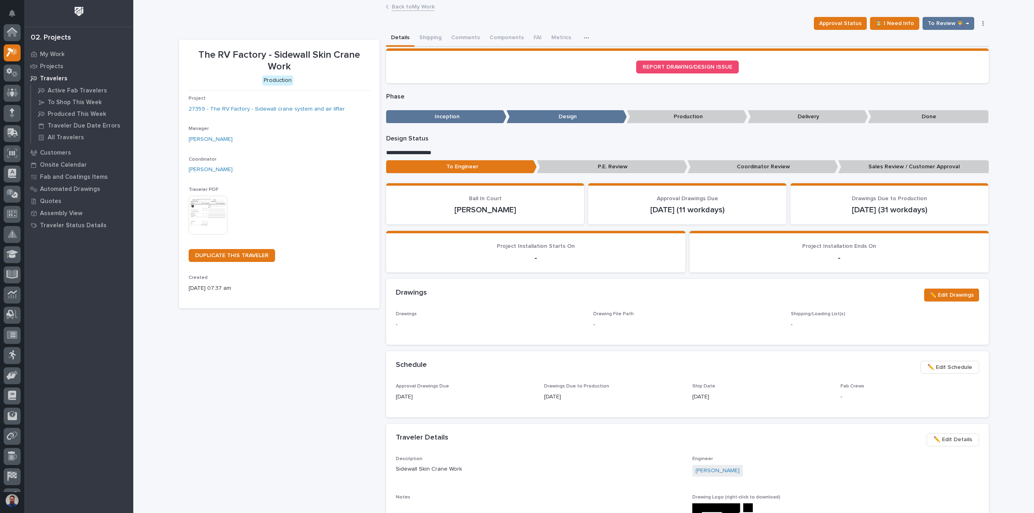
scroll to position [20, 0]
click at [983, 23] on button "button" at bounding box center [983, 24] width 11 height 6
click at [981, 21] on button "button" at bounding box center [983, 24] width 11 height 6
click at [311, 109] on link "27359 - The RV Factory - Sidewall crane system and air lifter" at bounding box center [267, 109] width 156 height 8
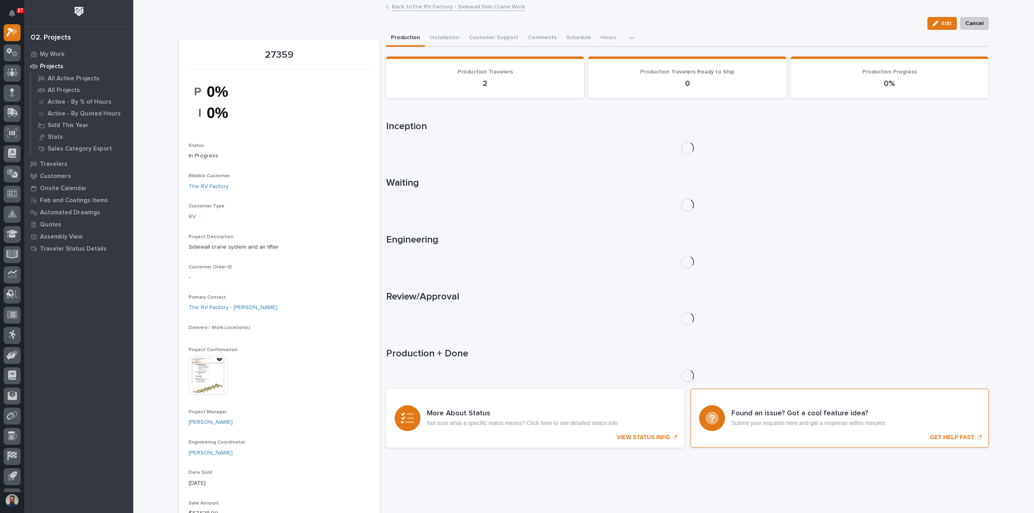
scroll to position [61, 0]
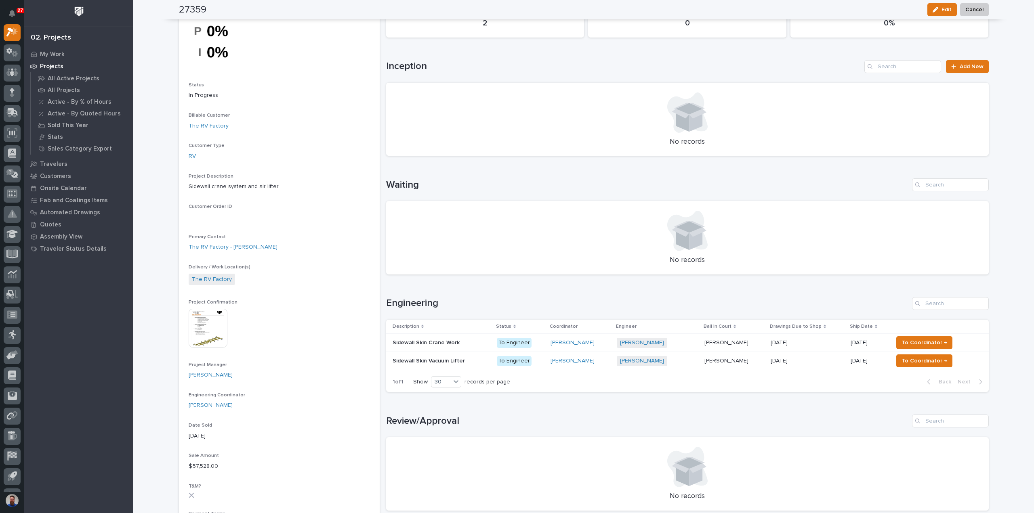
click at [864, 277] on div "Loading... Saving… Waiting No records" at bounding box center [687, 221] width 603 height 119
click at [686, 345] on div "Weston Hochstetler + 0" at bounding box center [657, 343] width 81 height 10
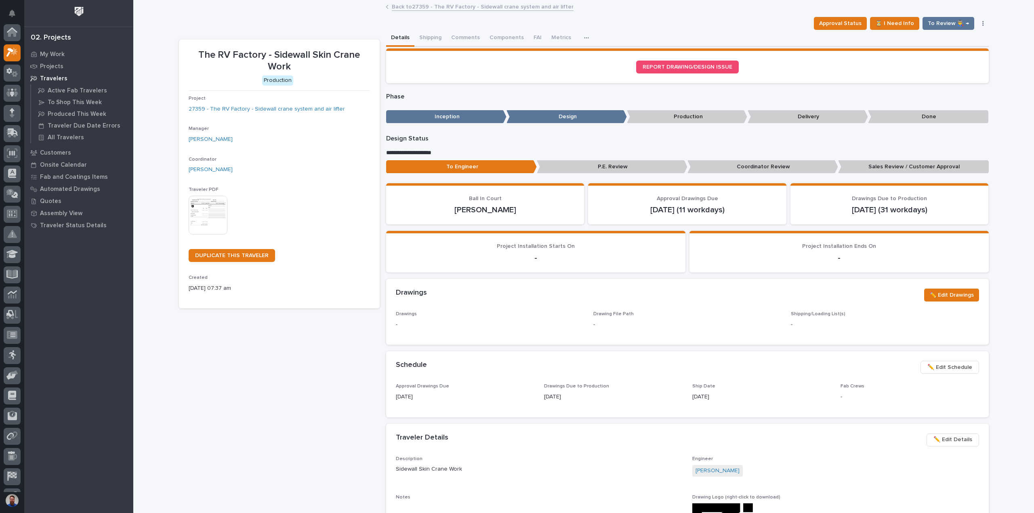
scroll to position [20, 0]
click at [959, 439] on span "✏️ Edit Details" at bounding box center [953, 440] width 39 height 10
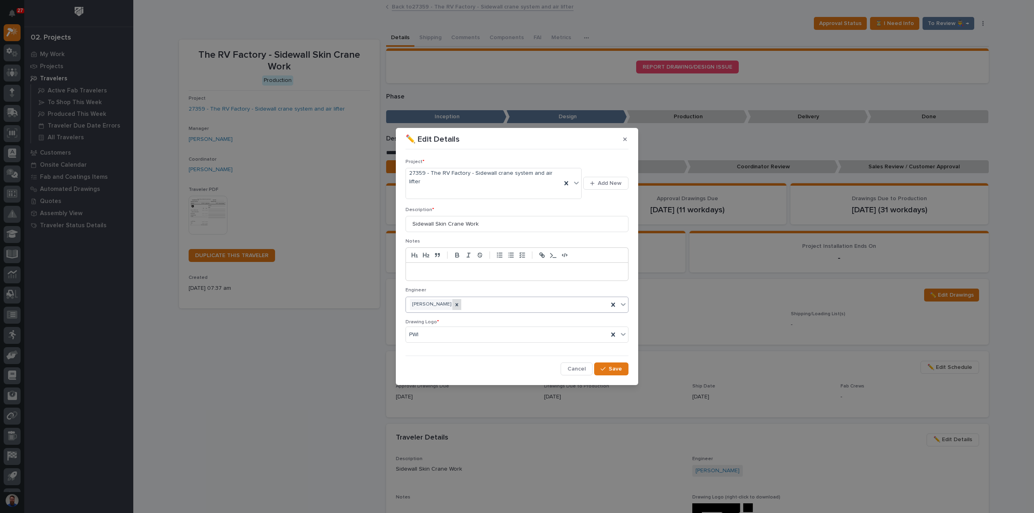
click at [458, 303] on icon at bounding box center [457, 304] width 3 height 3
click at [618, 366] on span "Save" at bounding box center [615, 369] width 13 height 7
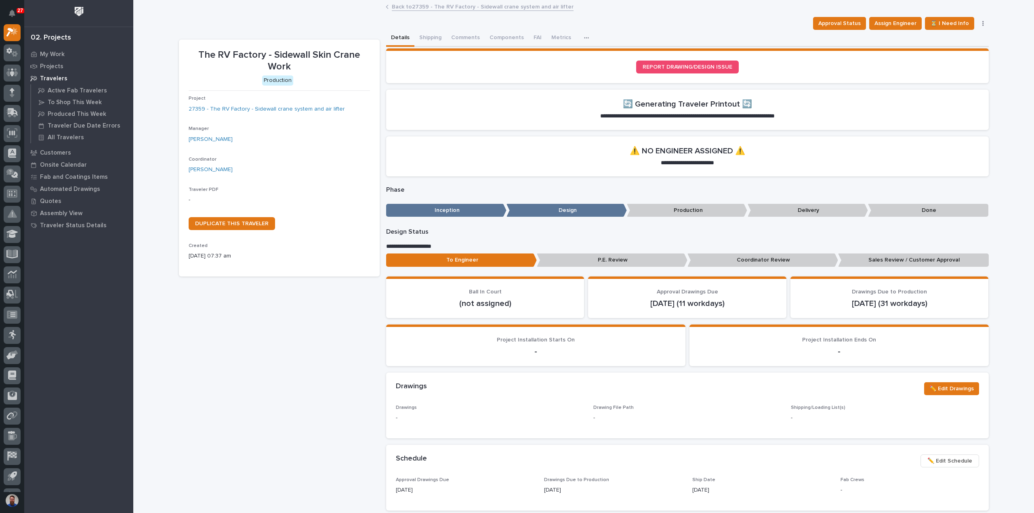
click at [434, 9] on link "Back to 27359 - The RV Factory - Sidewall crane system and air lifter" at bounding box center [483, 6] width 182 height 9
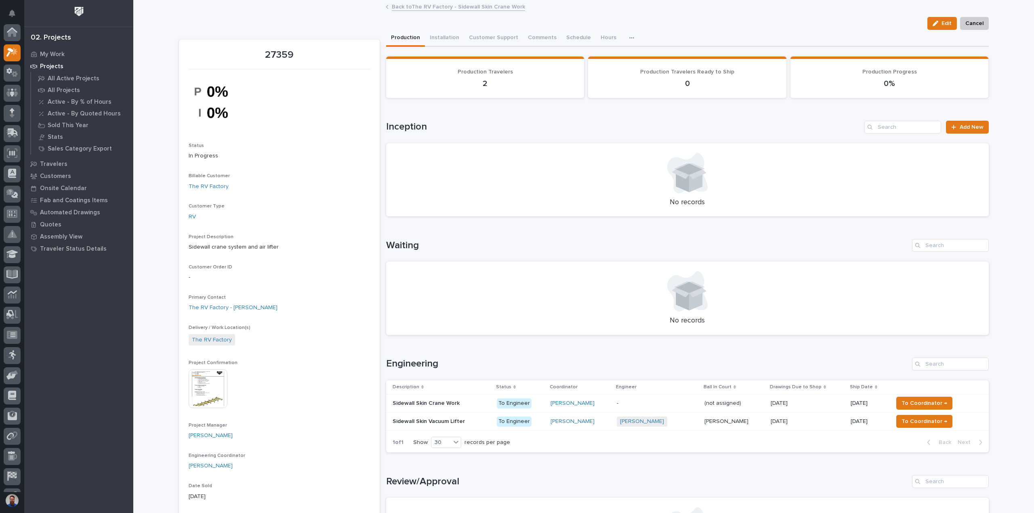
scroll to position [22, 0]
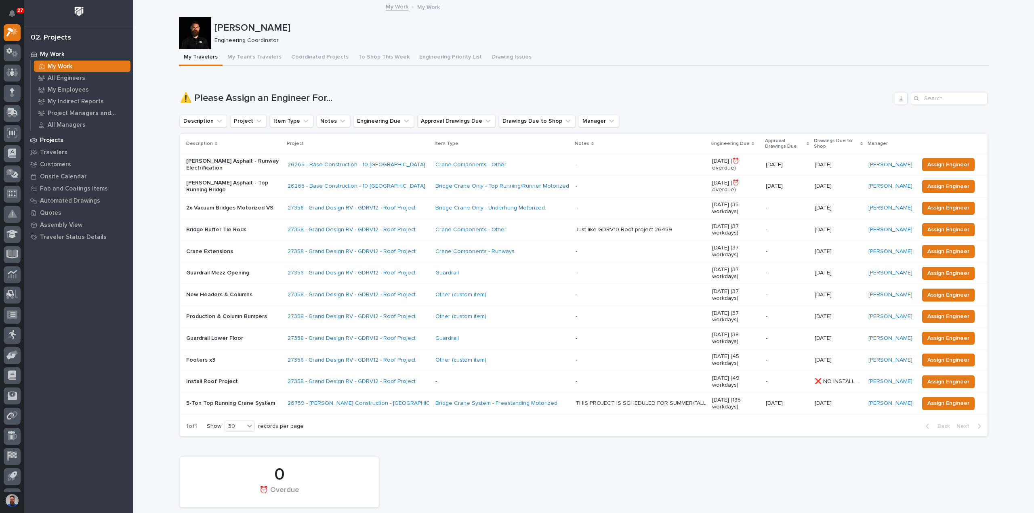
click at [55, 140] on p "Projects" at bounding box center [51, 140] width 23 height 7
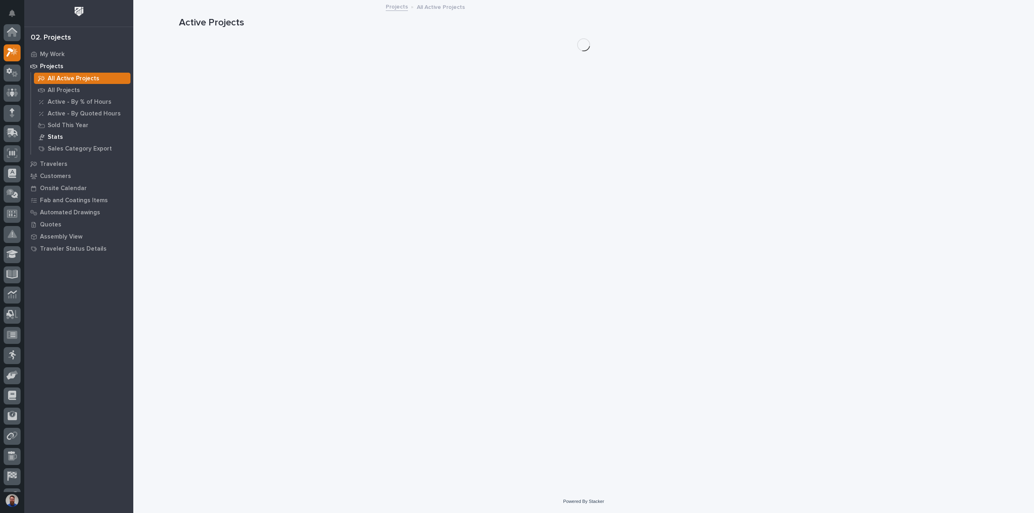
scroll to position [20, 0]
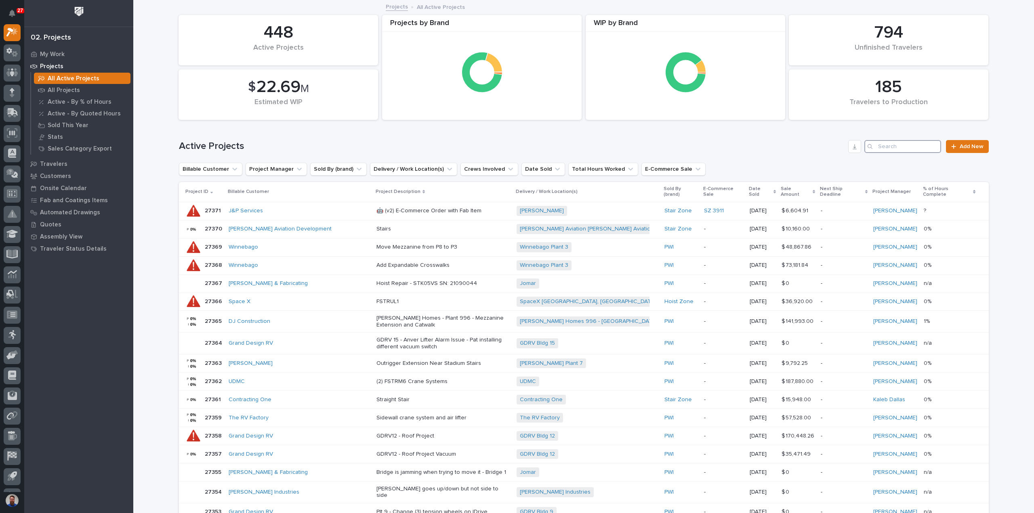
click at [913, 144] on input "Search" at bounding box center [903, 146] width 77 height 13
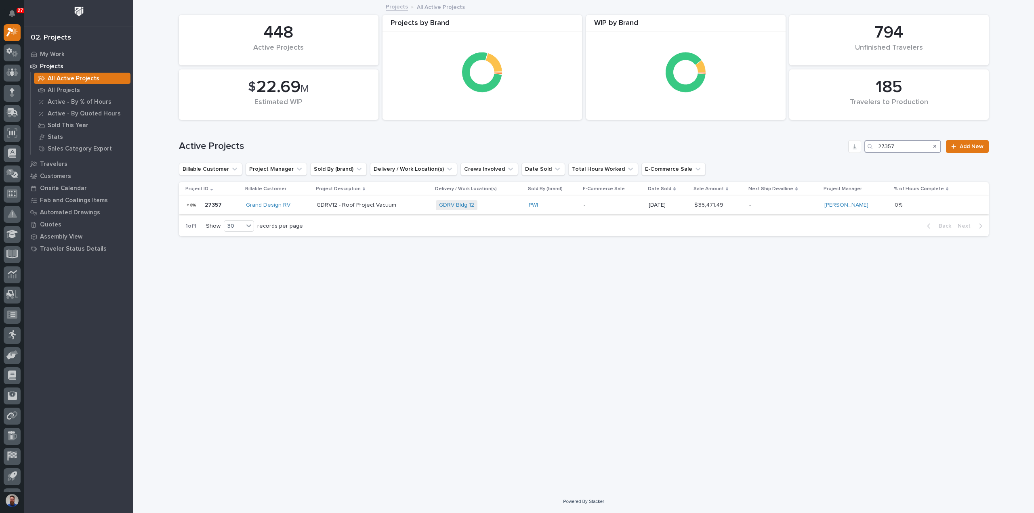
type input "27357"
click at [418, 201] on div "GDRV12 - Roof Project Vacuum" at bounding box center [373, 204] width 113 height 8
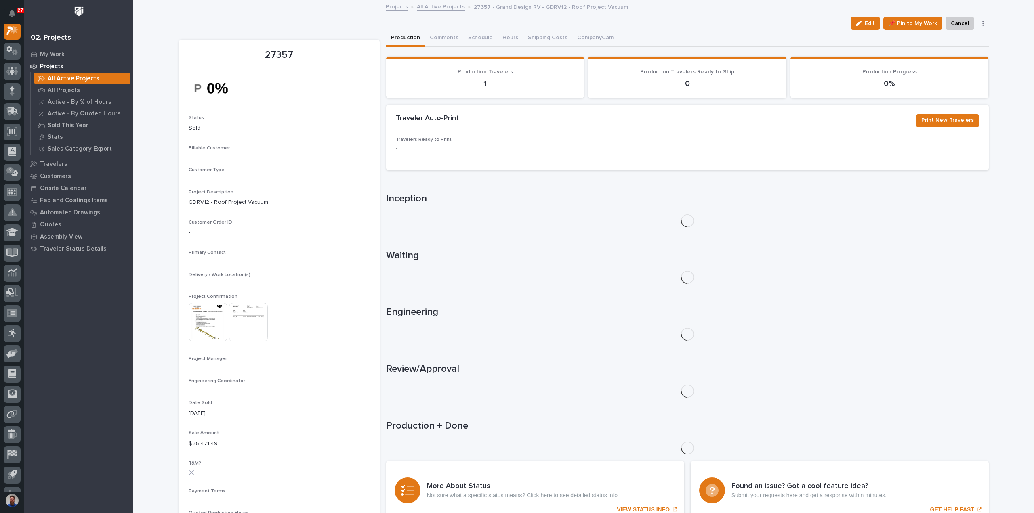
scroll to position [20, 0]
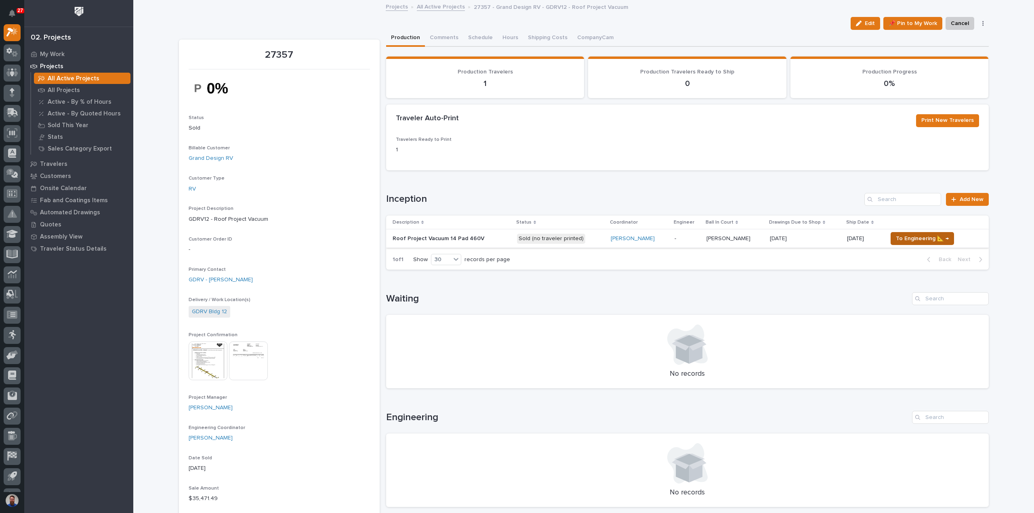
click at [921, 238] on span "To Engineering 📐 →" at bounding box center [922, 239] width 53 height 10
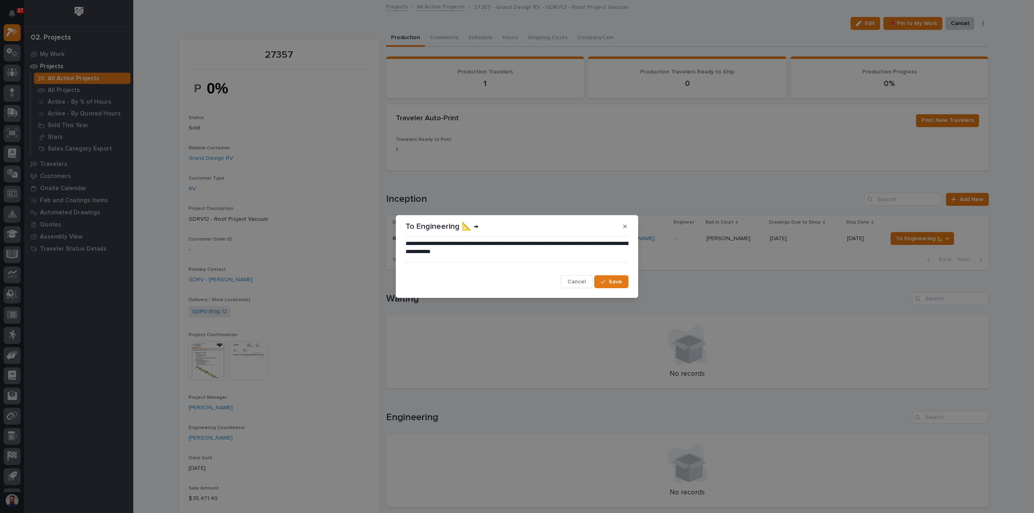
click at [616, 281] on span "Save" at bounding box center [615, 281] width 13 height 7
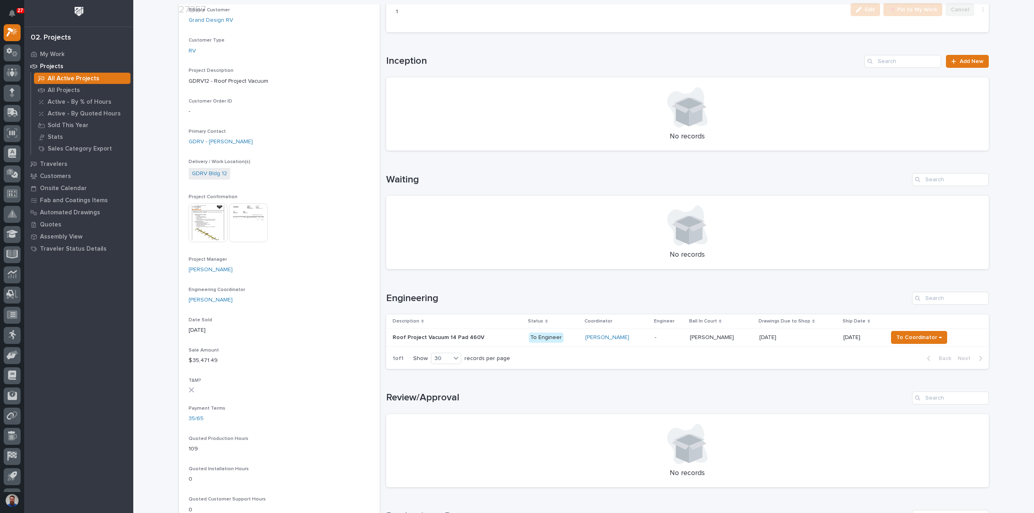
scroll to position [162, 0]
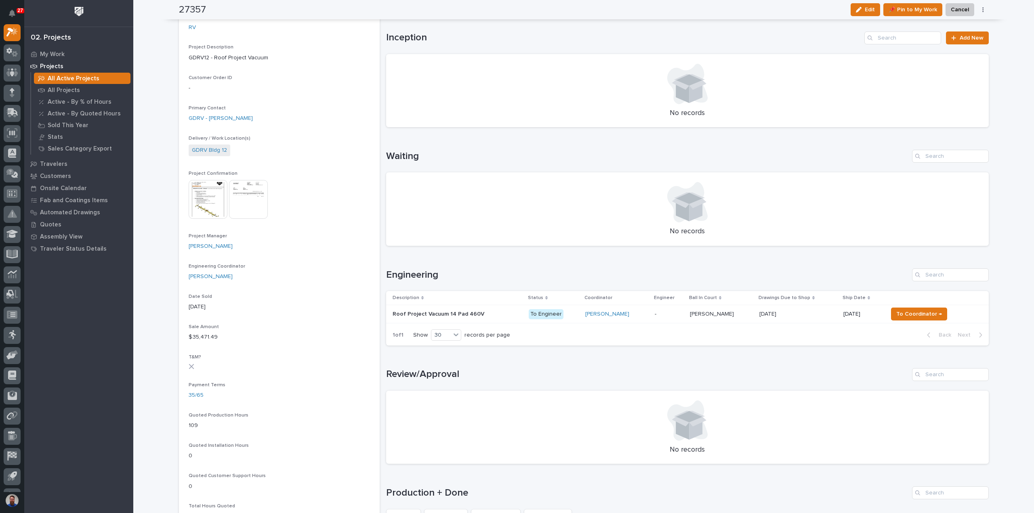
click at [816, 316] on p at bounding box center [798, 314] width 78 height 7
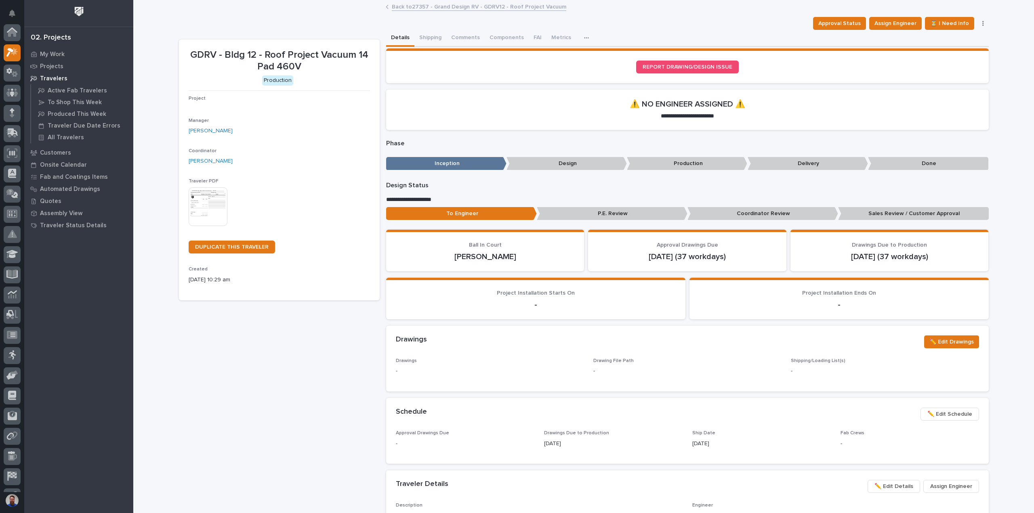
scroll to position [20, 0]
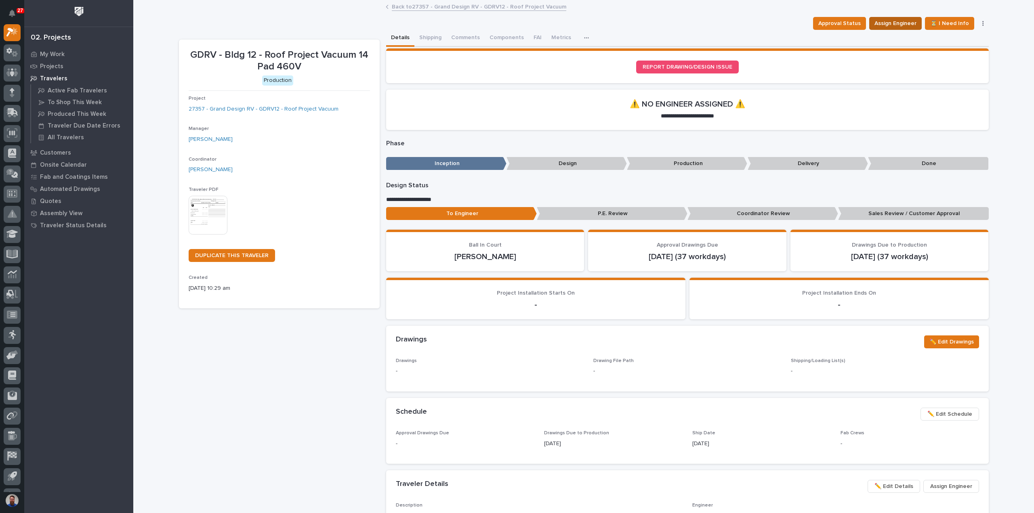
click at [888, 17] on button "Assign Engineer" at bounding box center [895, 23] width 53 height 13
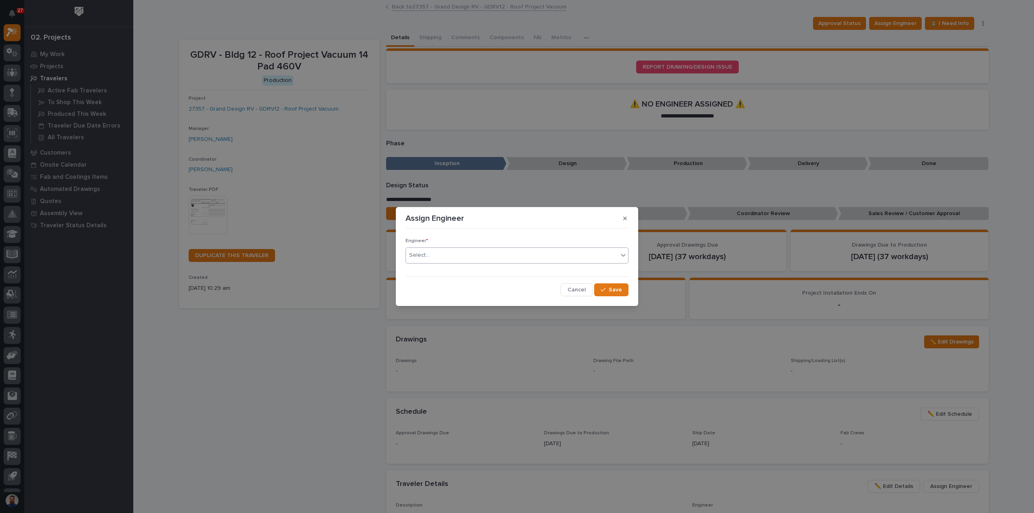
click at [454, 255] on div "Select..." at bounding box center [512, 255] width 212 height 13
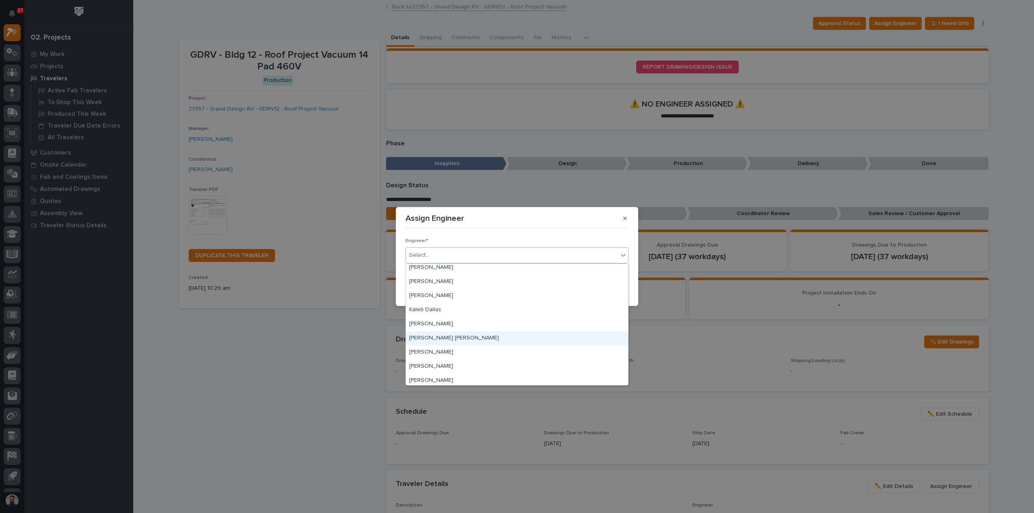
scroll to position [269, 0]
click at [435, 354] on div "[PERSON_NAME]" at bounding box center [517, 356] width 222 height 14
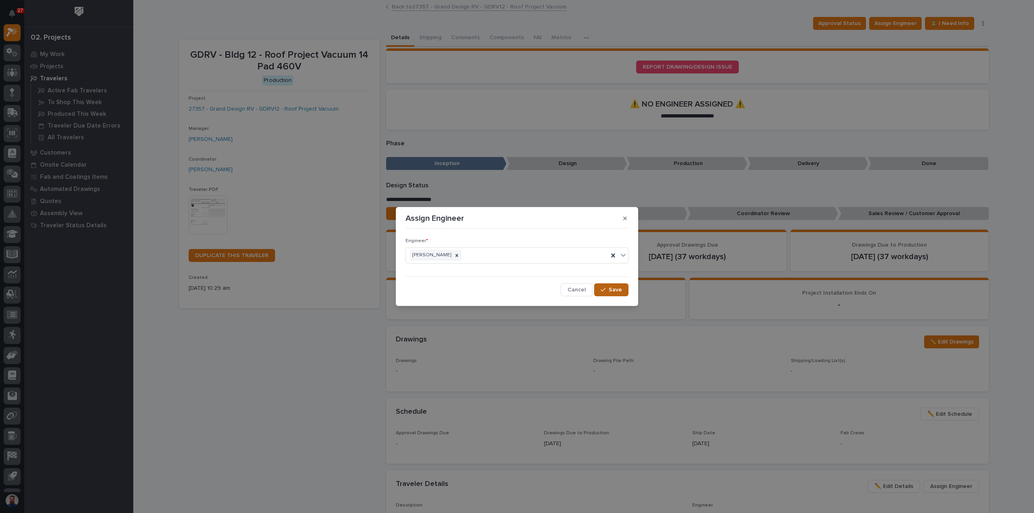
click at [614, 291] on span "Save" at bounding box center [615, 289] width 13 height 7
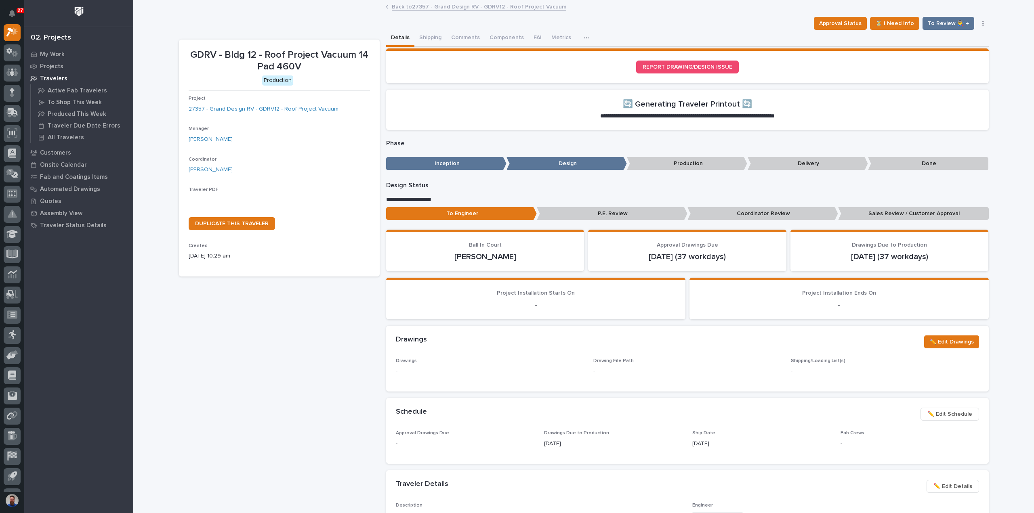
drag, startPoint x: 744, startPoint y: 443, endPoint x: 533, endPoint y: 442, distance: 210.9
click at [523, 446] on div "Approval Drawings Due - Drawings Due to Production [DATE] Ship Date [DATE] Fab …" at bounding box center [687, 443] width 583 height 24
click at [534, 440] on div "Approval Drawings Due - Drawings Due to Production [DATE] Ship Date [DATE] Fab …" at bounding box center [687, 443] width 583 height 24
click at [530, 433] on p "Approval Drawings Due" at bounding box center [465, 434] width 139 height 6
drag, startPoint x: 694, startPoint y: 440, endPoint x: 757, endPoint y: 442, distance: 63.9
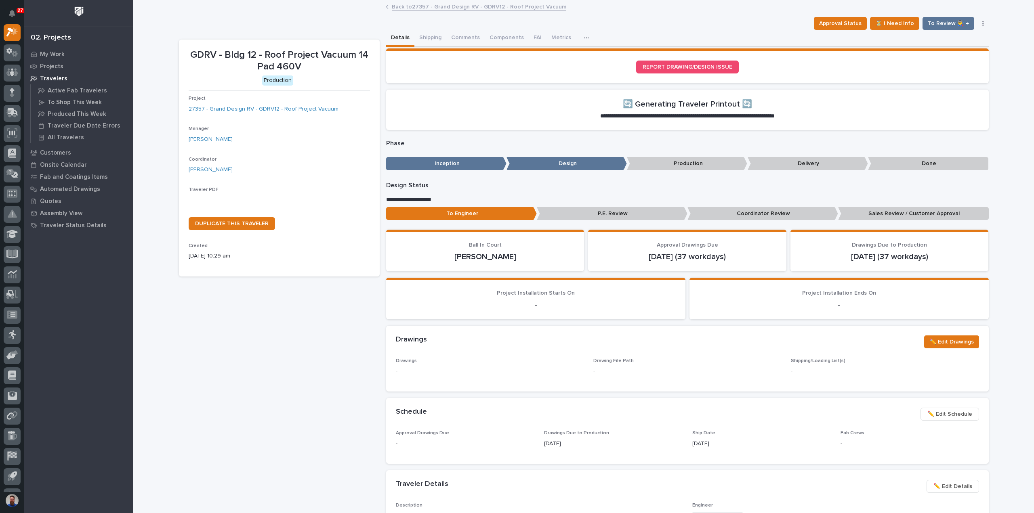
click at [757, 442] on section "Schedule ••• ✏️ Edit Schedule Approval Drawings Due - Drawings Due to Productio…" at bounding box center [687, 431] width 603 height 66
click at [757, 443] on p "[DATE]" at bounding box center [761, 444] width 139 height 8
click at [760, 445] on p "[DATE]" at bounding box center [761, 444] width 139 height 8
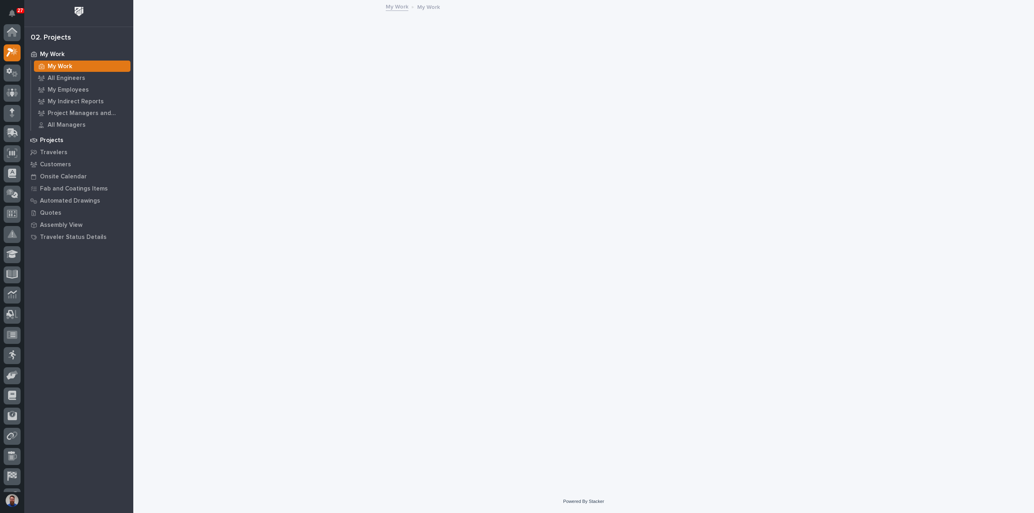
scroll to position [20, 0]
